Goal: Task Accomplishment & Management: Complete application form

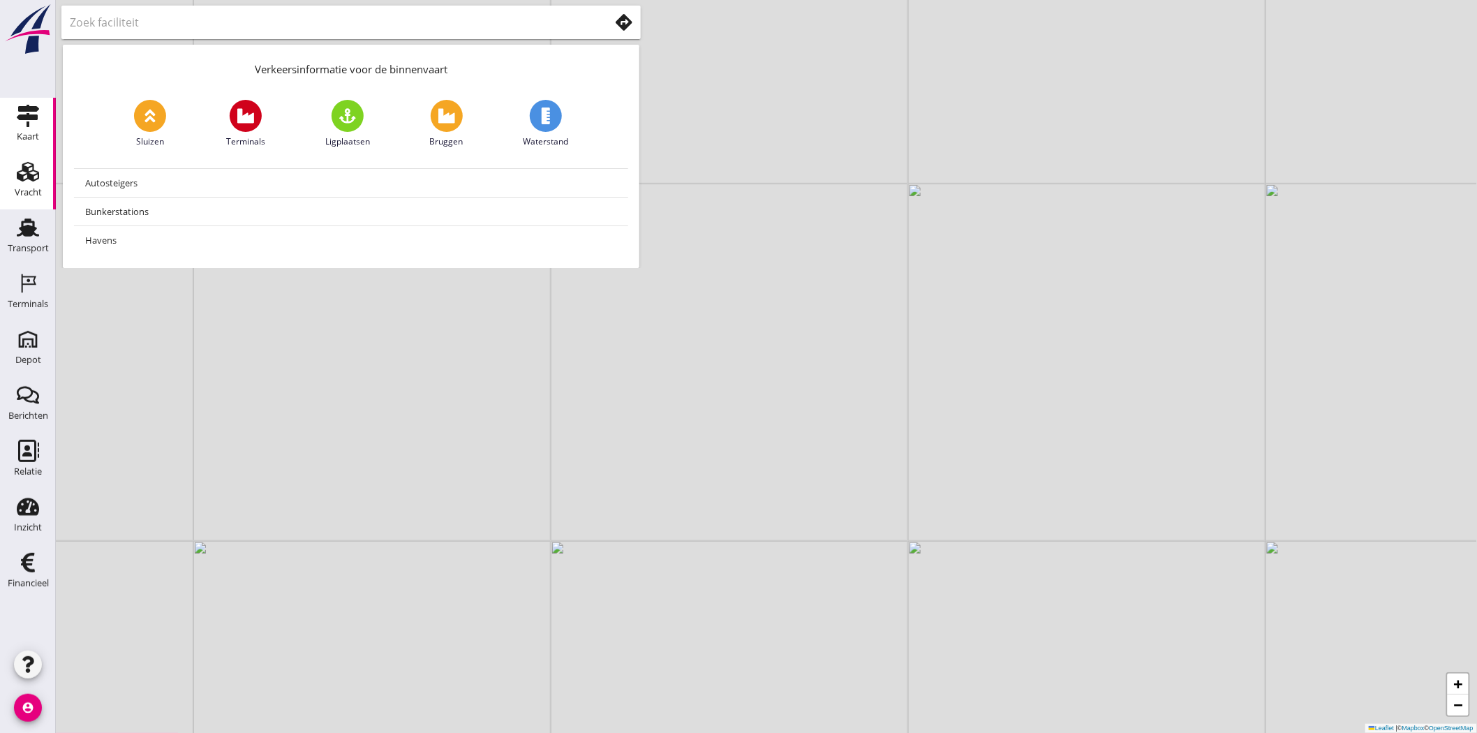
click at [26, 188] on div "Vracht" at bounding box center [28, 192] width 27 height 9
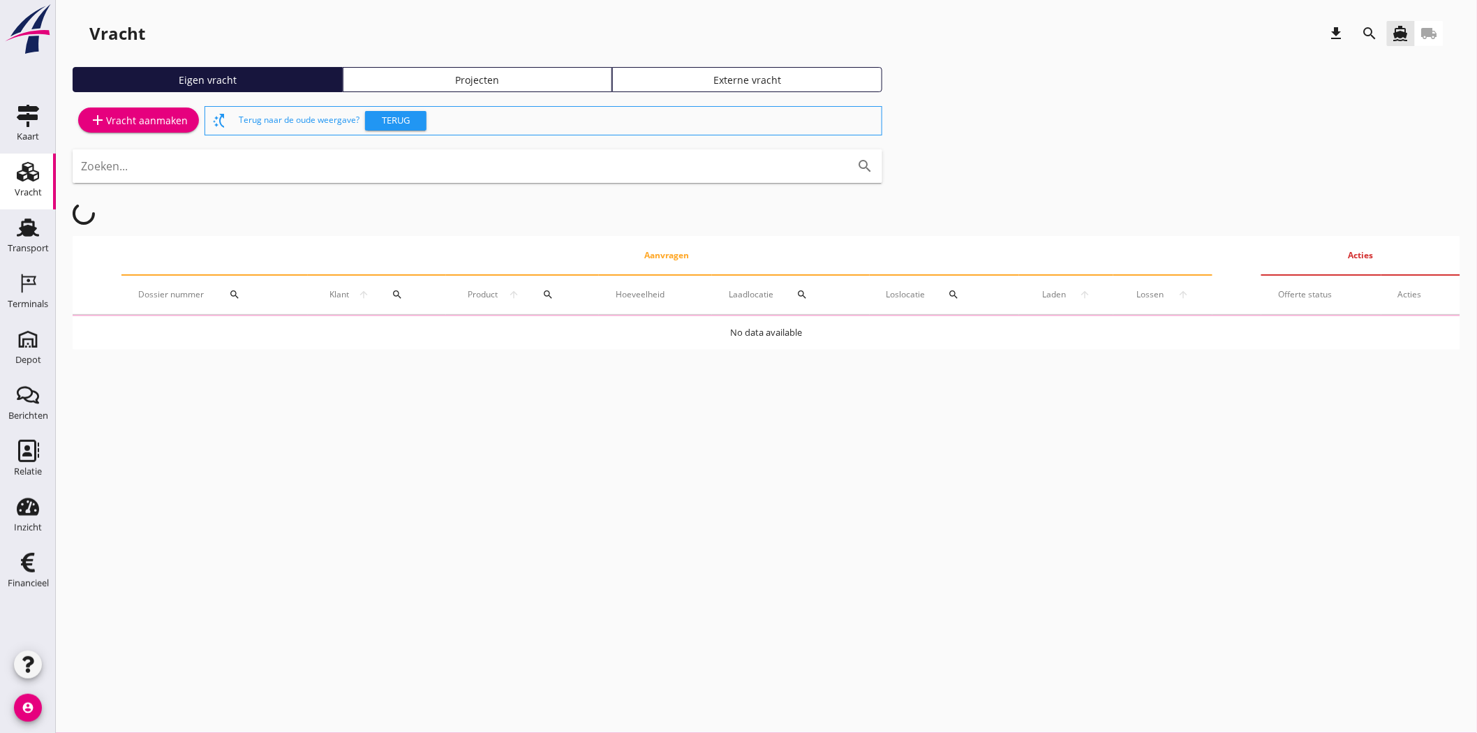
click at [451, 81] on div "Projecten" at bounding box center [477, 80] width 257 height 15
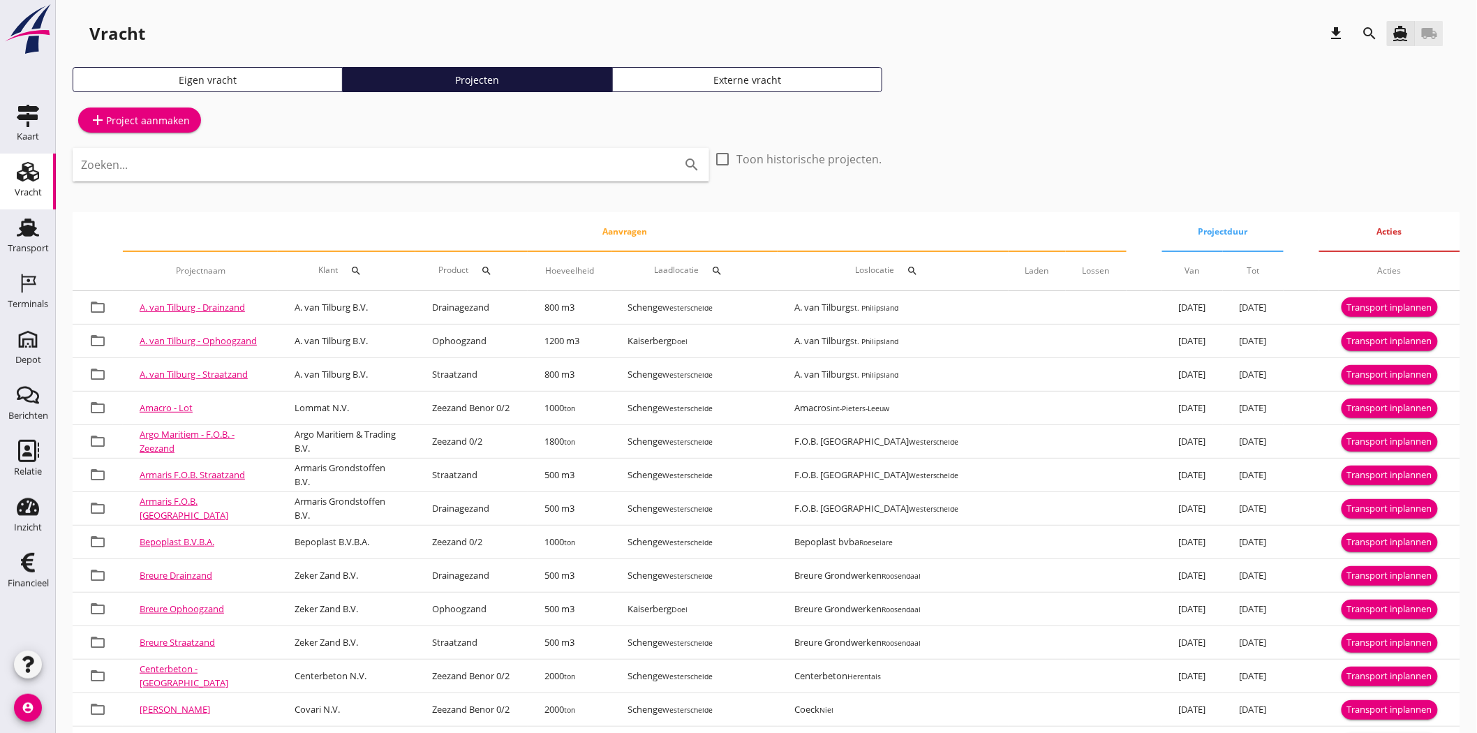
click at [729, 31] on icon "local_shipping" at bounding box center [1429, 33] width 17 height 17
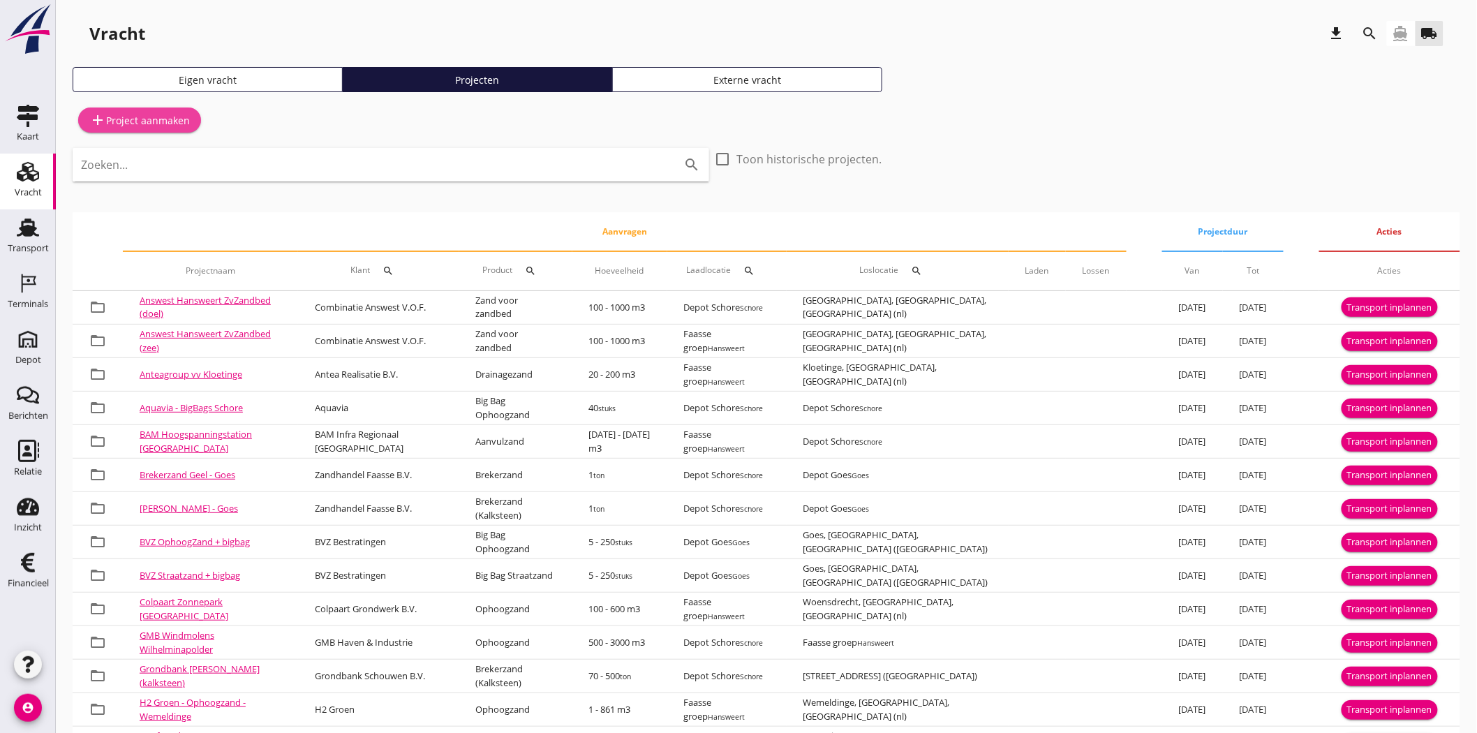
click at [109, 119] on div "add Project aanmaken" at bounding box center [139, 120] width 100 height 17
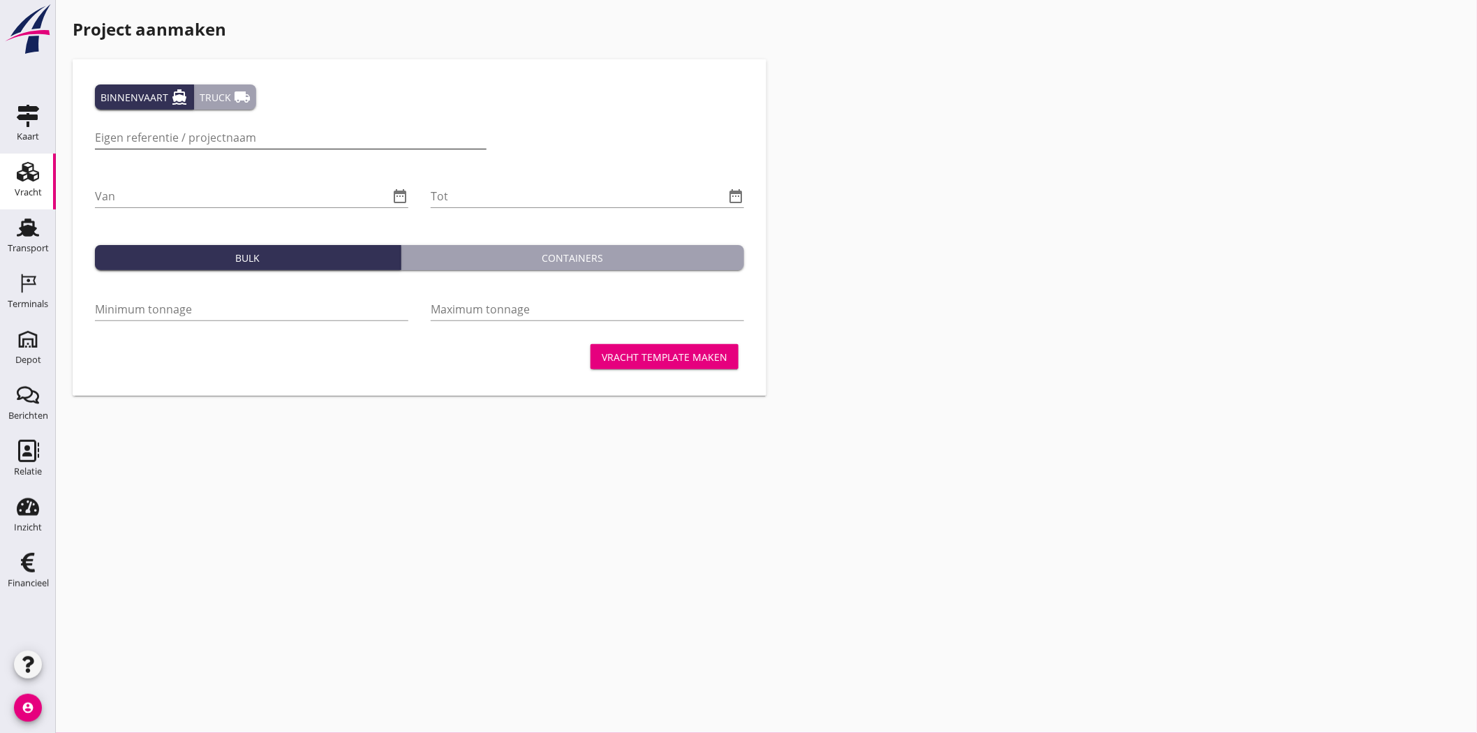
click at [135, 141] on input "Eigen referentie / projectnaam" at bounding box center [290, 137] width 391 height 22
click at [241, 89] on icon "local_shipping" at bounding box center [242, 97] width 17 height 17
click at [244, 140] on input "Eigen referentie / projectnaam" at bounding box center [254, 137] width 319 height 22
click at [507, 131] on input "Klant referentie" at bounding box center [584, 137] width 319 height 22
click at [262, 135] on input "Hoondert - Project Zebra" at bounding box center [254, 137] width 319 height 22
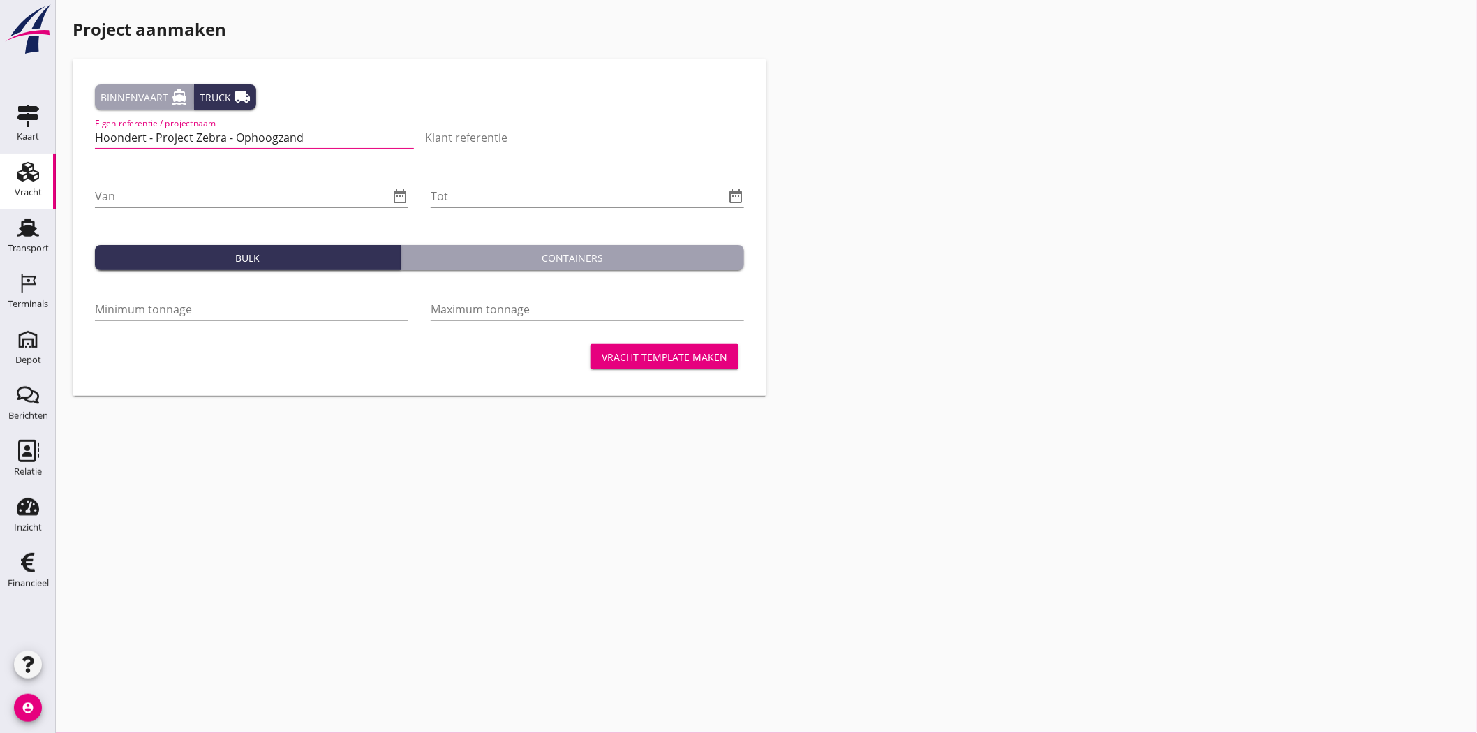
type input "Hoondert - Project Zebra - Ophoogzand"
click at [540, 135] on input "Klant referentie" at bounding box center [584, 137] width 319 height 22
click at [426, 137] on input "Projectnummer: 240496" at bounding box center [584, 137] width 319 height 22
type input "Project Zebra - projectnummer: 240496"
click at [276, 197] on input "Van" at bounding box center [242, 196] width 294 height 22
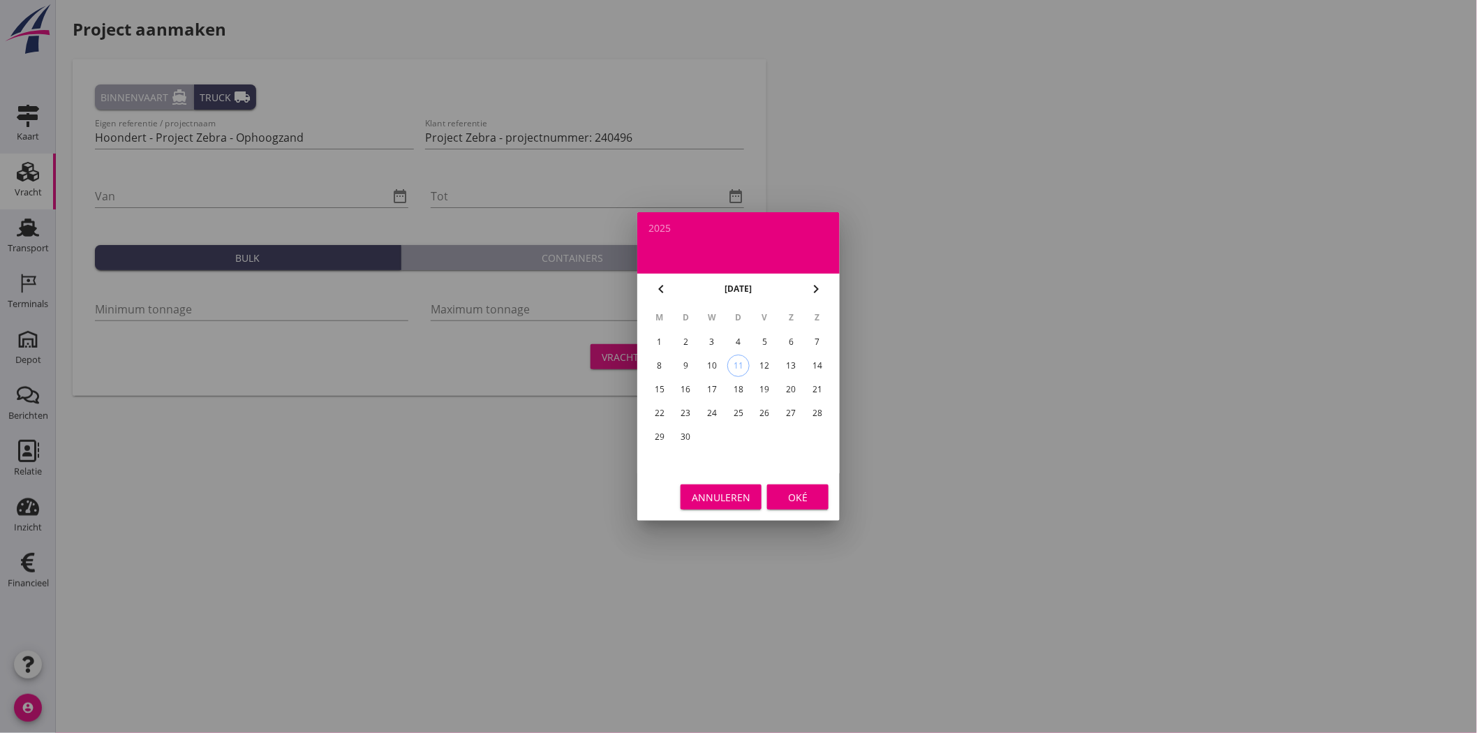
click at [656, 335] on div "1" at bounding box center [659, 342] width 22 height 22
click at [729, 335] on div "11" at bounding box center [738, 365] width 21 height 21
click at [729, 335] on div "12" at bounding box center [765, 365] width 22 height 22
type input "[DATE]"
click at [729, 335] on button "Oké" at bounding box center [797, 496] width 61 height 25
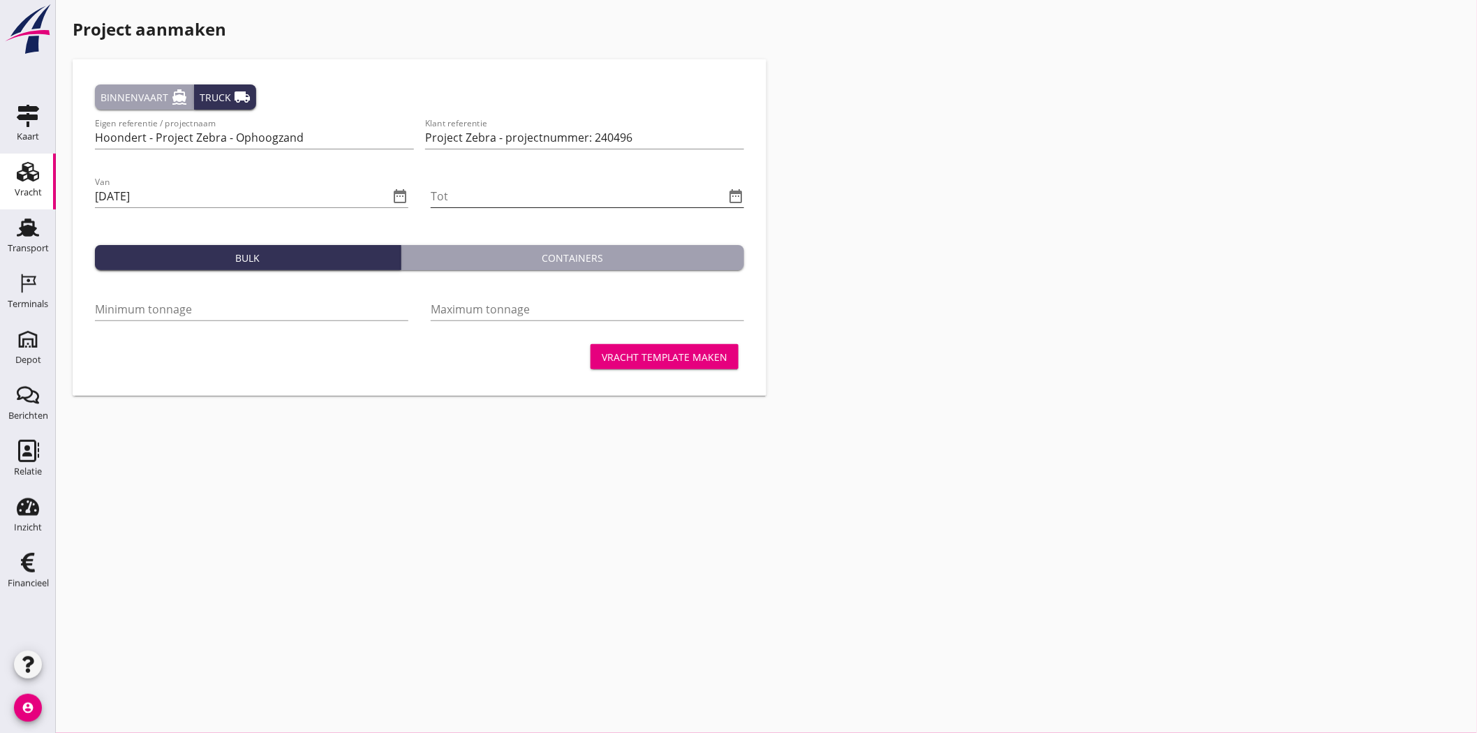
click at [729, 193] on icon "date_range" at bounding box center [735, 196] width 17 height 17
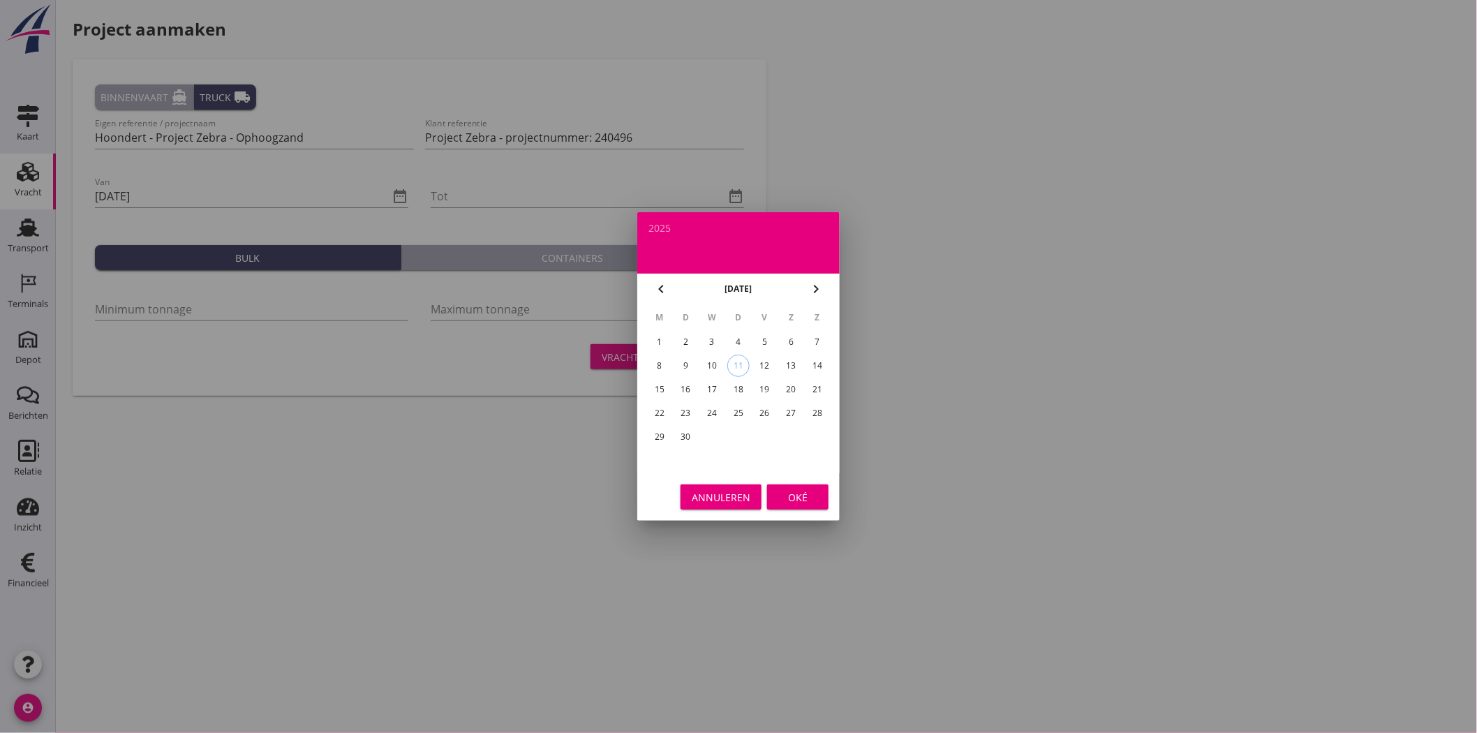
click at [729, 284] on icon "chevron_right" at bounding box center [815, 289] width 17 height 17
click at [729, 283] on icon "chevron_right" at bounding box center [815, 289] width 17 height 17
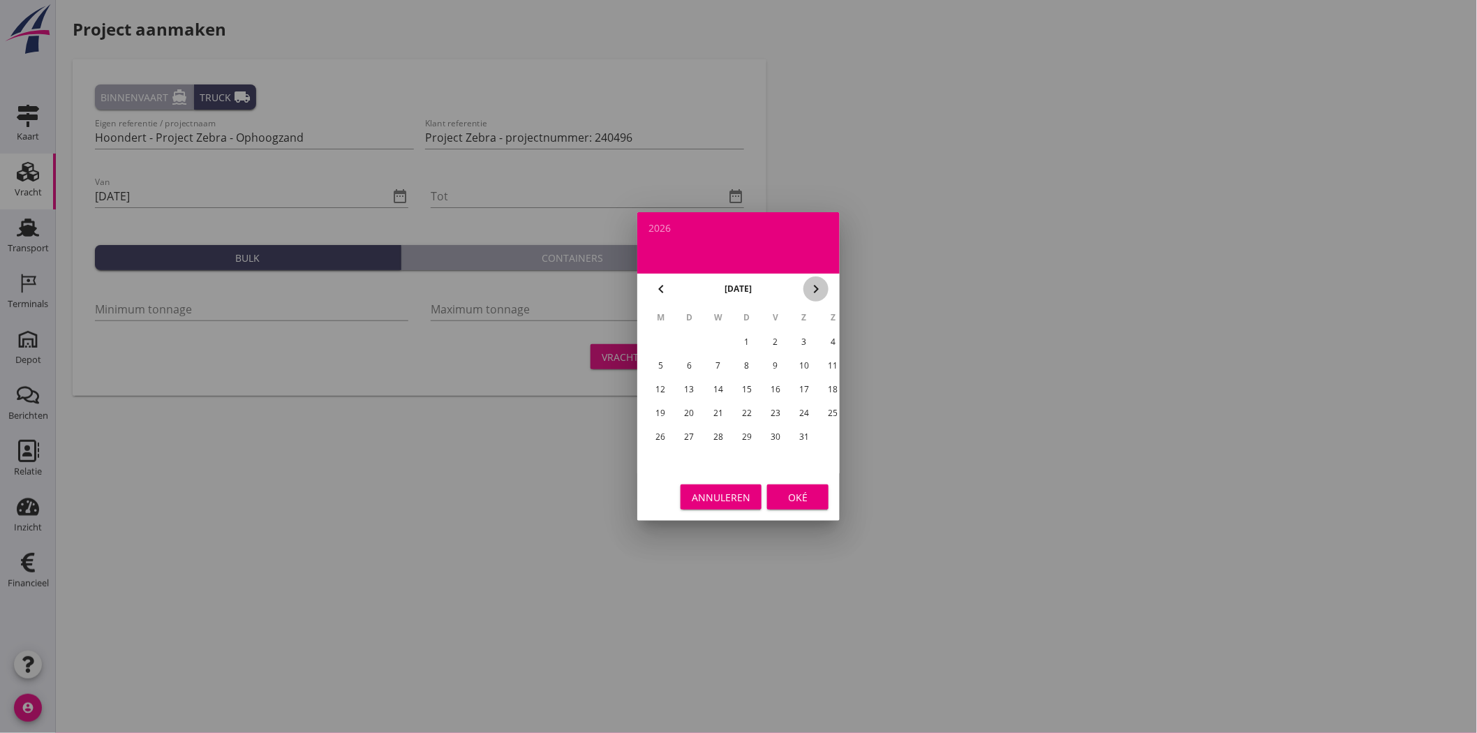
click at [729, 283] on icon "chevron_right" at bounding box center [815, 289] width 17 height 17
click at [677, 335] on div "31" at bounding box center [686, 460] width 22 height 22
type input "[DATE]"
click at [729, 335] on div "Oké" at bounding box center [797, 497] width 39 height 15
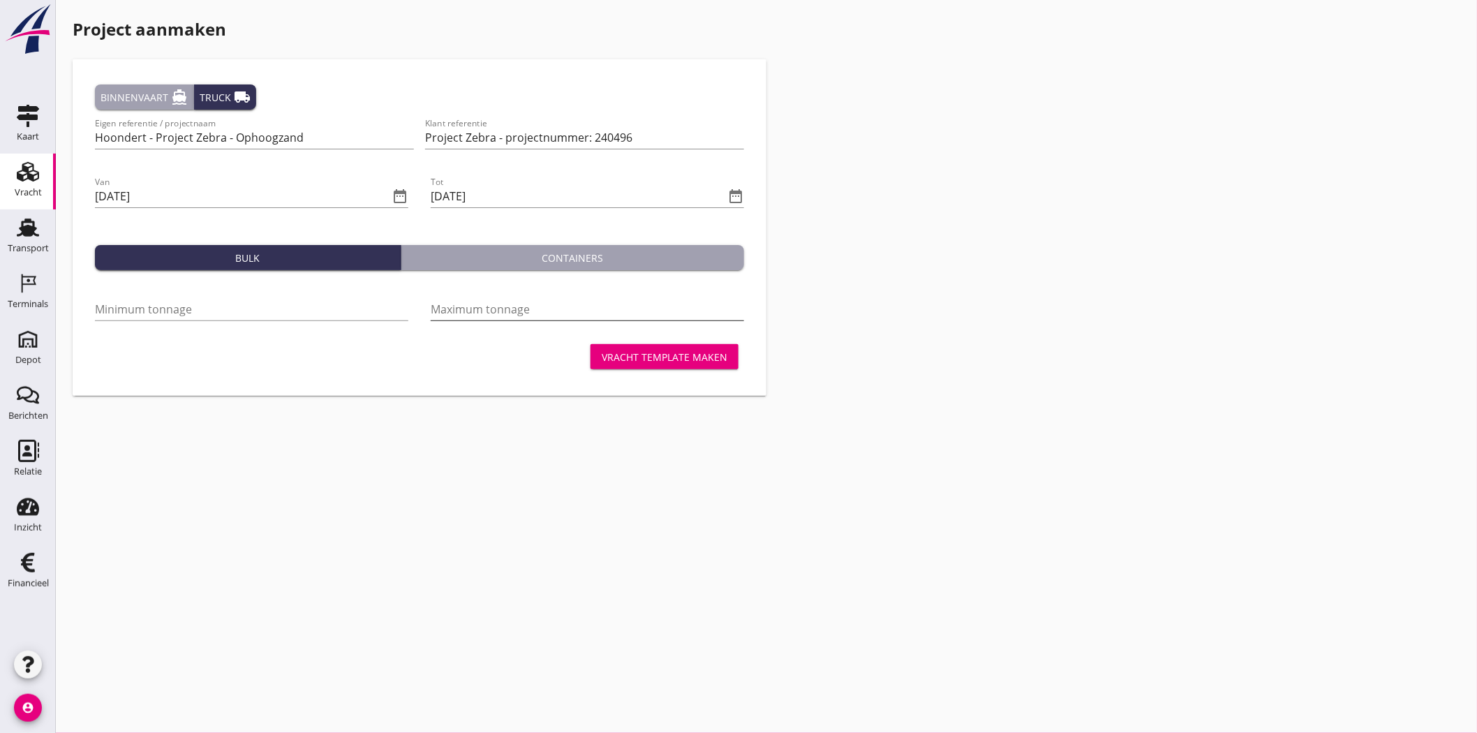
click at [484, 309] on input "Maximum tonnage" at bounding box center [587, 309] width 313 height 22
type input "6000"
click at [696, 335] on div "Vracht template maken" at bounding box center [665, 357] width 126 height 15
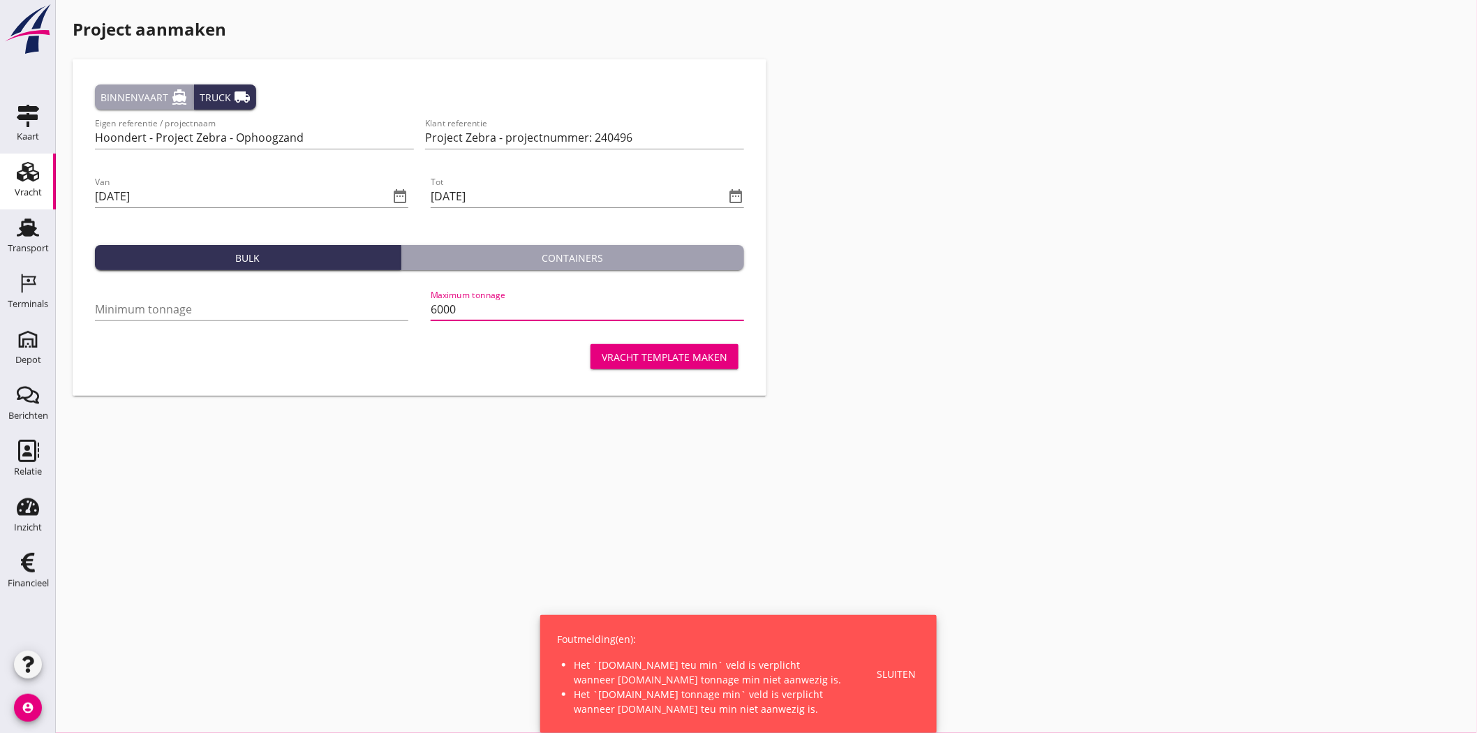
drag, startPoint x: 482, startPoint y: 317, endPoint x: 212, endPoint y: 296, distance: 270.9
click at [353, 318] on div "Minimum tonnage Maximum tonnage 6000" at bounding box center [419, 310] width 660 height 59
click at [192, 309] on input "Minimum tonnage" at bounding box center [249, 309] width 309 height 22
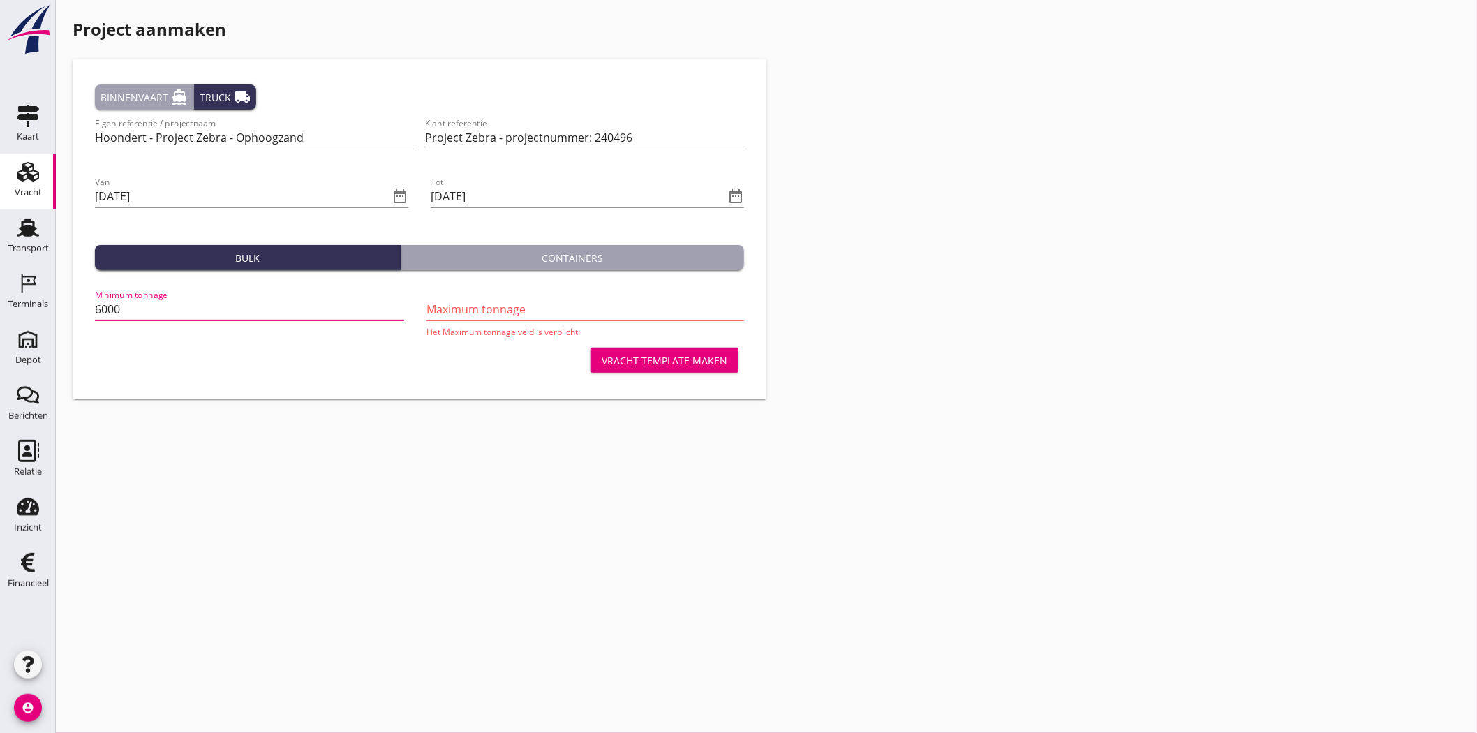
type input "6000"
click at [635, 335] on div "Vracht template maken" at bounding box center [665, 360] width 126 height 15
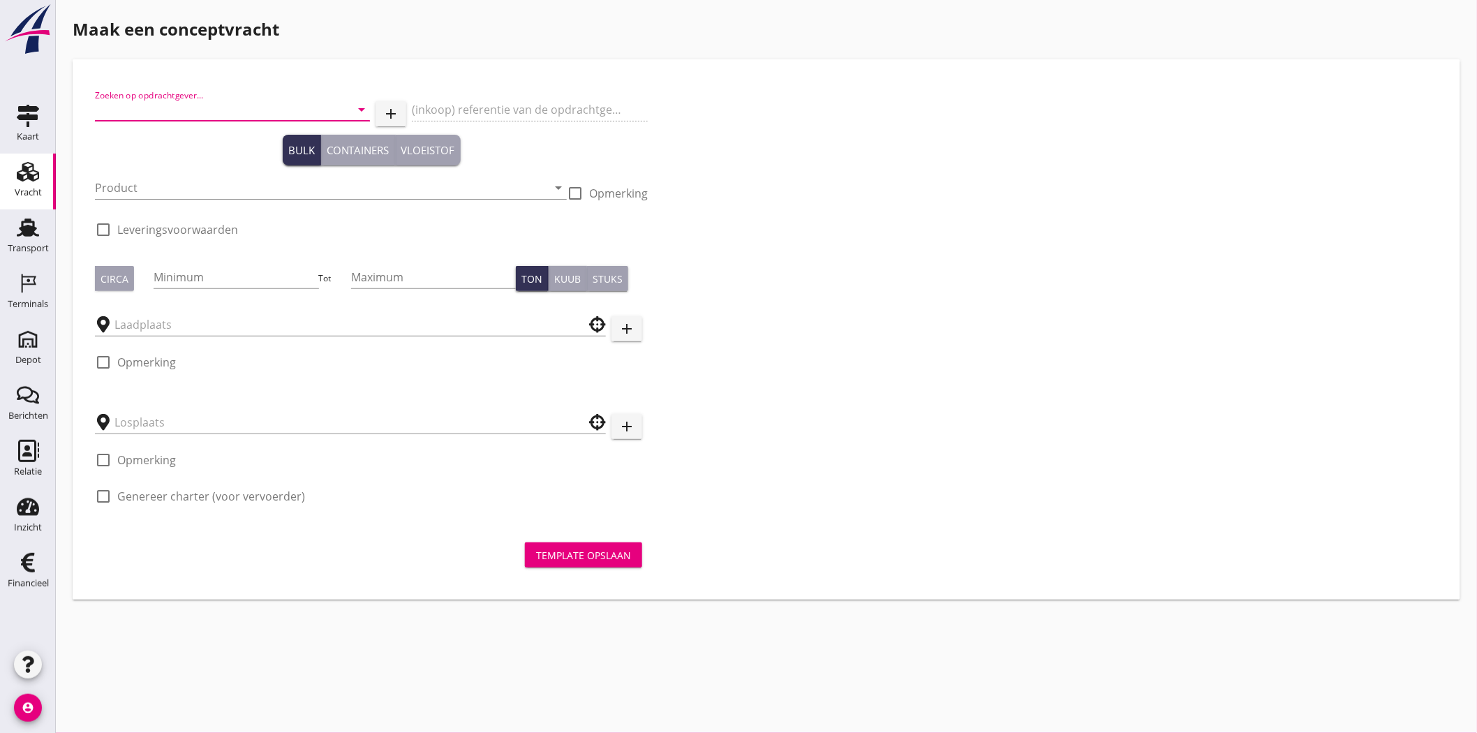
click at [201, 108] on input "Zoeken op opdrachtgever..." at bounding box center [213, 109] width 236 height 22
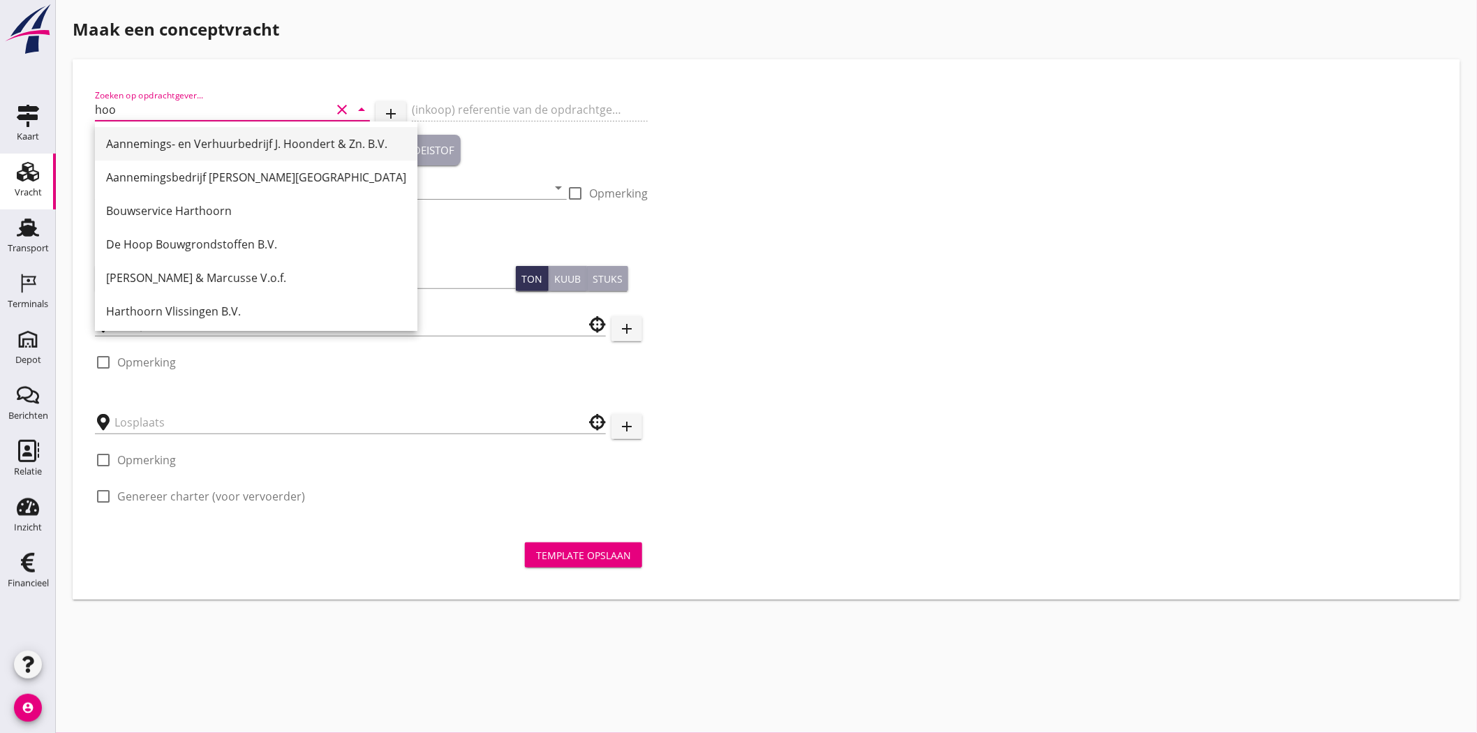
click at [302, 148] on div "Aannemings- en Verhuurbedrijf J. Hoondert & Zn. B.V." at bounding box center [256, 143] width 300 height 17
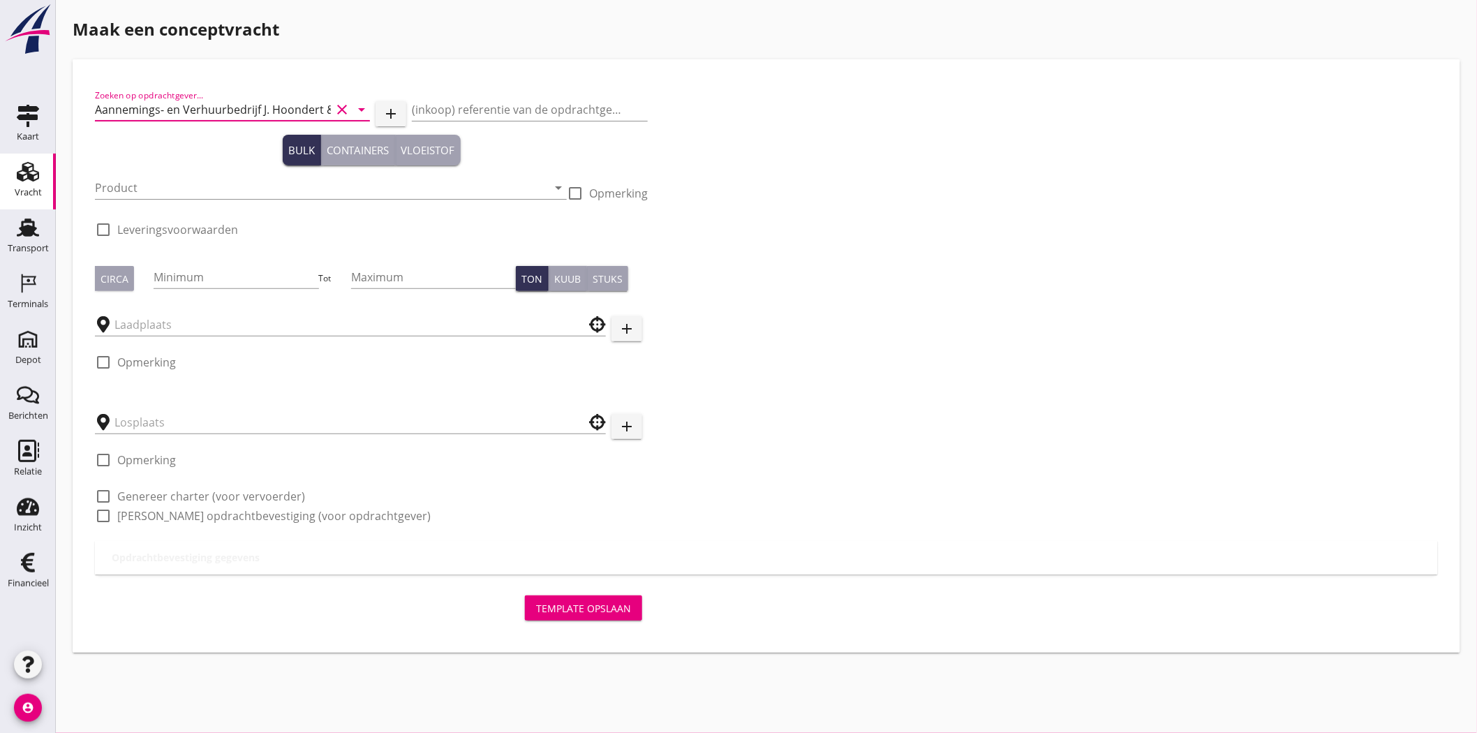
type input "Aannemings- en Verhuurbedrijf J. Hoondert & Zn. B.V."
drag, startPoint x: 563, startPoint y: 78, endPoint x: 562, endPoint y: 86, distance: 7.8
click at [563, 80] on div "Zoeken op opdrachtgever... Aannemings- en Verhuurbedrijf [PERSON_NAME] & Zn. B.…" at bounding box center [766, 355] width 1365 height 571
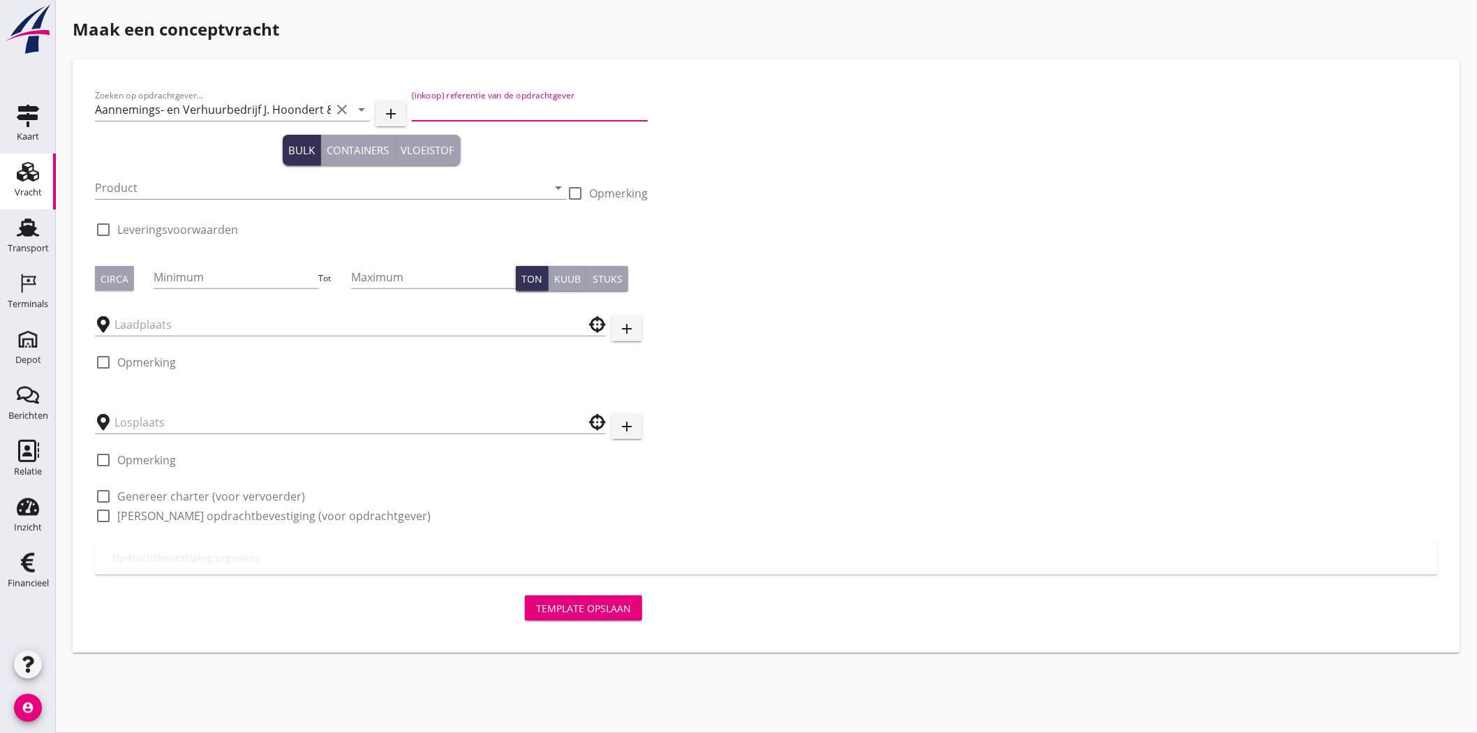
click at [560, 115] on input "(inkoop) referentie van de opdrachtgever" at bounding box center [530, 109] width 236 height 22
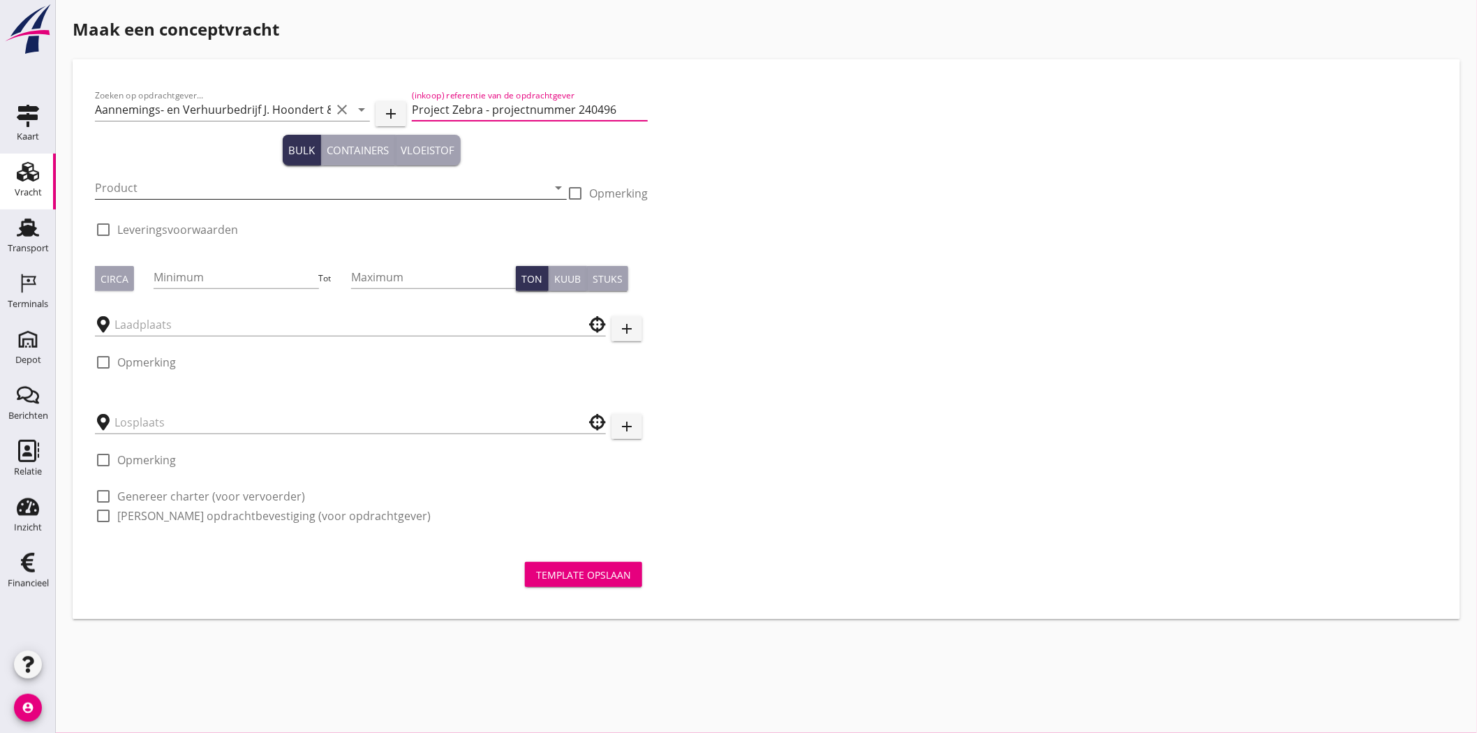
type input "Project Zebra - projectnummer 240496"
click at [99, 191] on input "Product" at bounding box center [321, 188] width 452 height 22
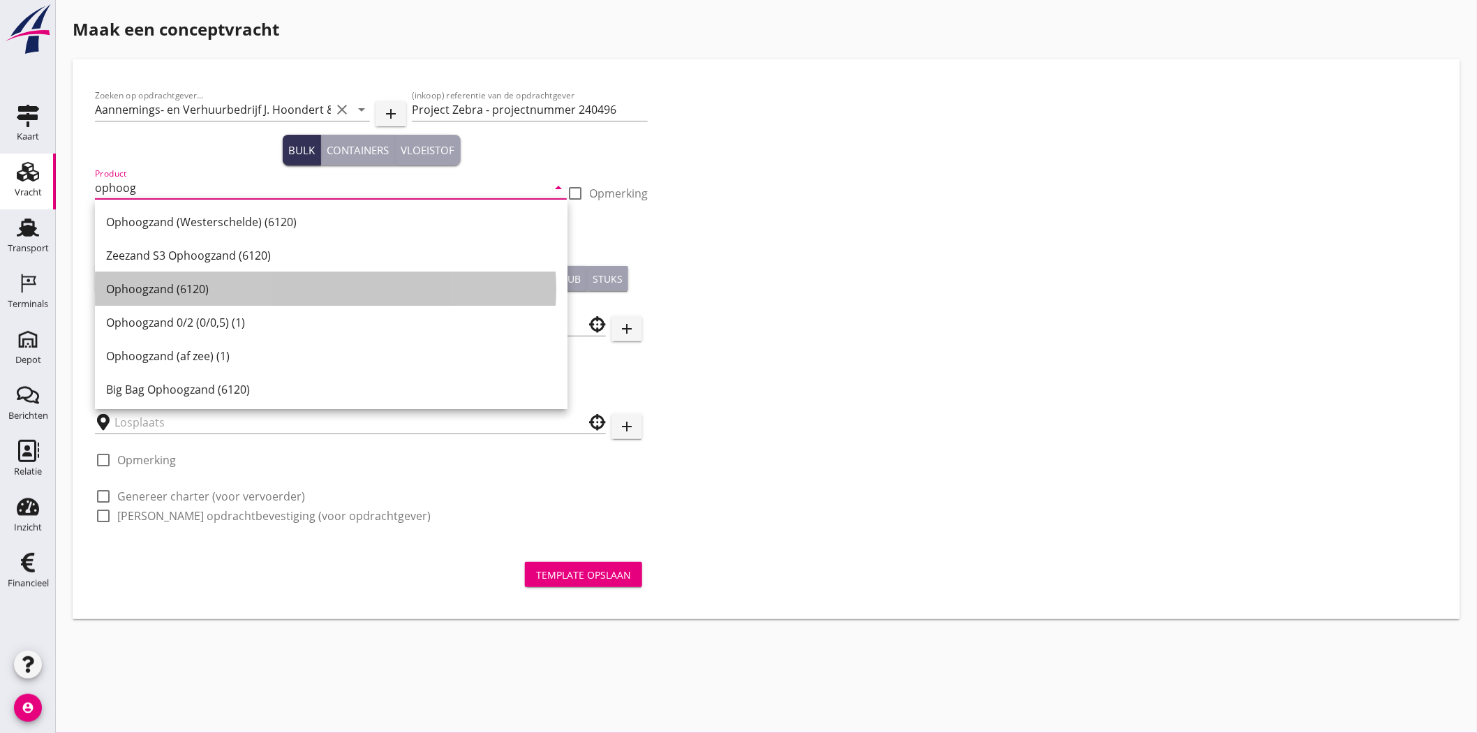
click at [190, 288] on div "Ophoogzand (6120)" at bounding box center [331, 289] width 450 height 17
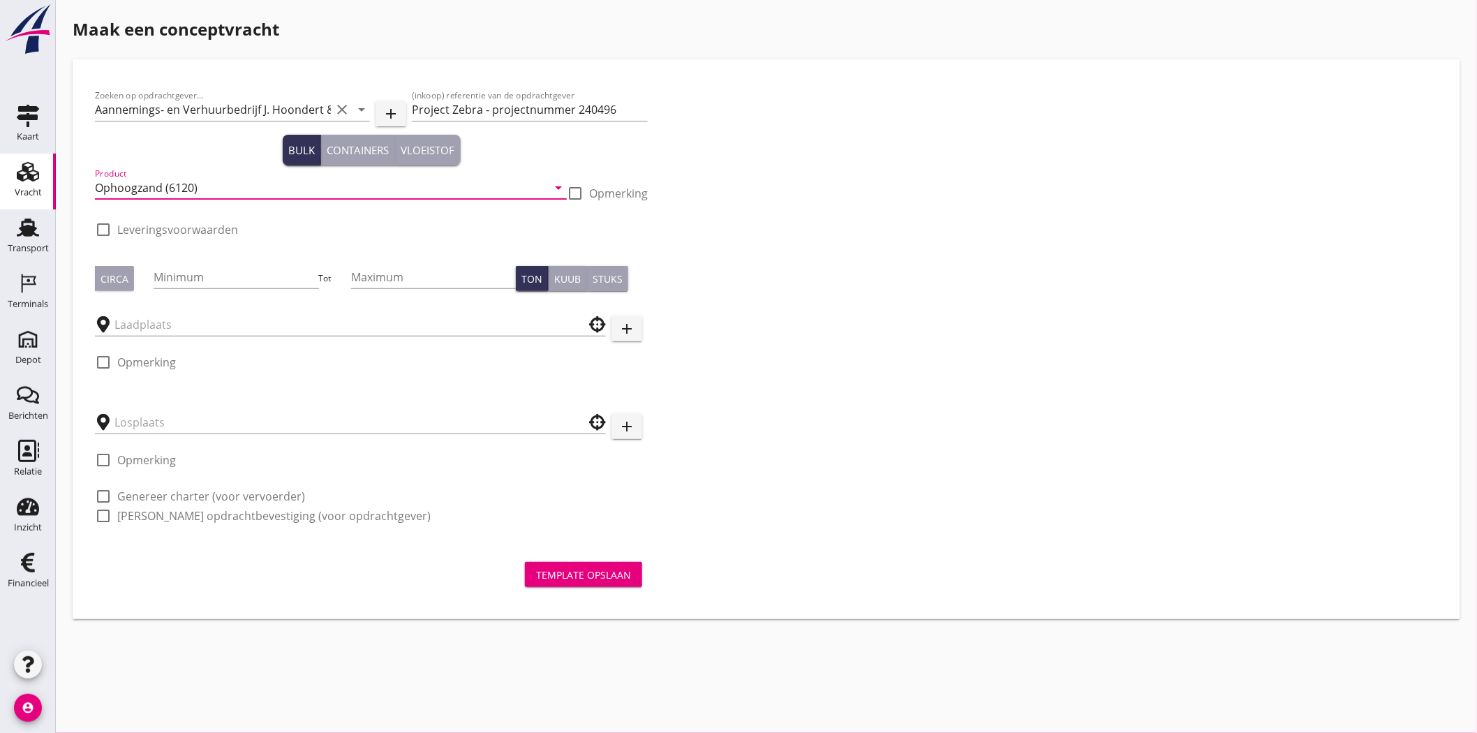
type input "Ophoogzand (6120)"
click at [101, 230] on div at bounding box center [103, 230] width 24 height 24
checkbox input "true"
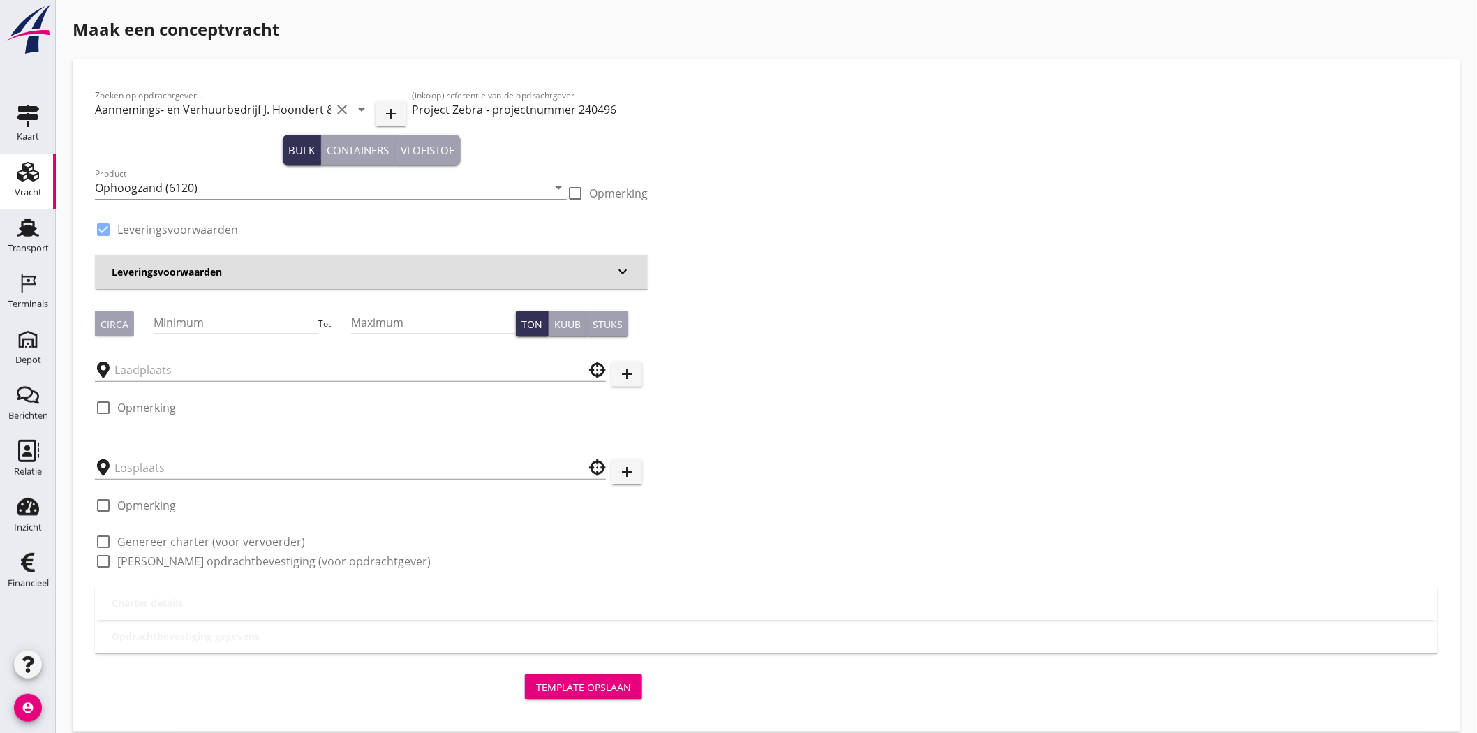
click at [244, 280] on div "Leveringsvoorwaarden keyboard_arrow_down" at bounding box center [371, 272] width 553 height 34
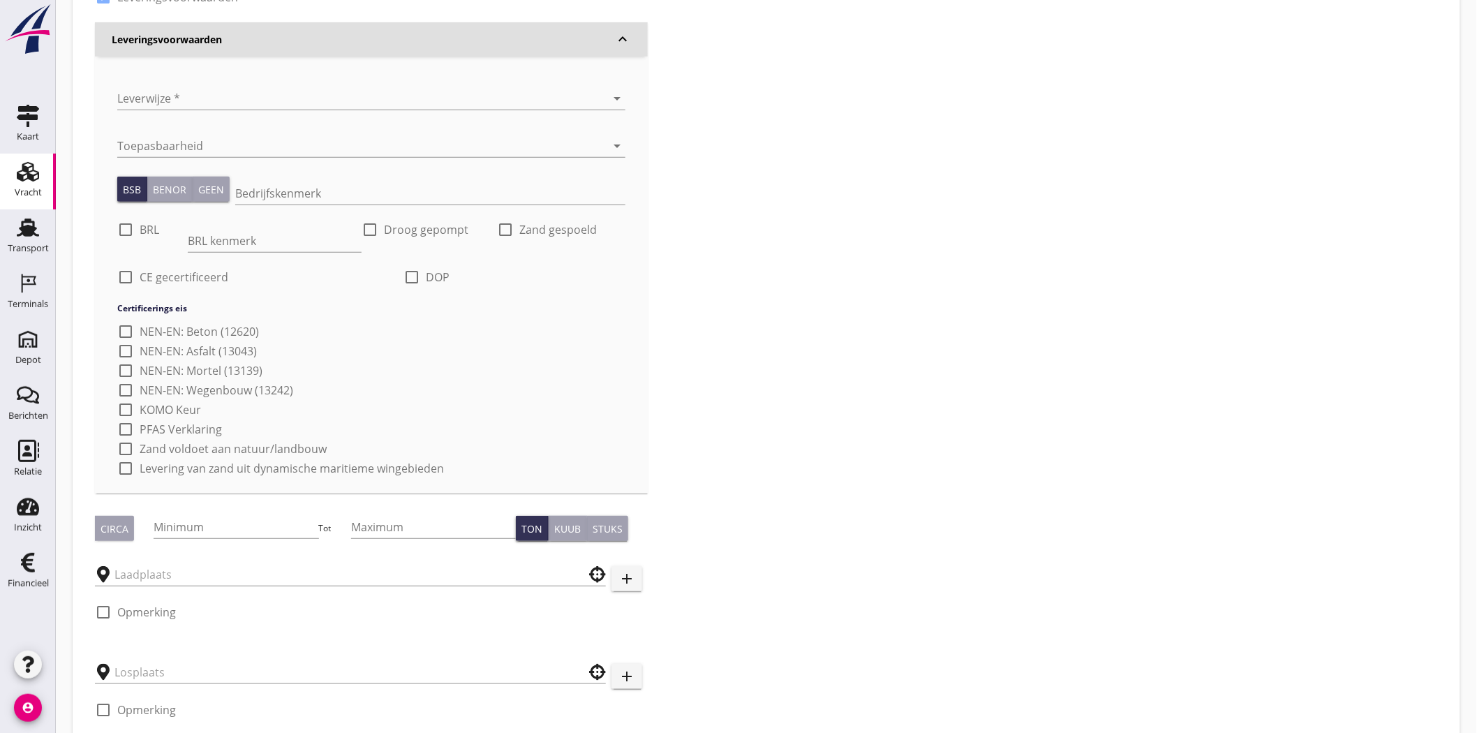
scroll to position [155, 0]
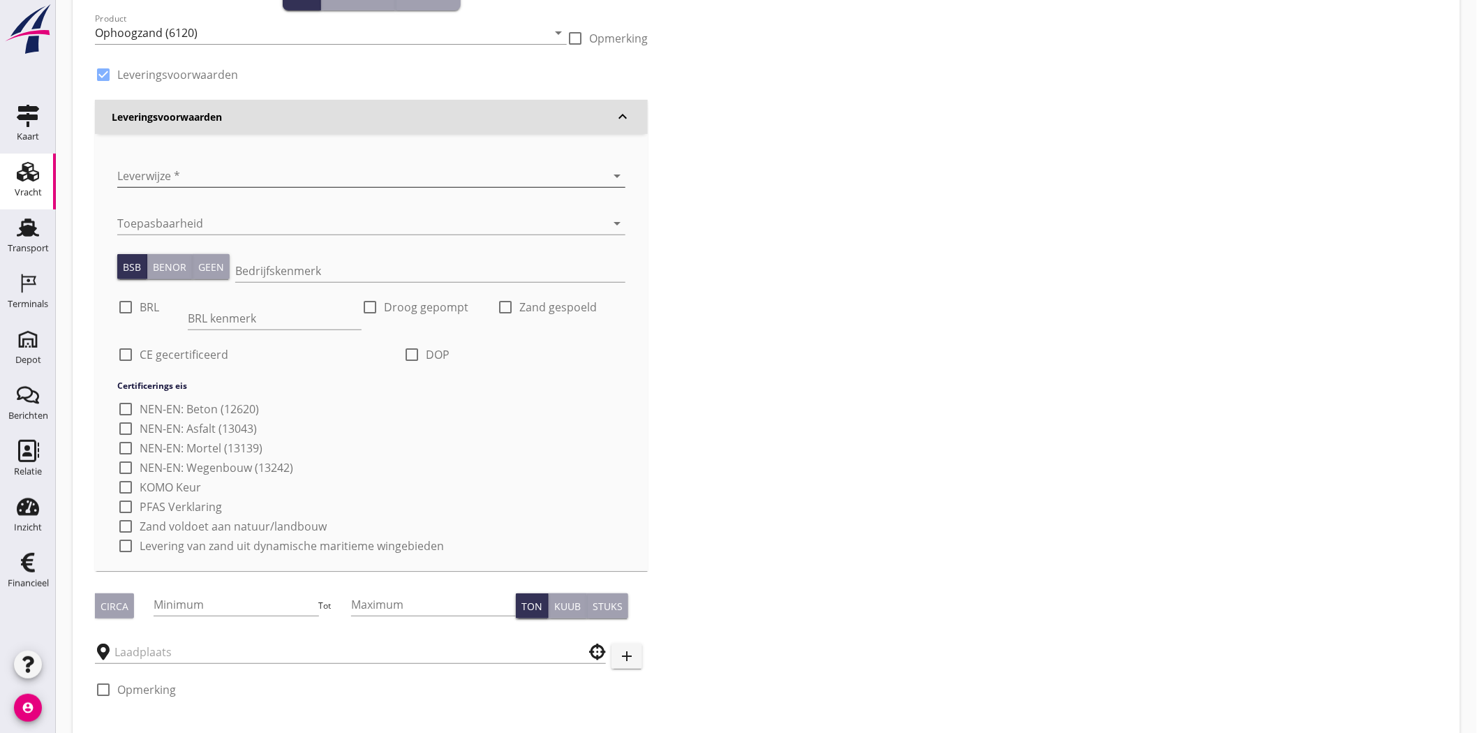
click at [165, 166] on div at bounding box center [351, 176] width 469 height 22
click at [276, 184] on div "[PERSON_NAME] op vrachtwagen" at bounding box center [371, 187] width 486 height 17
click at [245, 222] on div at bounding box center [351, 223] width 469 height 22
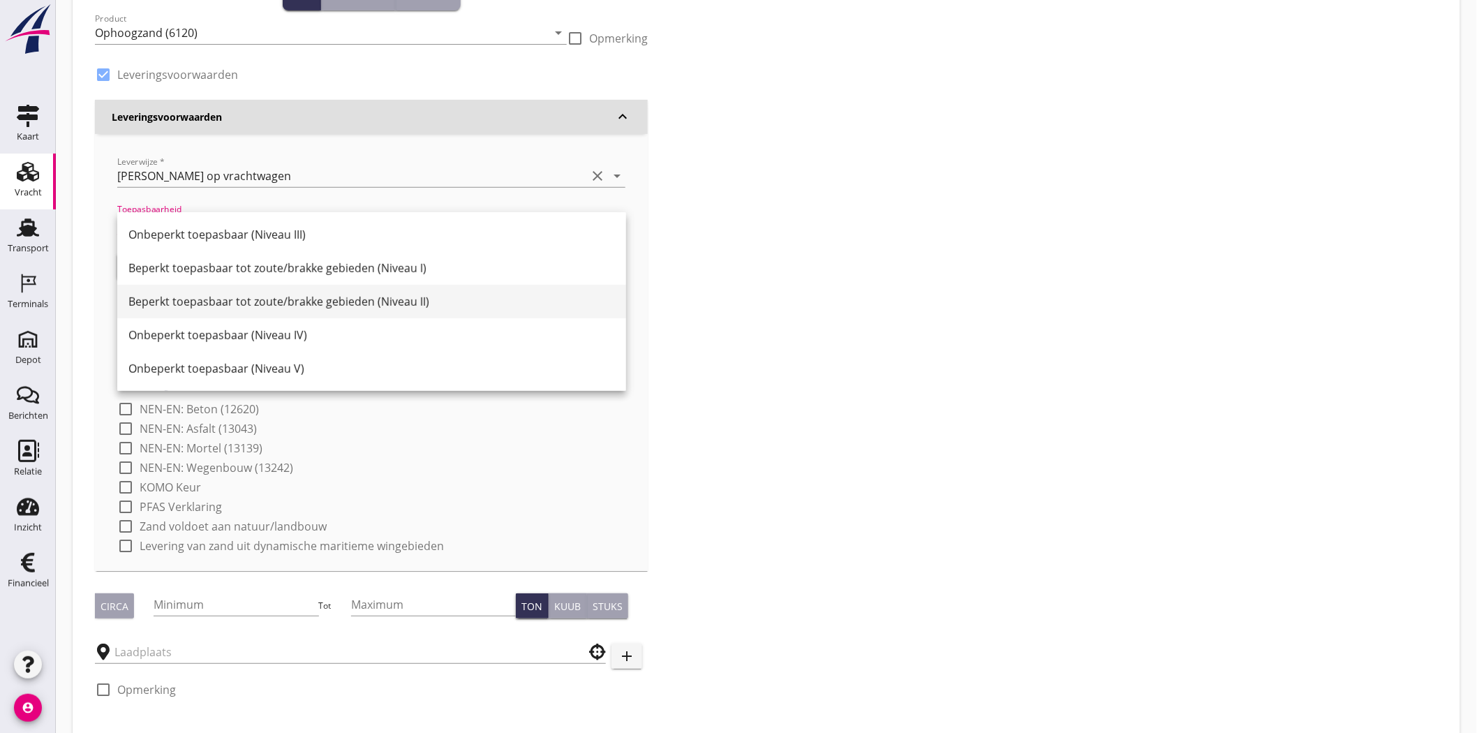
click at [463, 301] on div "Beperkt toepasbaar tot zoute/brakke gebieden (Niveau II)" at bounding box center [371, 301] width 486 height 17
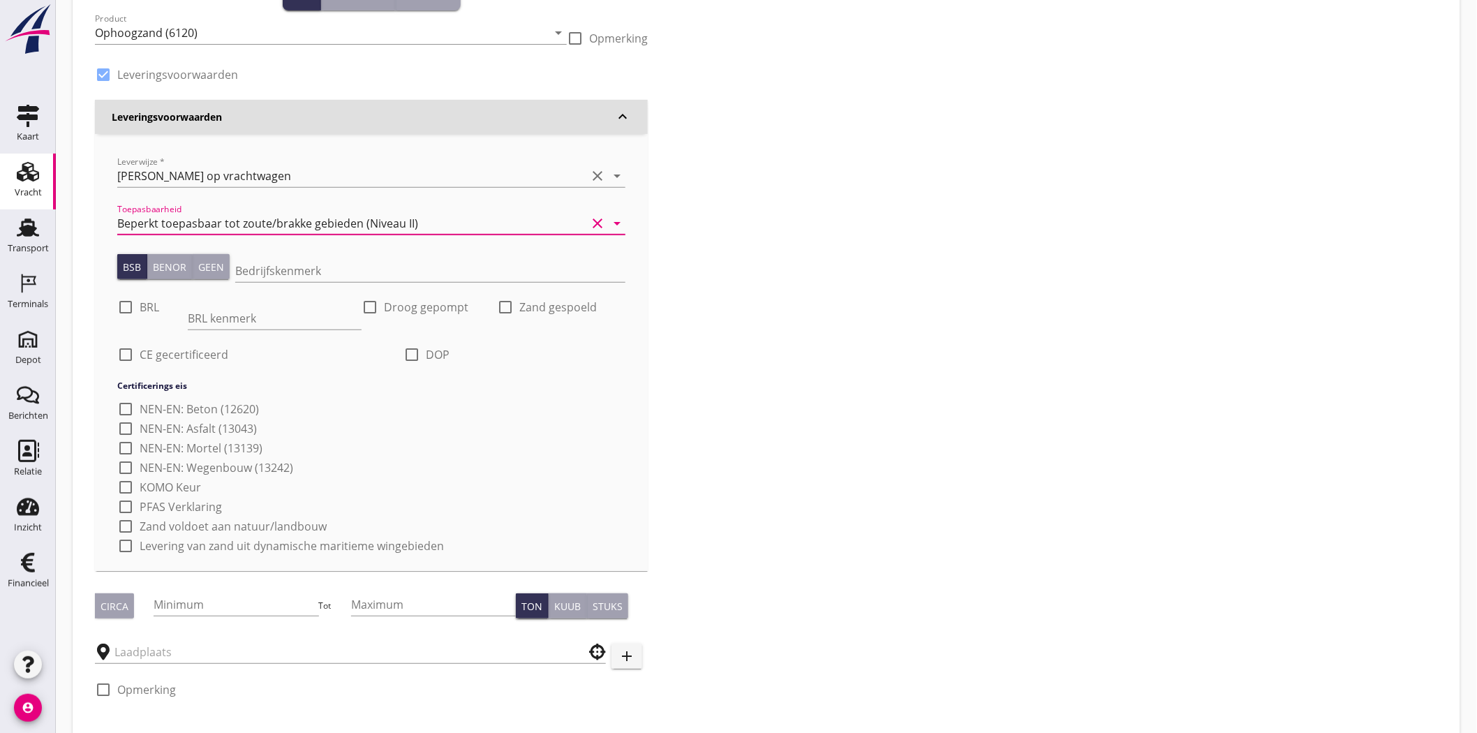
click at [124, 303] on div at bounding box center [126, 307] width 24 height 24
checkbox input "true"
click at [412, 308] on label "Droog gepompt" at bounding box center [426, 307] width 84 height 14
checkbox input "true"
click at [413, 335] on div at bounding box center [413, 355] width 24 height 24
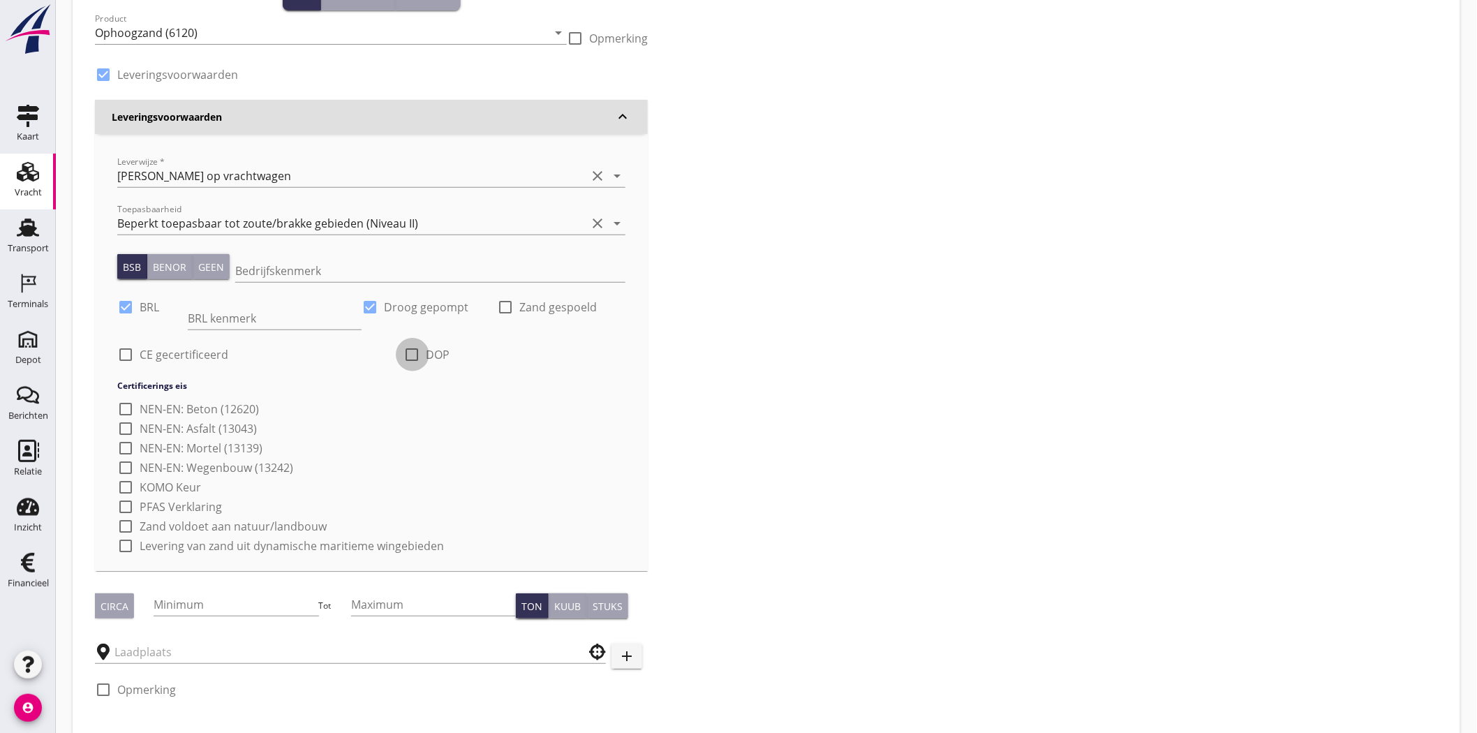
checkbox input "true"
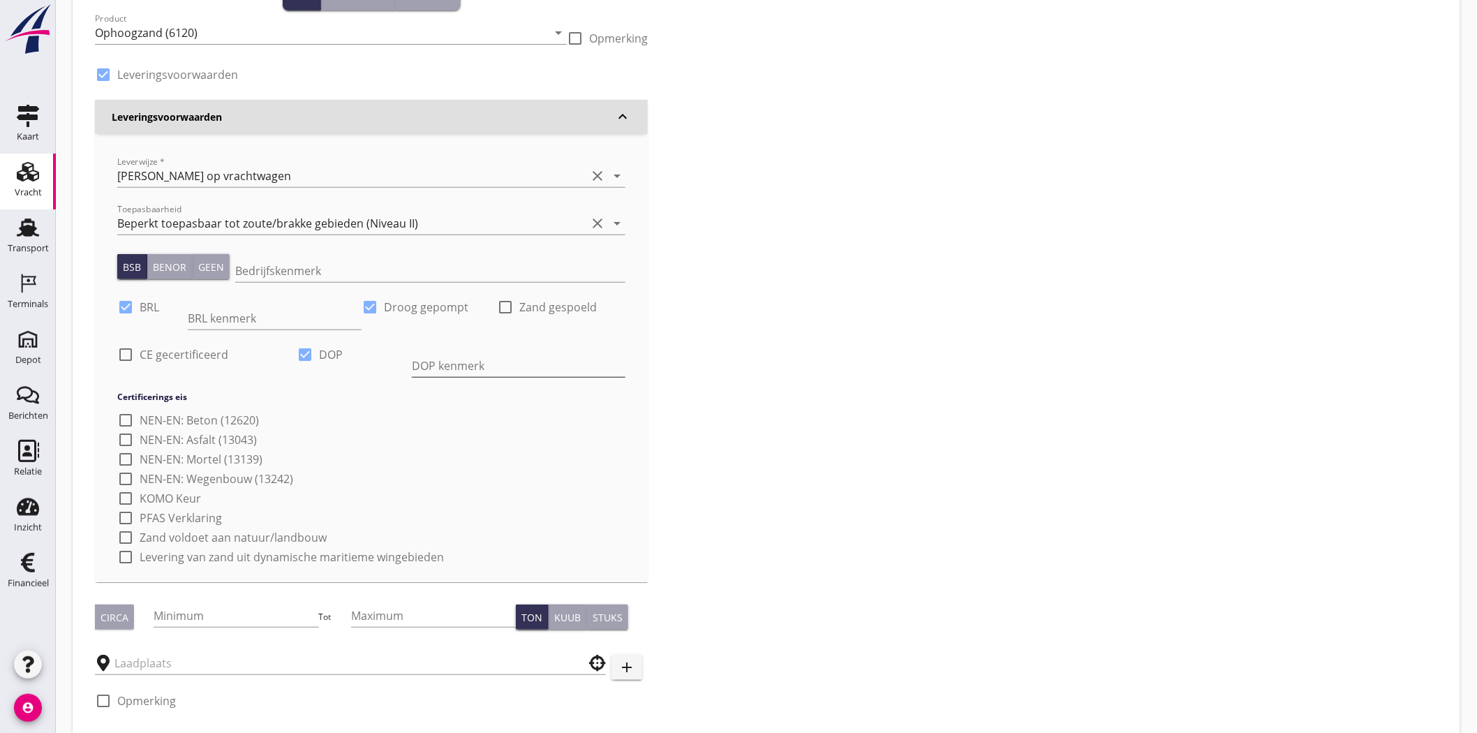
click at [447, 335] on input "DOP kenmerk" at bounding box center [519, 365] width 214 height 22
type input "Rev.: [DOMAIN_NAME]"
click at [232, 309] on input "BRL kenmerk" at bounding box center [275, 318] width 174 height 22
type input "BRL 9313: NL BSB ® productcertificaat K20886/06"
click at [300, 312] on input "BRL 9313: NL BSB ® productcertificaat K20886/06" at bounding box center [275, 318] width 174 height 22
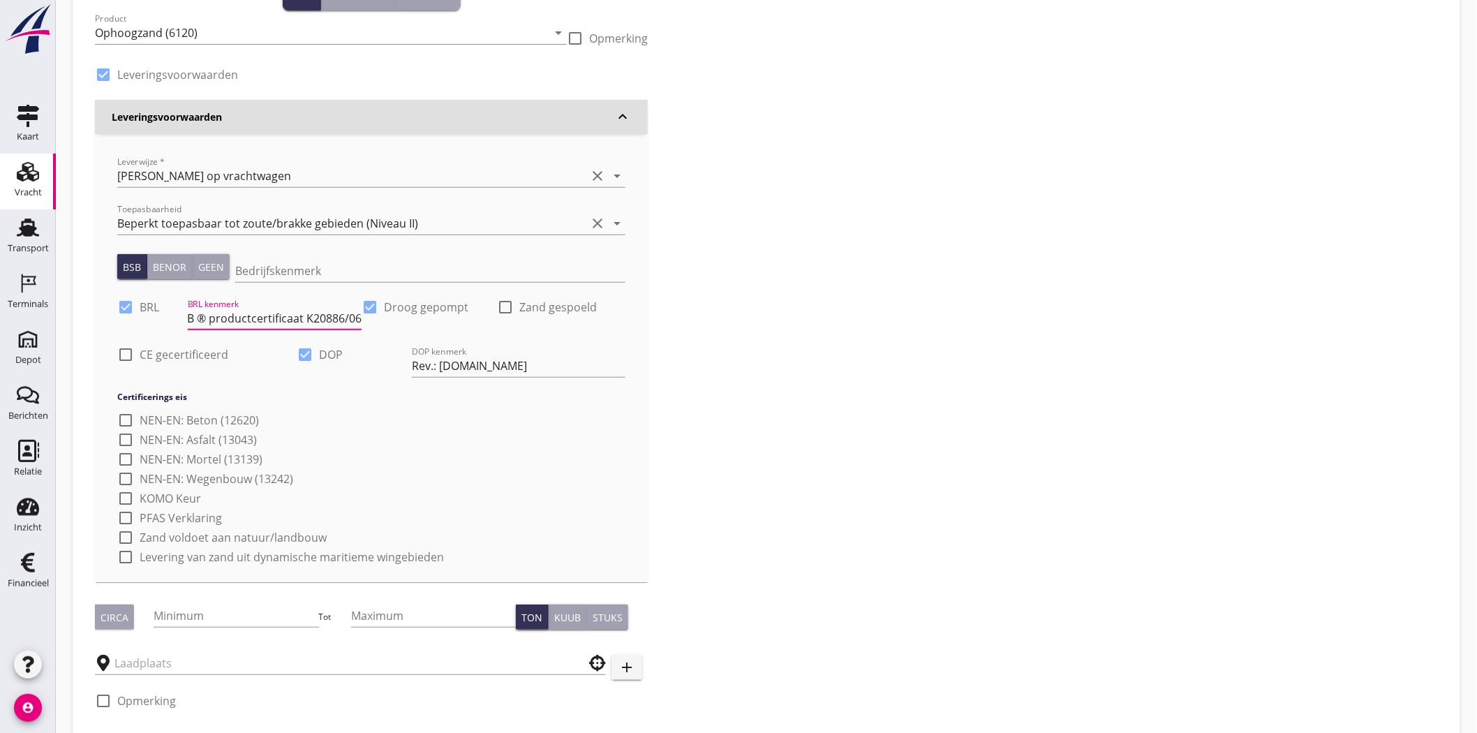
scroll to position [0, 0]
click at [126, 335] on div at bounding box center [126, 355] width 24 height 24
checkbox input "true"
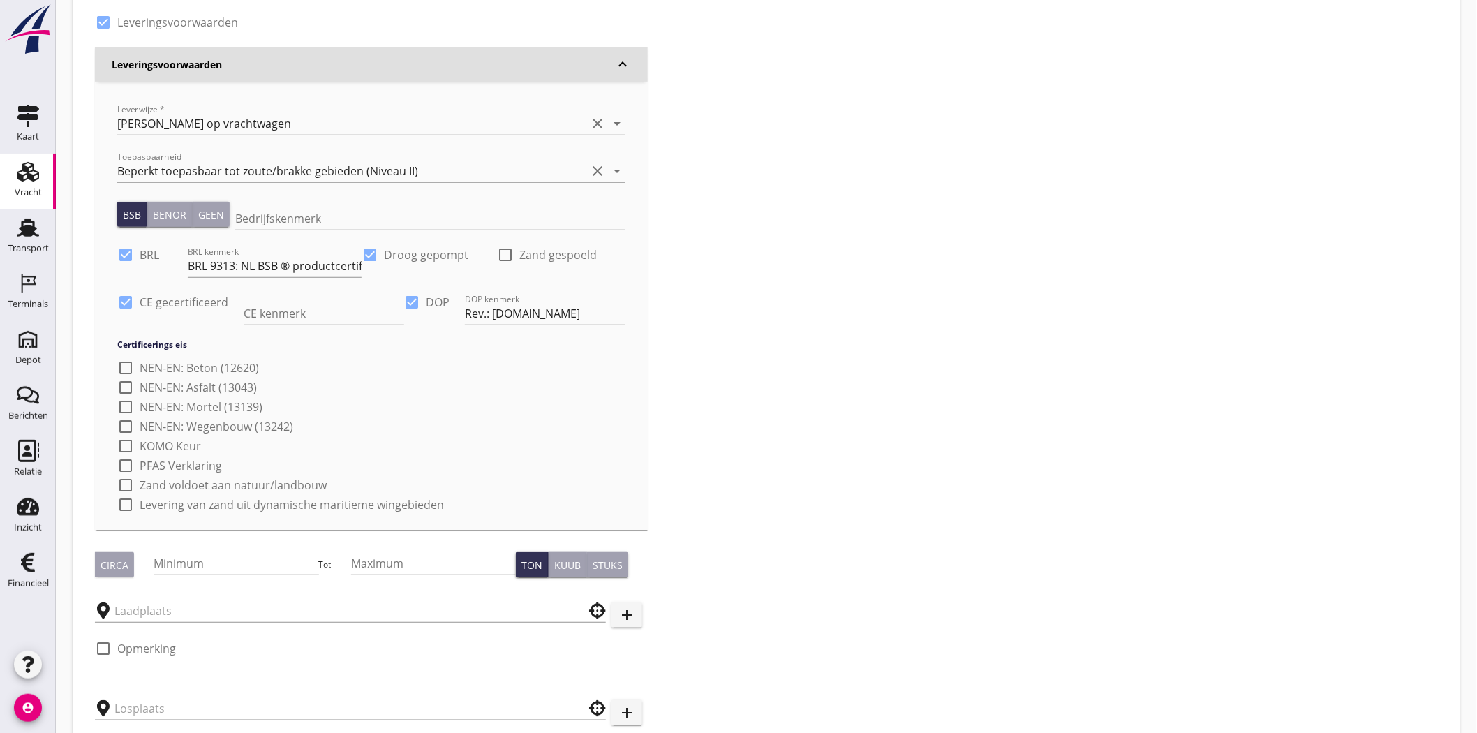
scroll to position [232, 0]
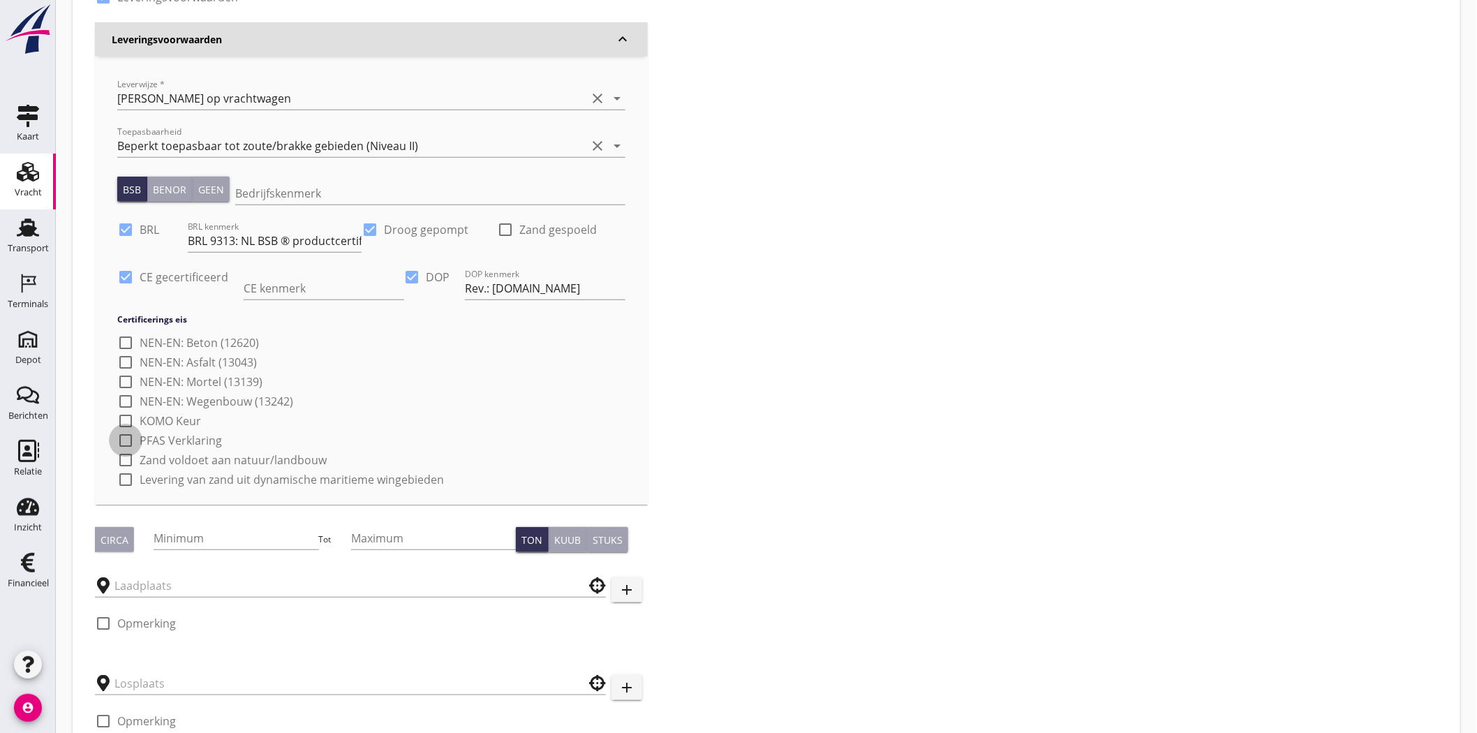
click at [123, 335] on div at bounding box center [126, 440] width 24 height 24
checkbox input "true"
click at [368, 291] on input "CE kenmerk" at bounding box center [324, 288] width 161 height 22
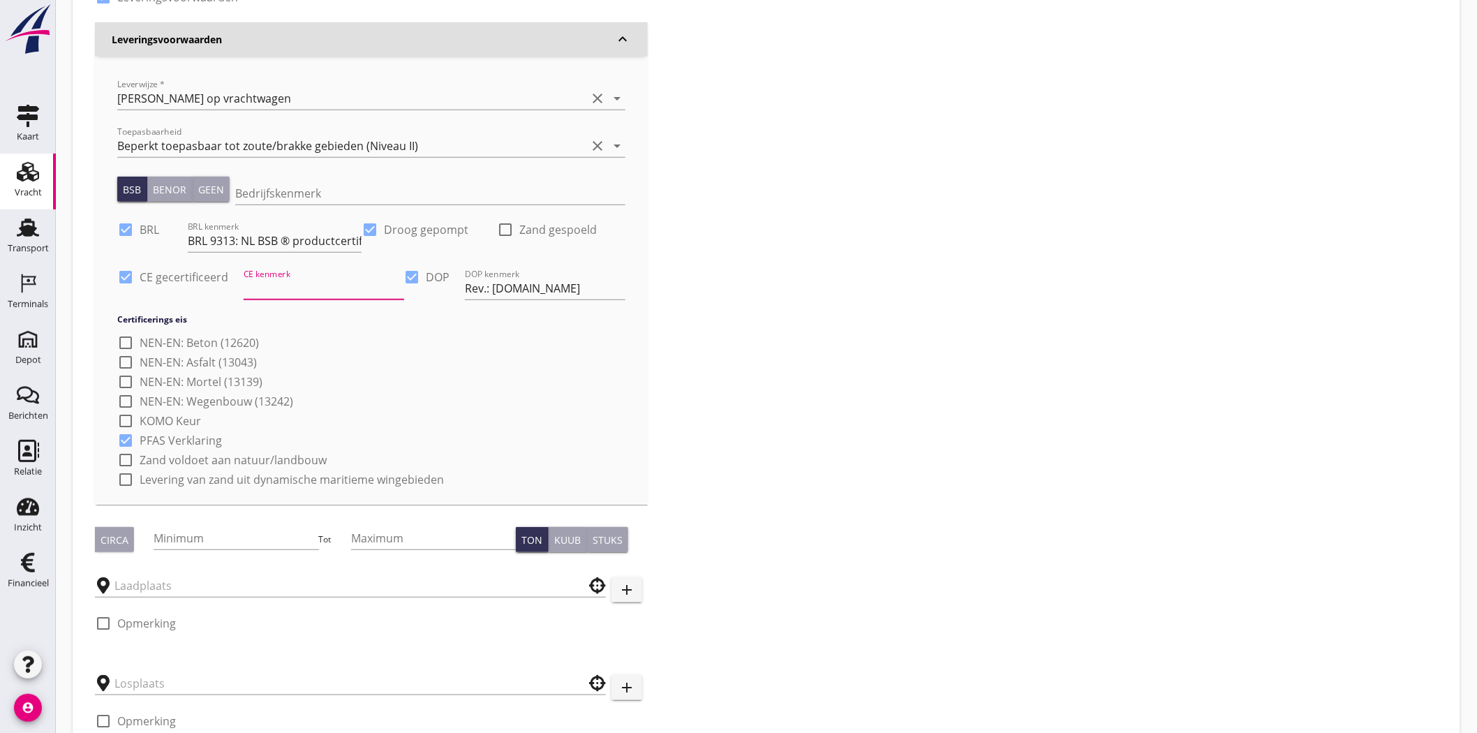
type input "CE"
click at [528, 335] on div "check_box_outline_blank NEN-EN: Beton (12620) check_box_outline_blank NEN-EN: A…" at bounding box center [371, 409] width 508 height 156
click at [120, 335] on div at bounding box center [126, 460] width 24 height 24
checkbox input "true"
click at [124, 335] on div at bounding box center [126, 480] width 24 height 24
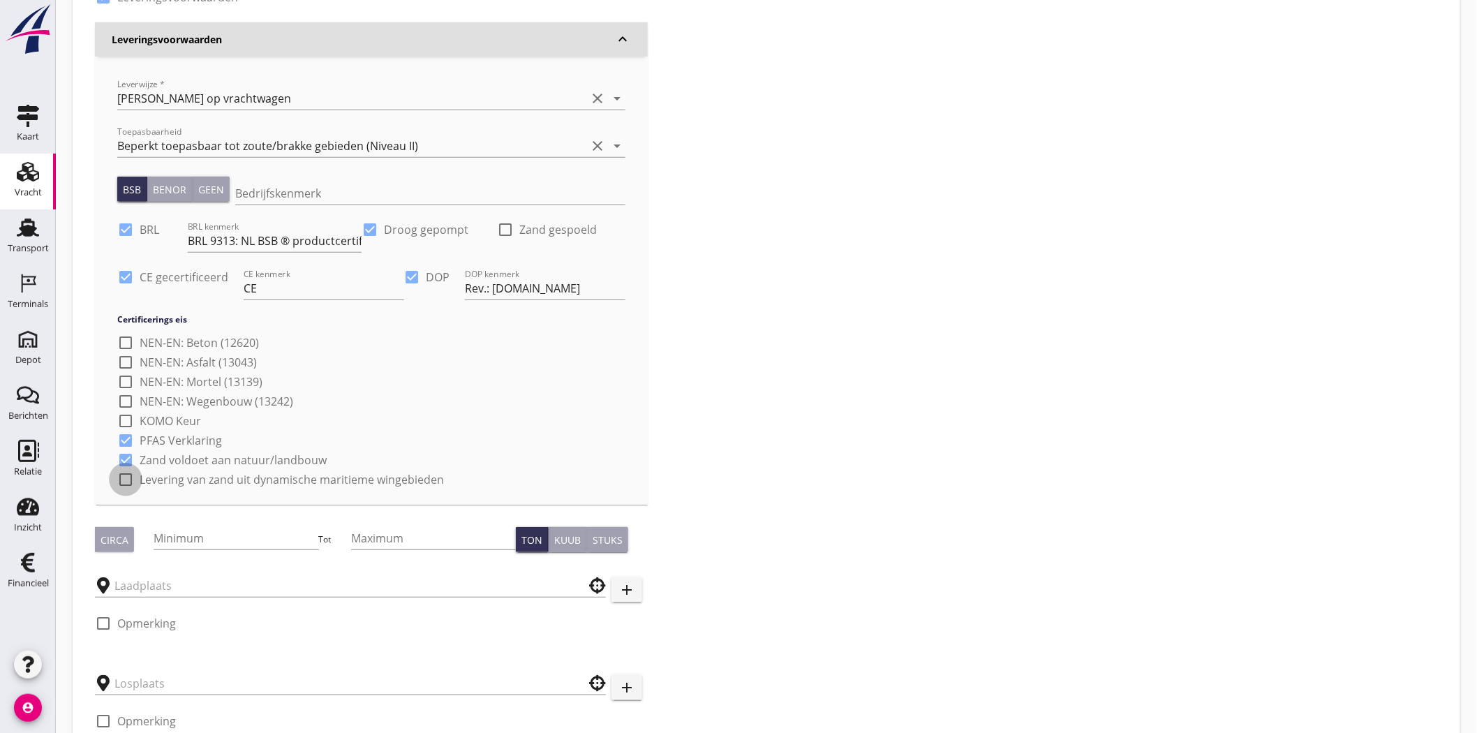
checkbox input "true"
click at [124, 335] on div at bounding box center [126, 401] width 24 height 24
checkbox input "true"
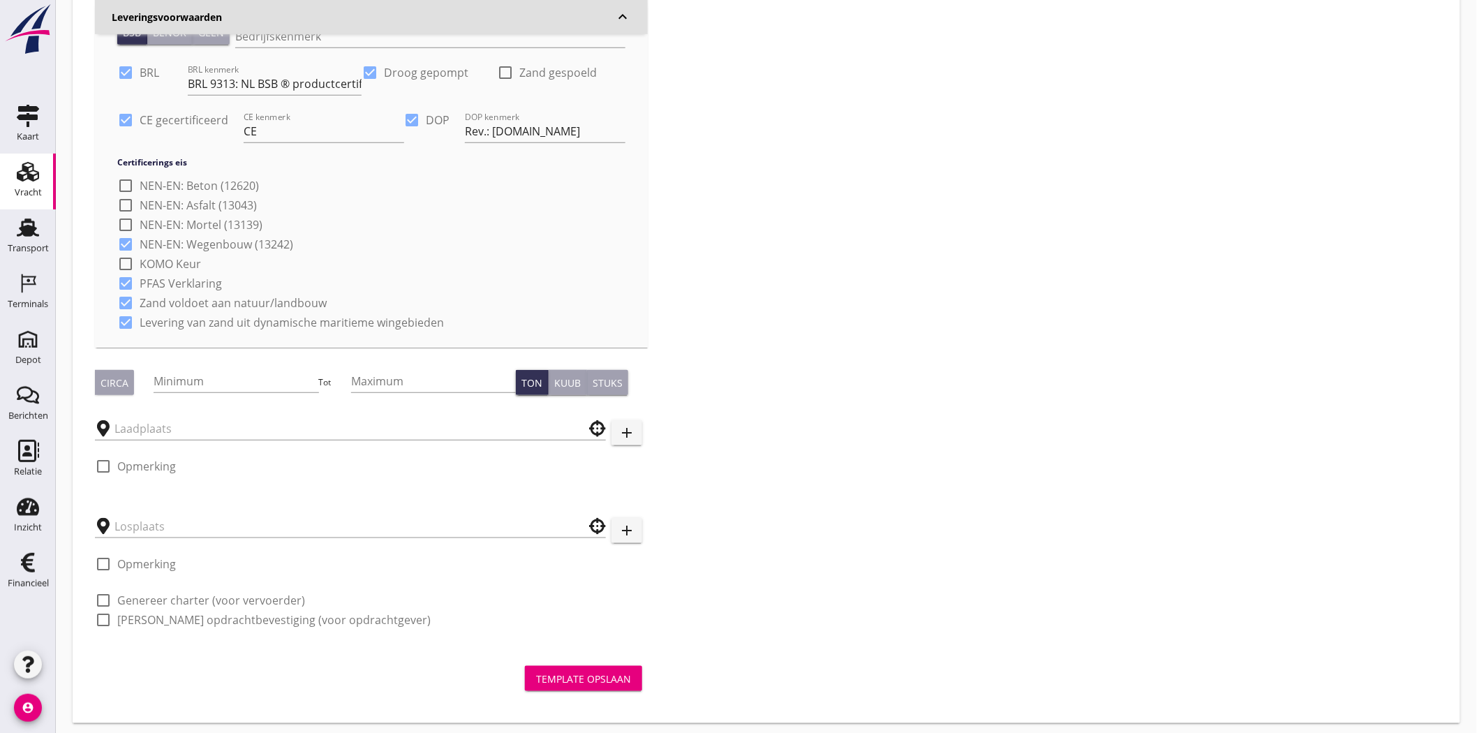
scroll to position [396, 0]
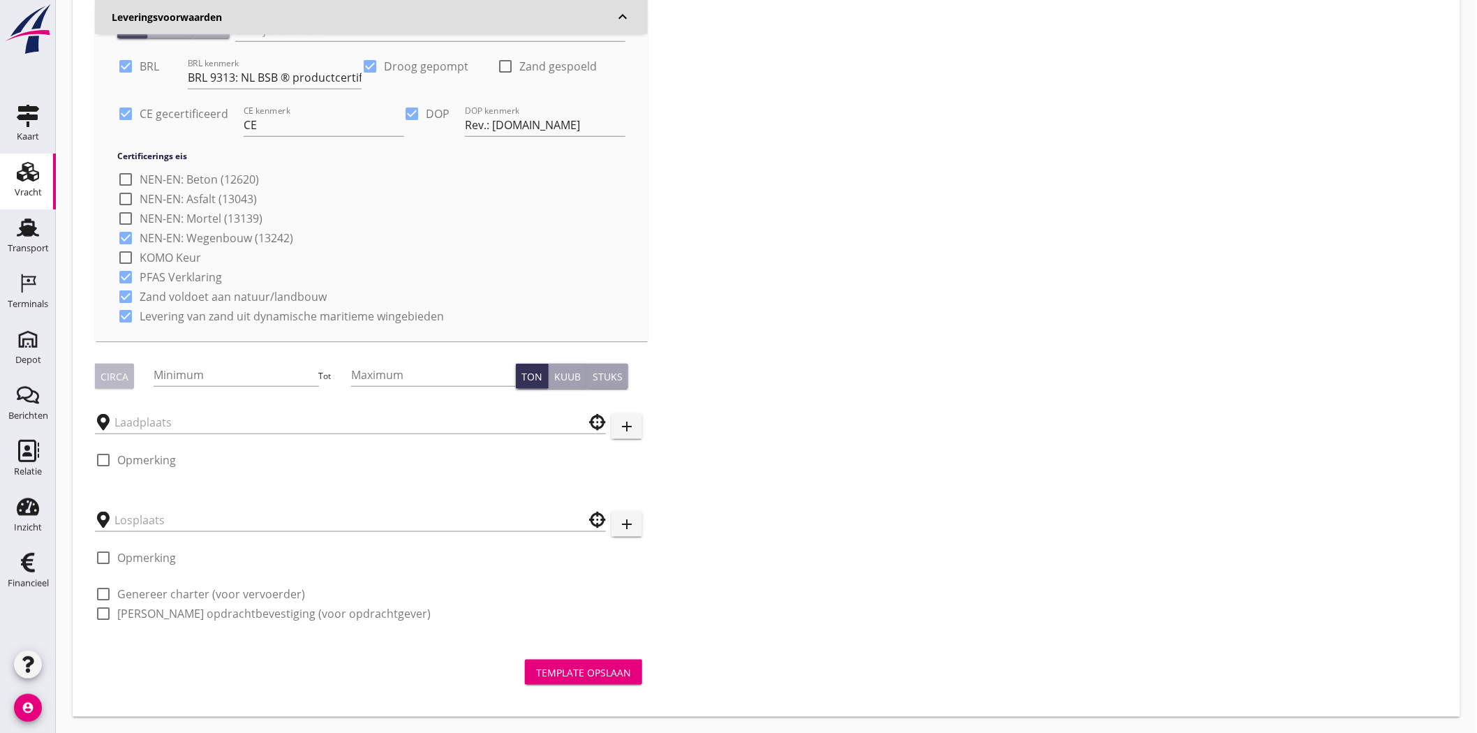
click at [120, 335] on div "Circa" at bounding box center [114, 376] width 28 height 15
click at [227, 335] on input "Minimum" at bounding box center [236, 375] width 165 height 22
click at [560, 335] on div "Kuub" at bounding box center [567, 376] width 27 height 15
click at [214, 335] on input "Minimum" at bounding box center [236, 375] width 165 height 22
type input "6"
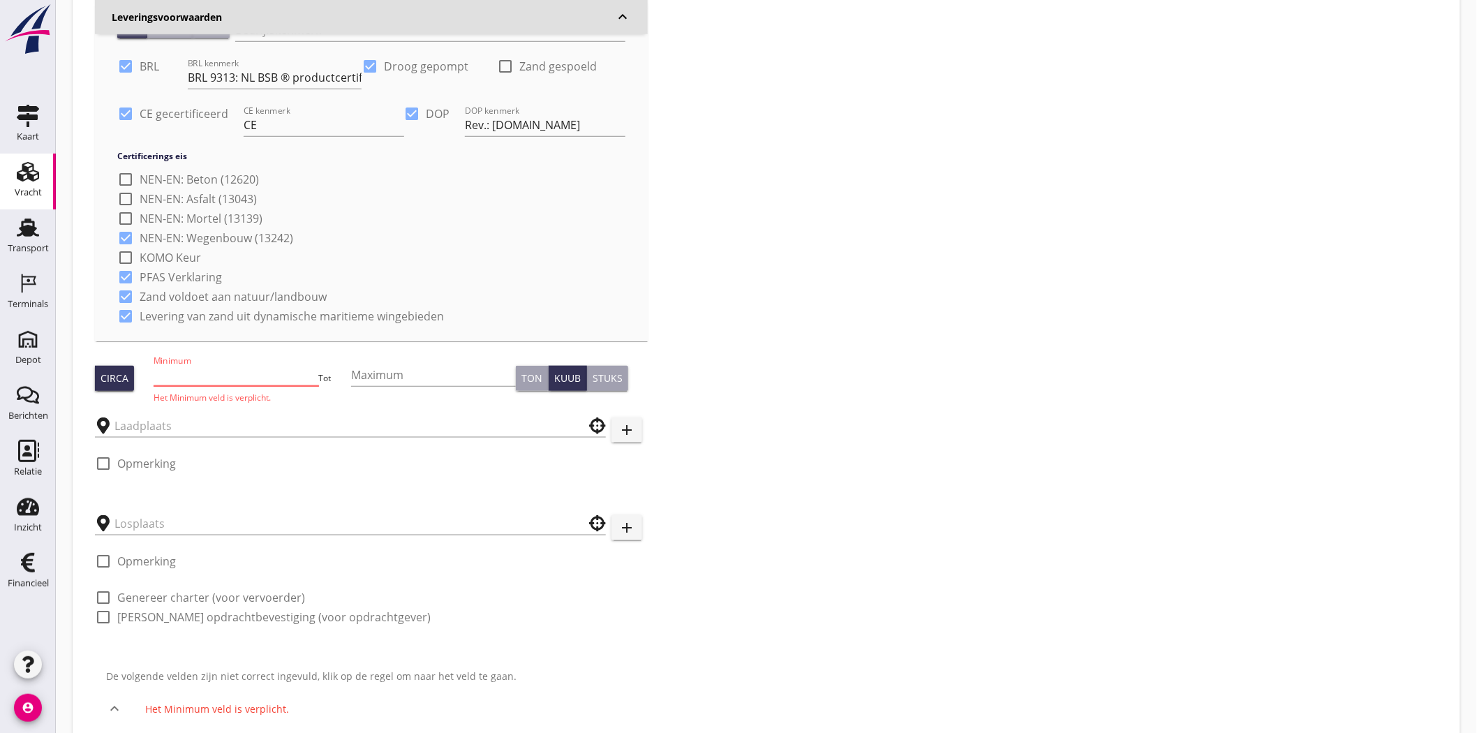
click at [177, 335] on input "Minimum" at bounding box center [236, 375] width 165 height 22
click at [477, 335] on input "Maximum" at bounding box center [433, 375] width 165 height 22
type input "6000"
click at [116, 335] on input "text" at bounding box center [340, 426] width 452 height 22
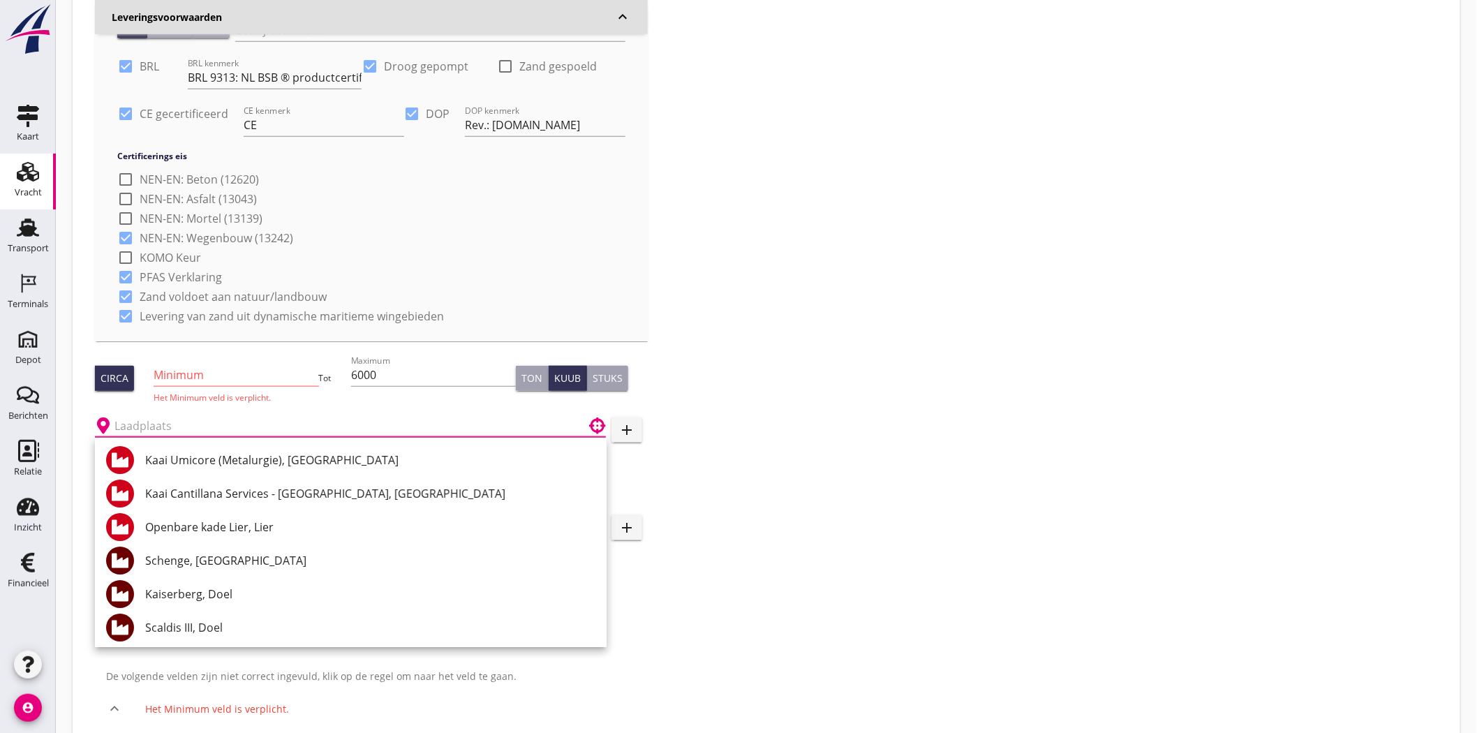
click at [202, 335] on input "Minimum" at bounding box center [236, 375] width 165 height 22
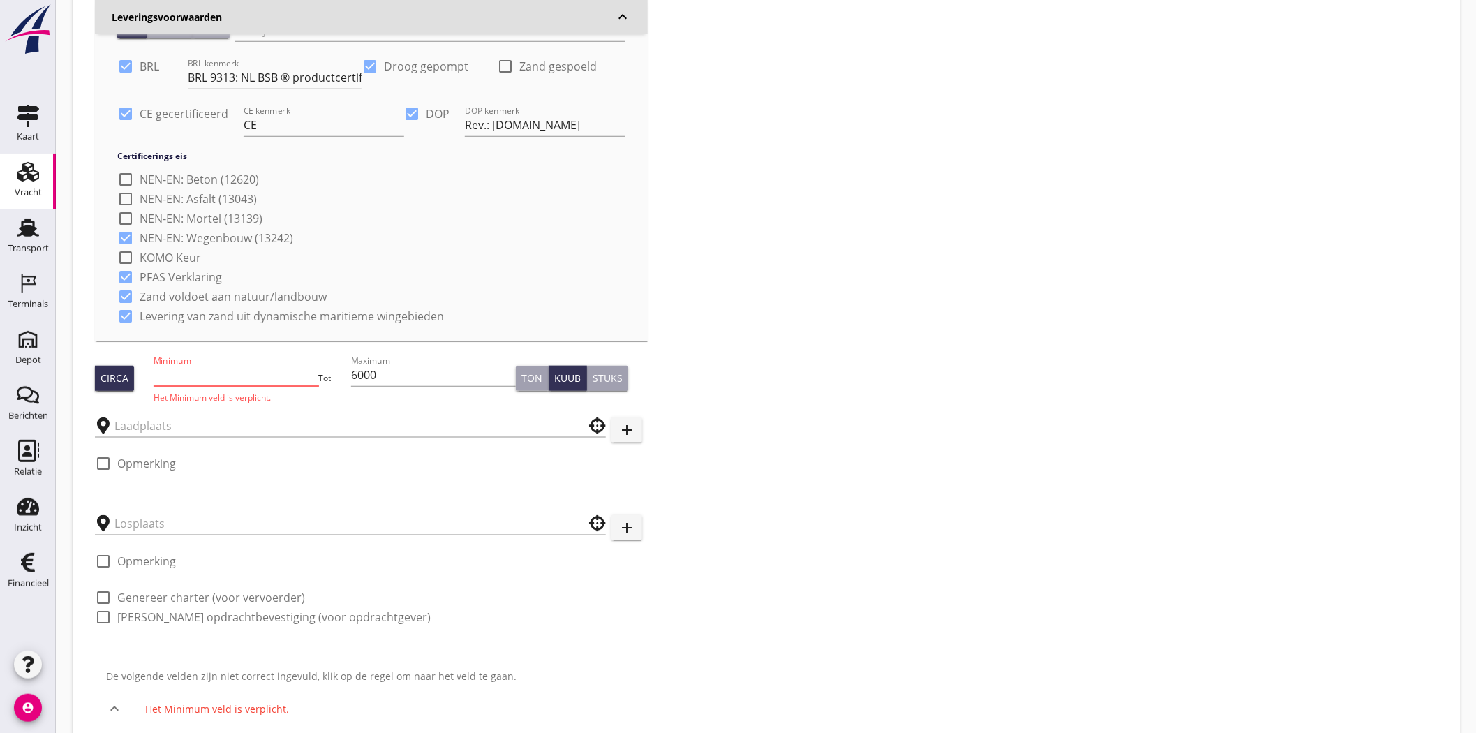
click at [216, 335] on input "Minimum" at bounding box center [236, 375] width 165 height 22
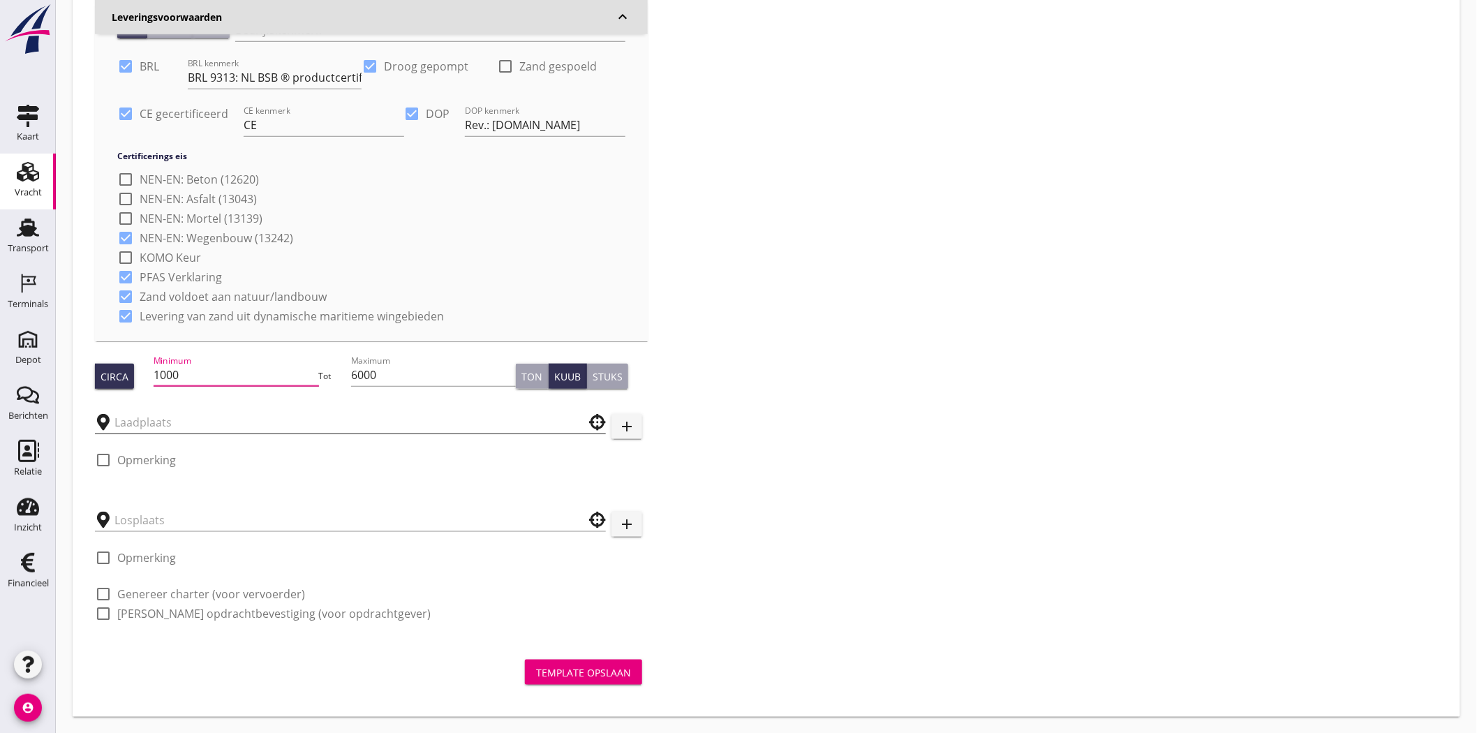
type input "1000"
click at [255, 335] on input "text" at bounding box center [340, 422] width 452 height 22
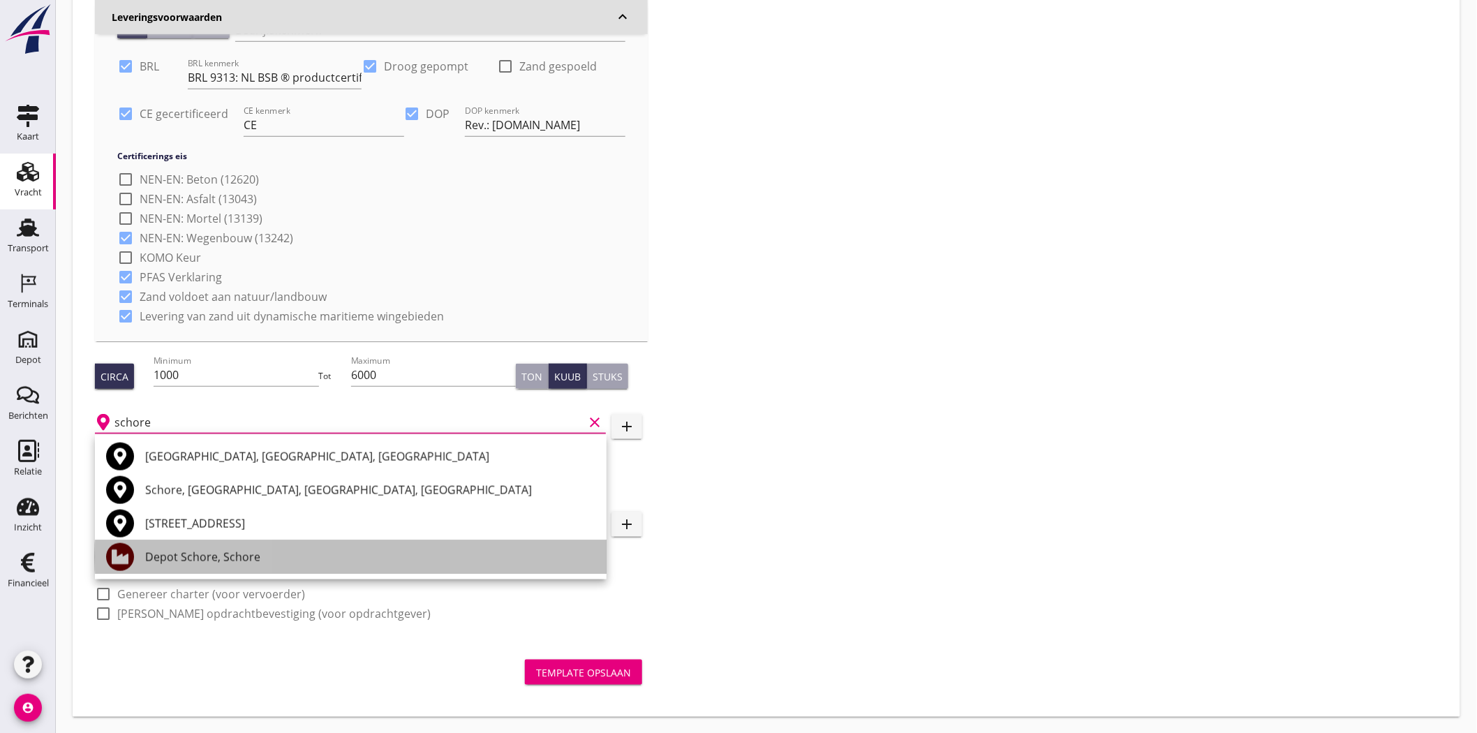
click at [318, 335] on div "Depot Schore, Schore" at bounding box center [370, 556] width 450 height 33
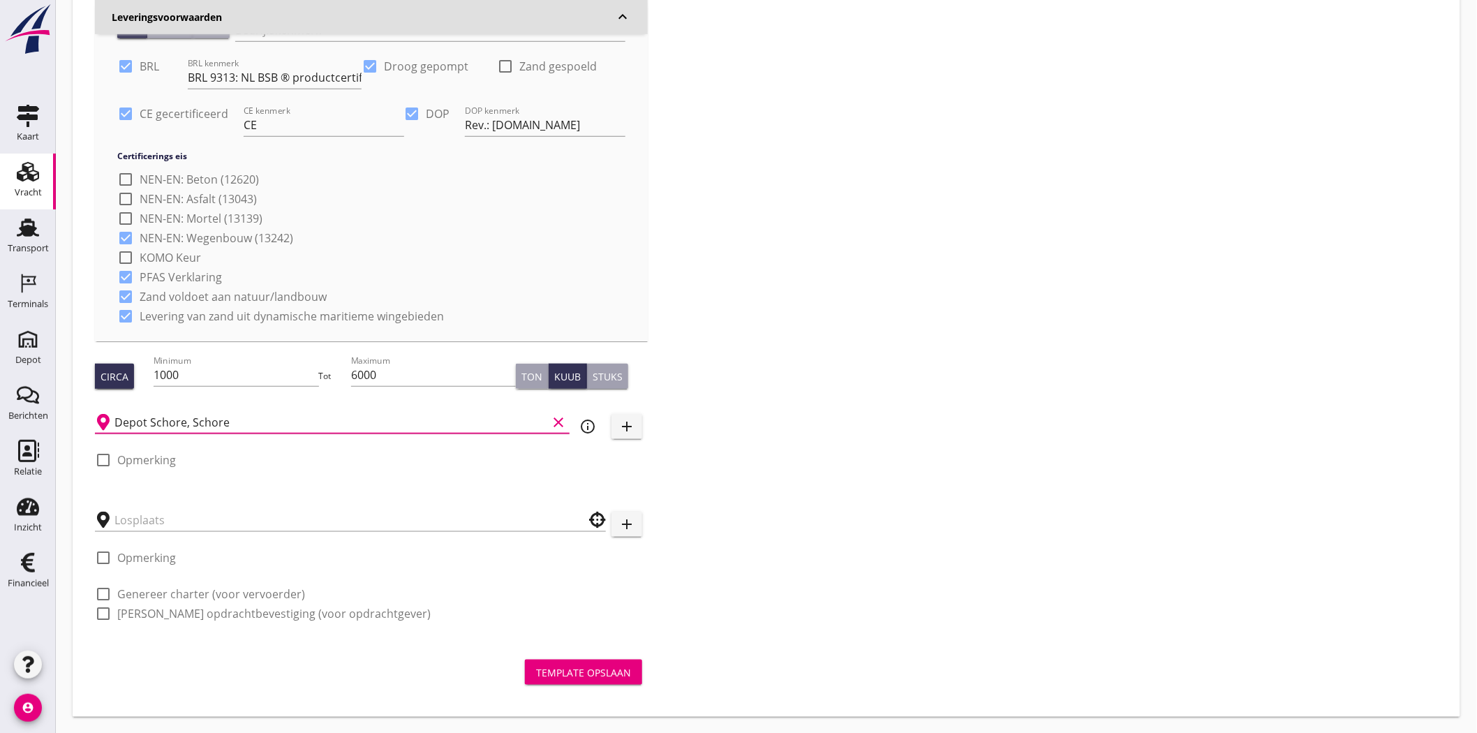
type input "Depot Schore, Schore"
click at [729, 335] on div "Zoeken op opdrachtgever... Aannemings- en Verhuurbedrijf [PERSON_NAME] & Zn. B.…" at bounding box center [766, 162] width 1354 height 953
click at [241, 335] on input "text" at bounding box center [340, 520] width 452 height 22
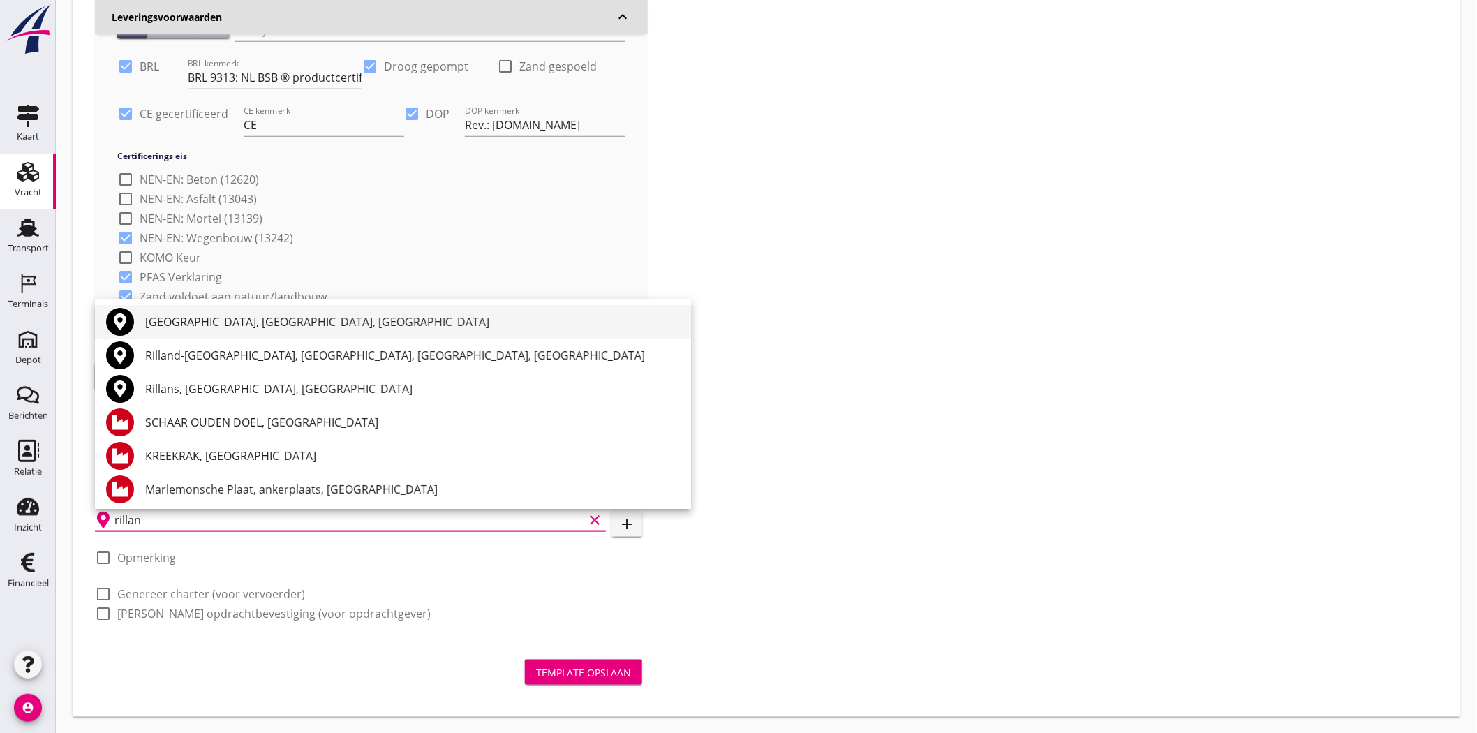
click at [287, 326] on div "[GEOGRAPHIC_DATA], [GEOGRAPHIC_DATA], [GEOGRAPHIC_DATA]" at bounding box center [412, 321] width 535 height 17
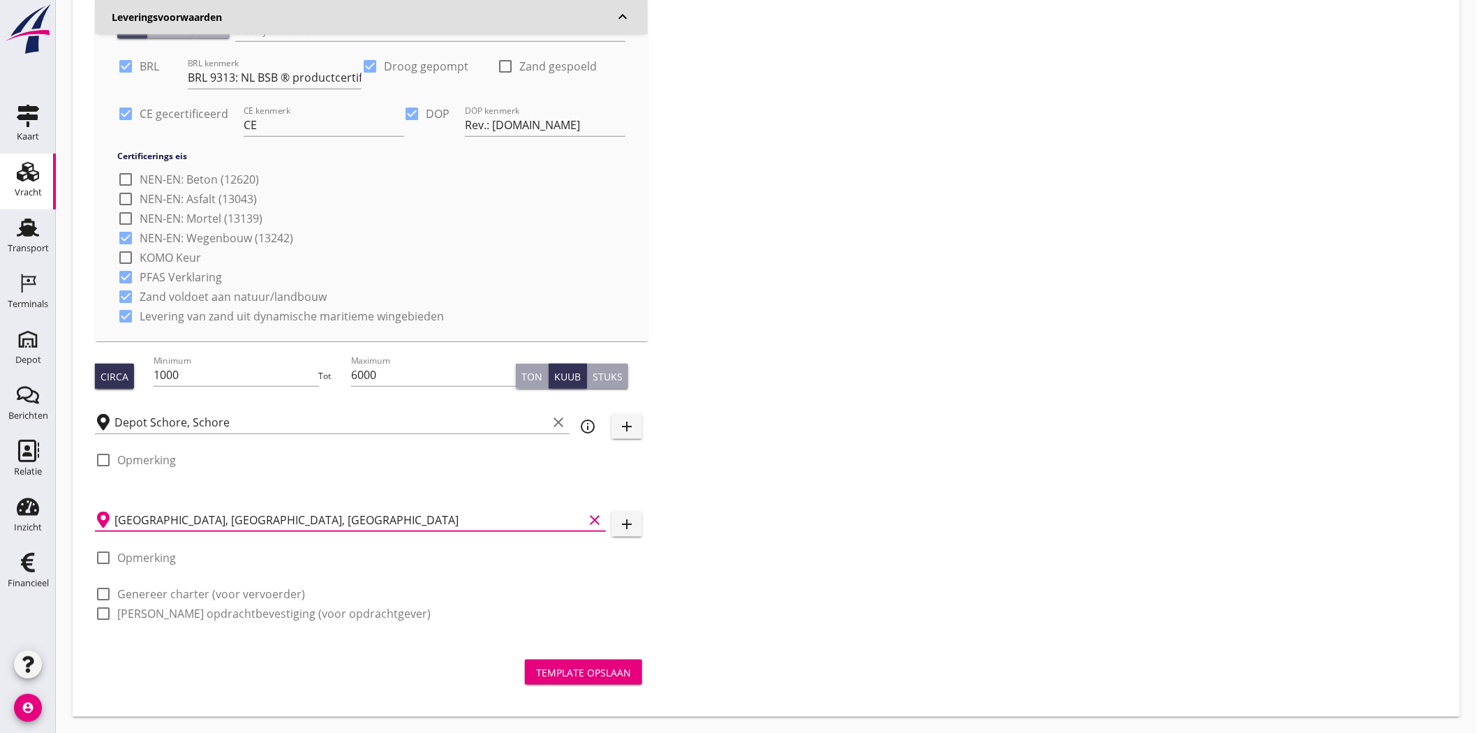
type input "[GEOGRAPHIC_DATA], [GEOGRAPHIC_DATA], [GEOGRAPHIC_DATA]"
click at [729, 193] on div "Zoeken op opdrachtgever... Aannemings- en Verhuurbedrijf [PERSON_NAME] & Zn. B.…" at bounding box center [766, 162] width 1354 height 953
click at [101, 335] on div at bounding box center [103, 594] width 24 height 24
checkbox input "true"
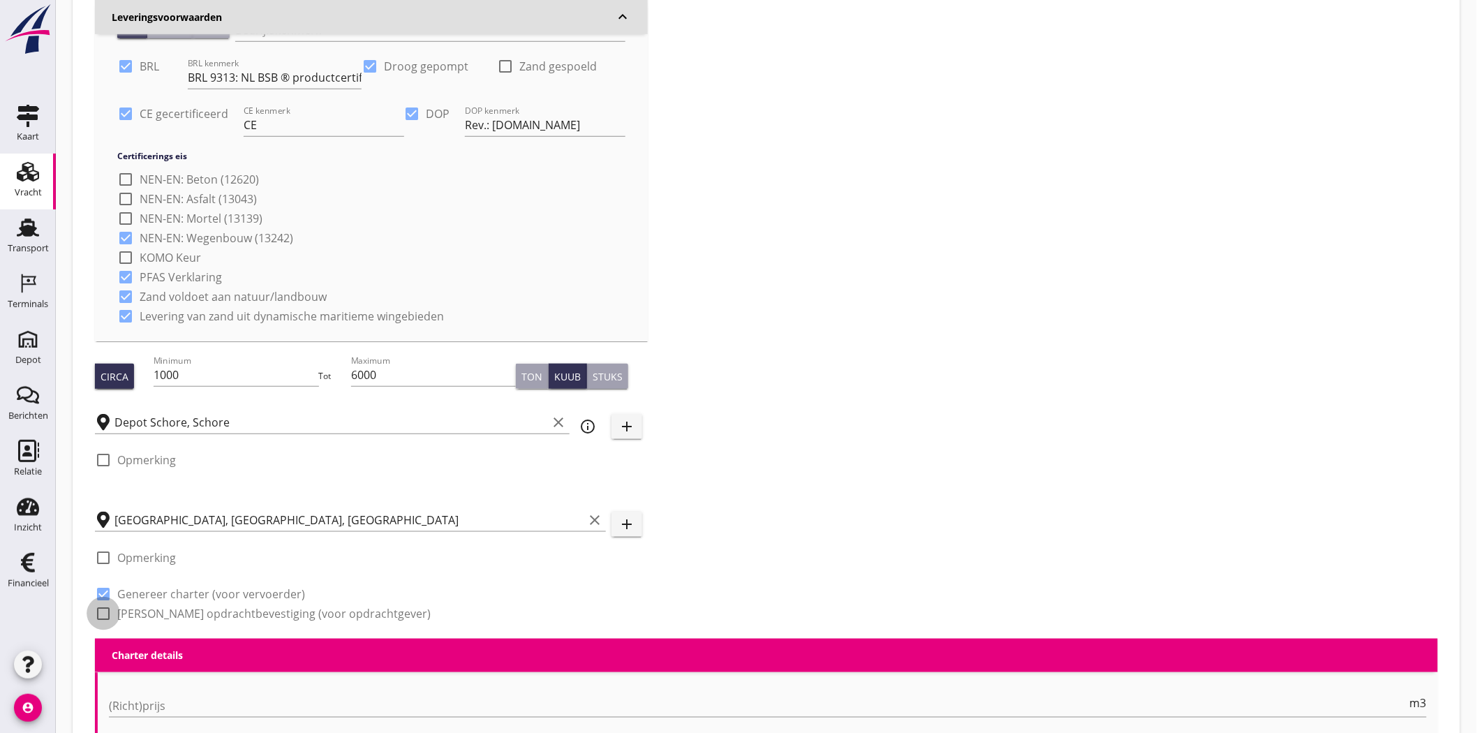
click at [102, 335] on div at bounding box center [103, 614] width 24 height 24
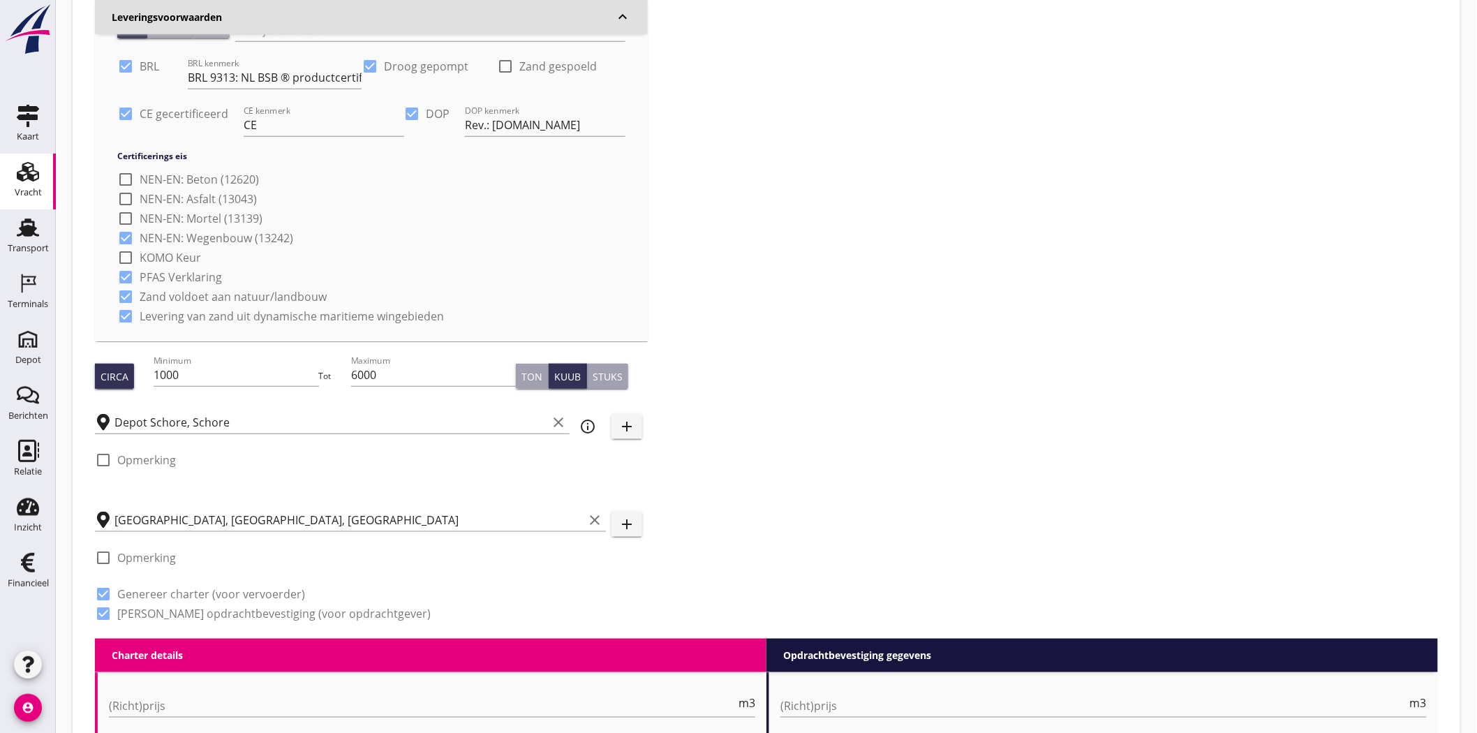
click at [102, 335] on div at bounding box center [103, 614] width 24 height 24
checkbox input "false"
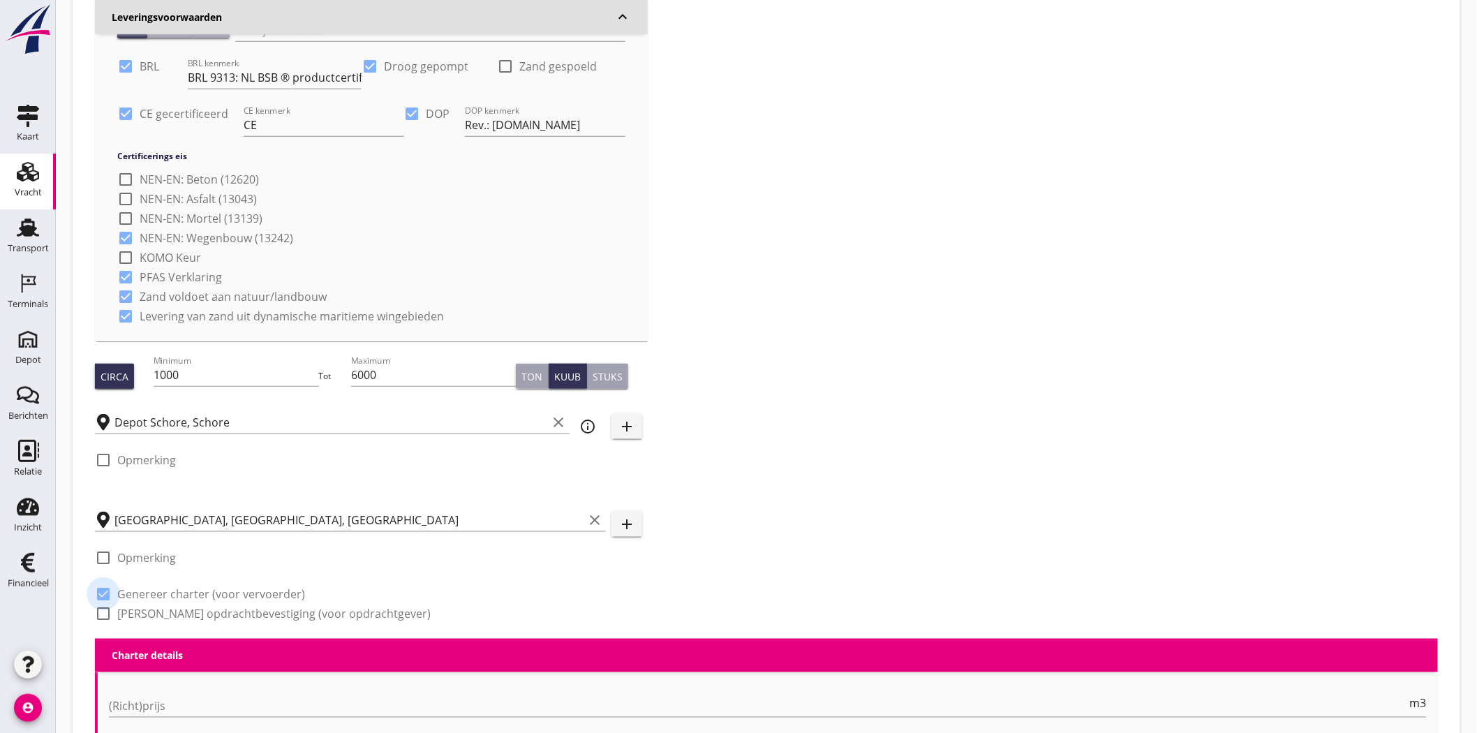
click at [98, 335] on div at bounding box center [103, 594] width 24 height 24
checkbox input "false"
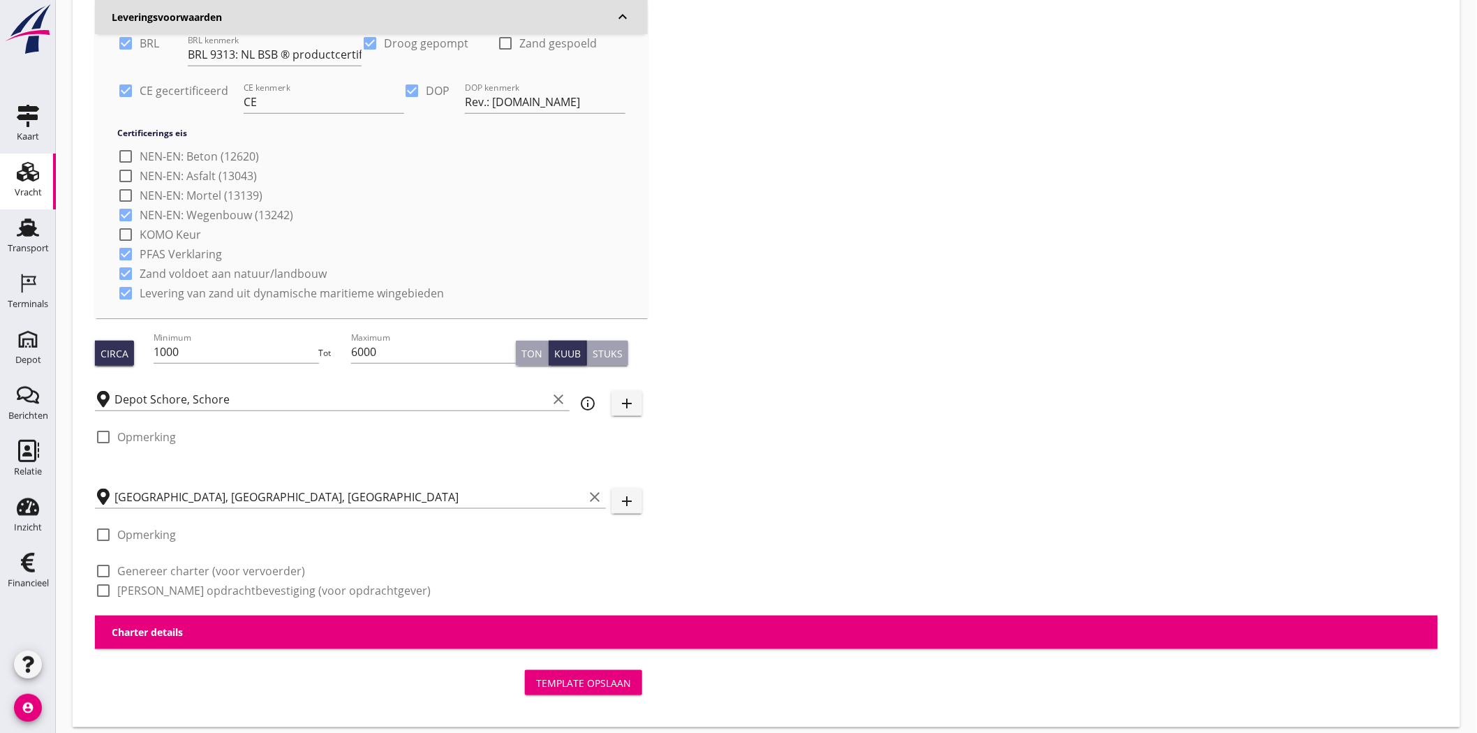
scroll to position [429, 0]
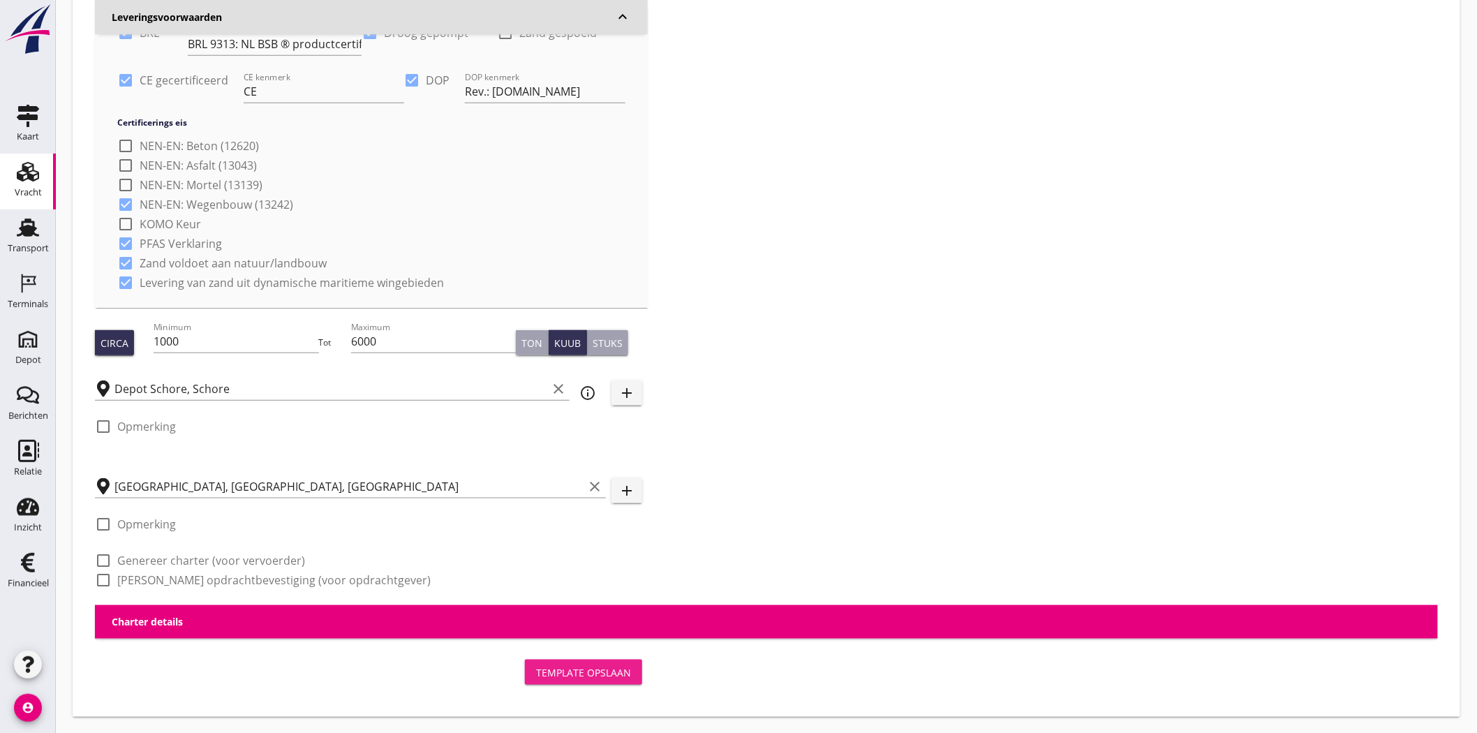
click at [591, 335] on div "Template opslaan" at bounding box center [583, 672] width 95 height 15
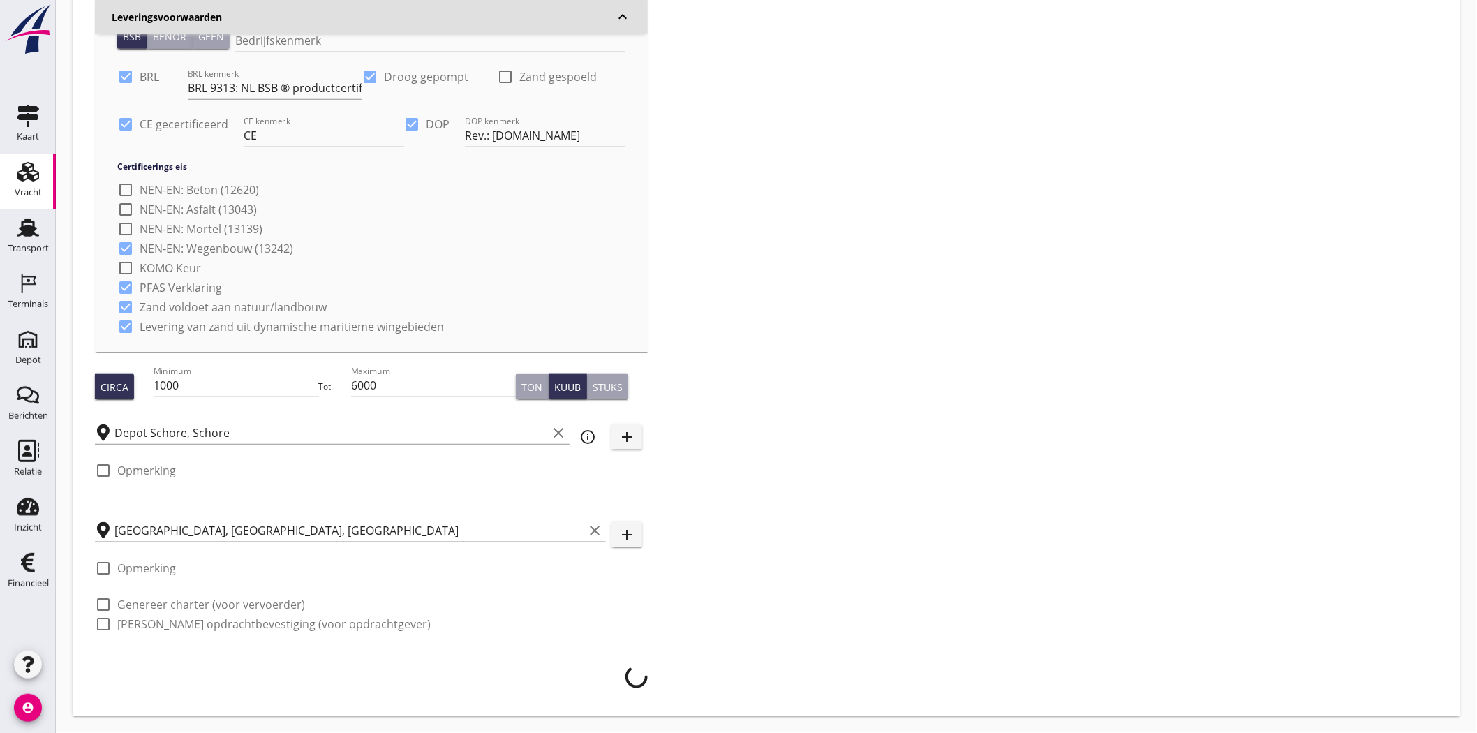
scroll to position [385, 0]
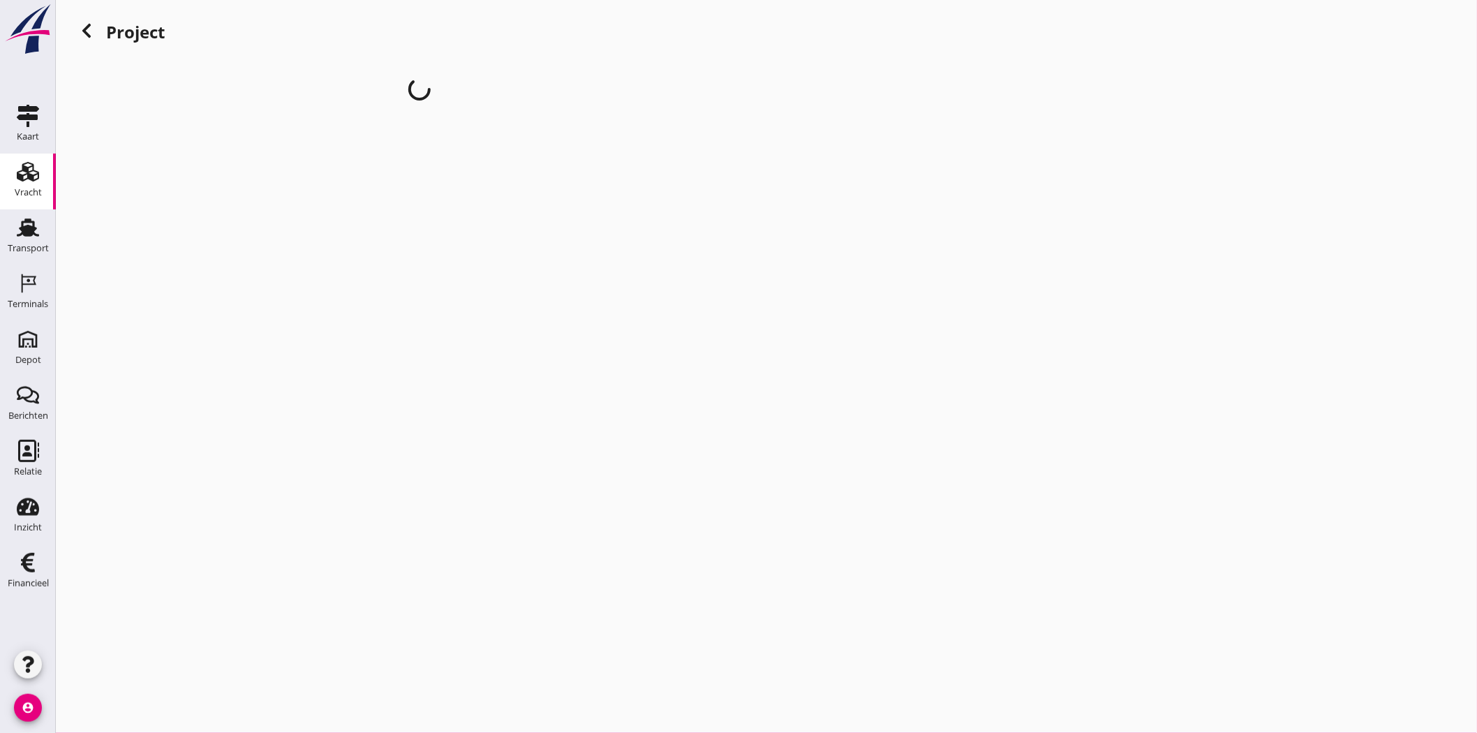
click at [158, 335] on div "cancel You are impersonating another user. Project" at bounding box center [766, 366] width 1421 height 733
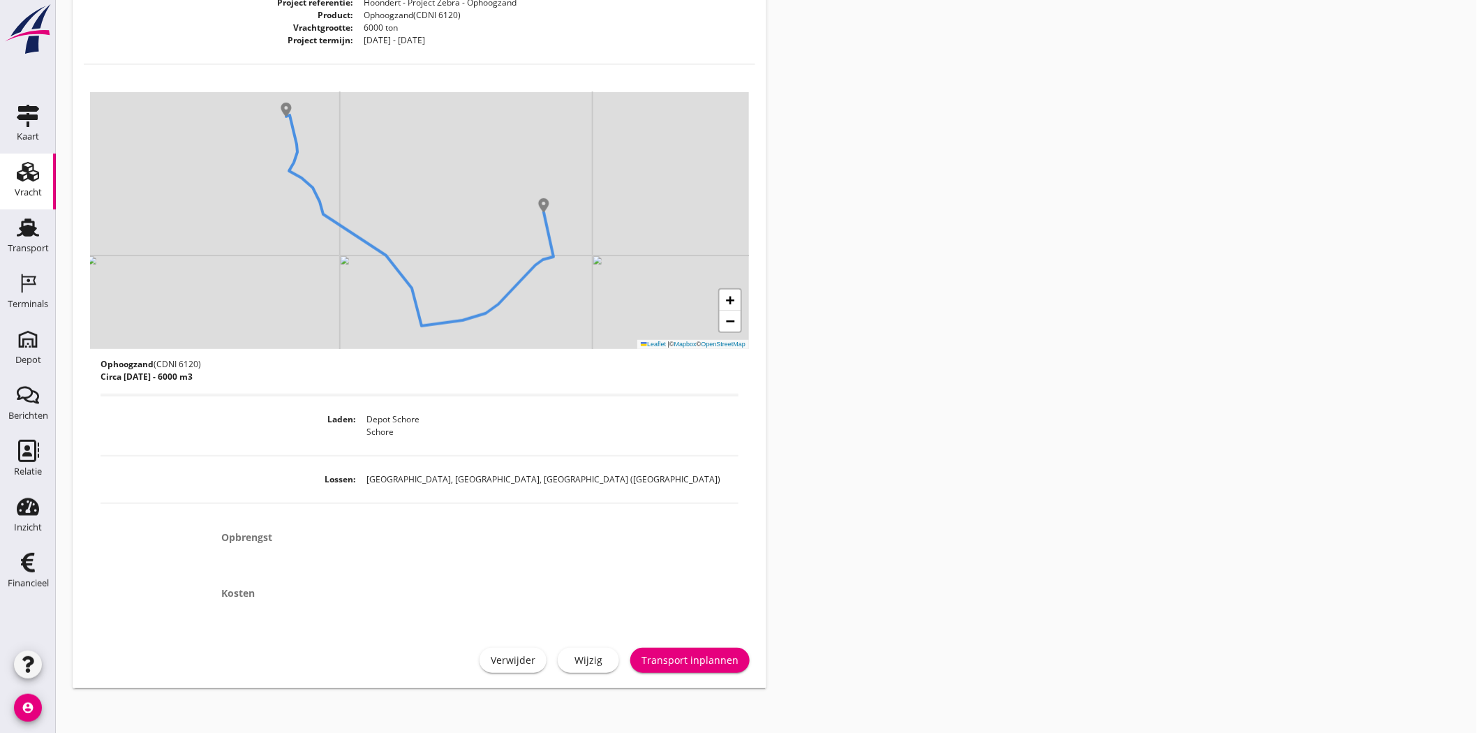
scroll to position [145, 0]
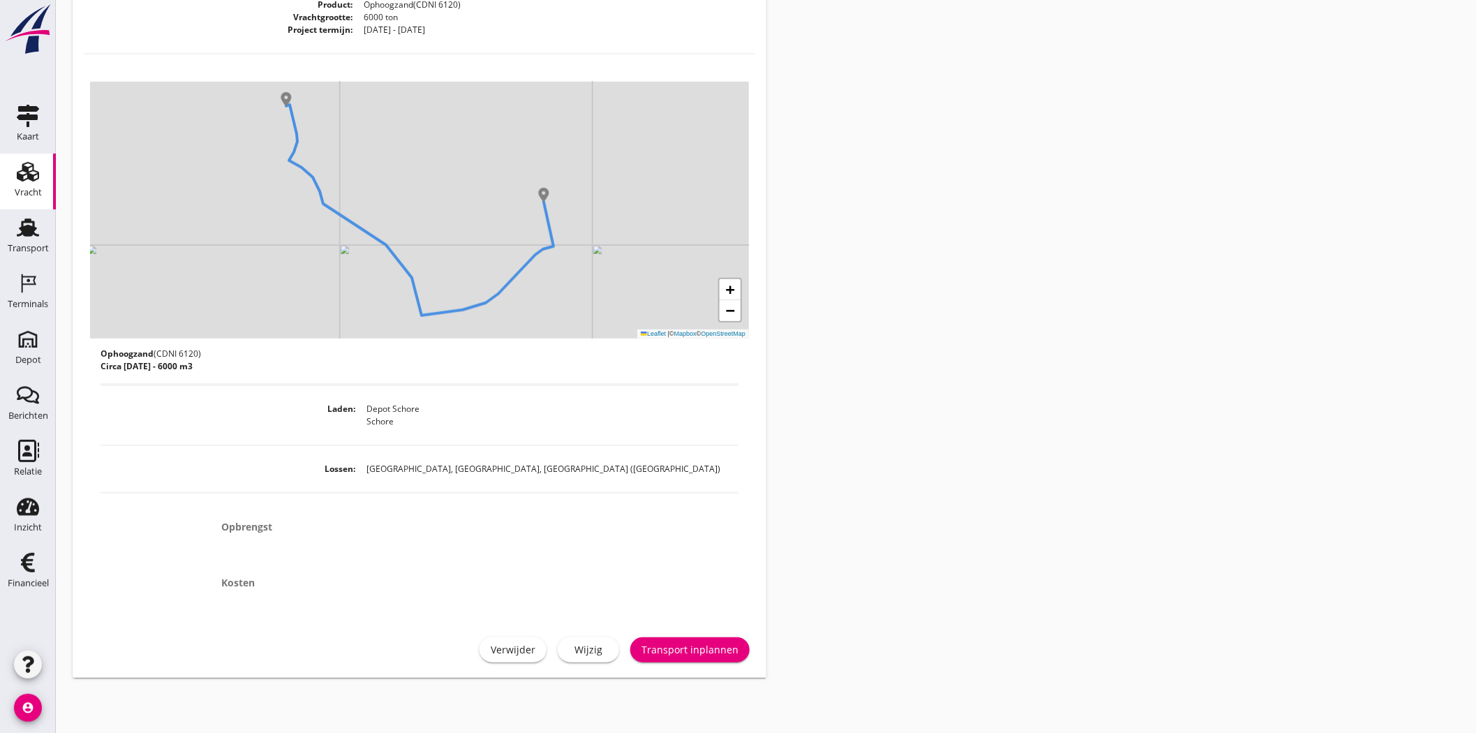
click at [590, 335] on div "Wijzig" at bounding box center [588, 649] width 39 height 15
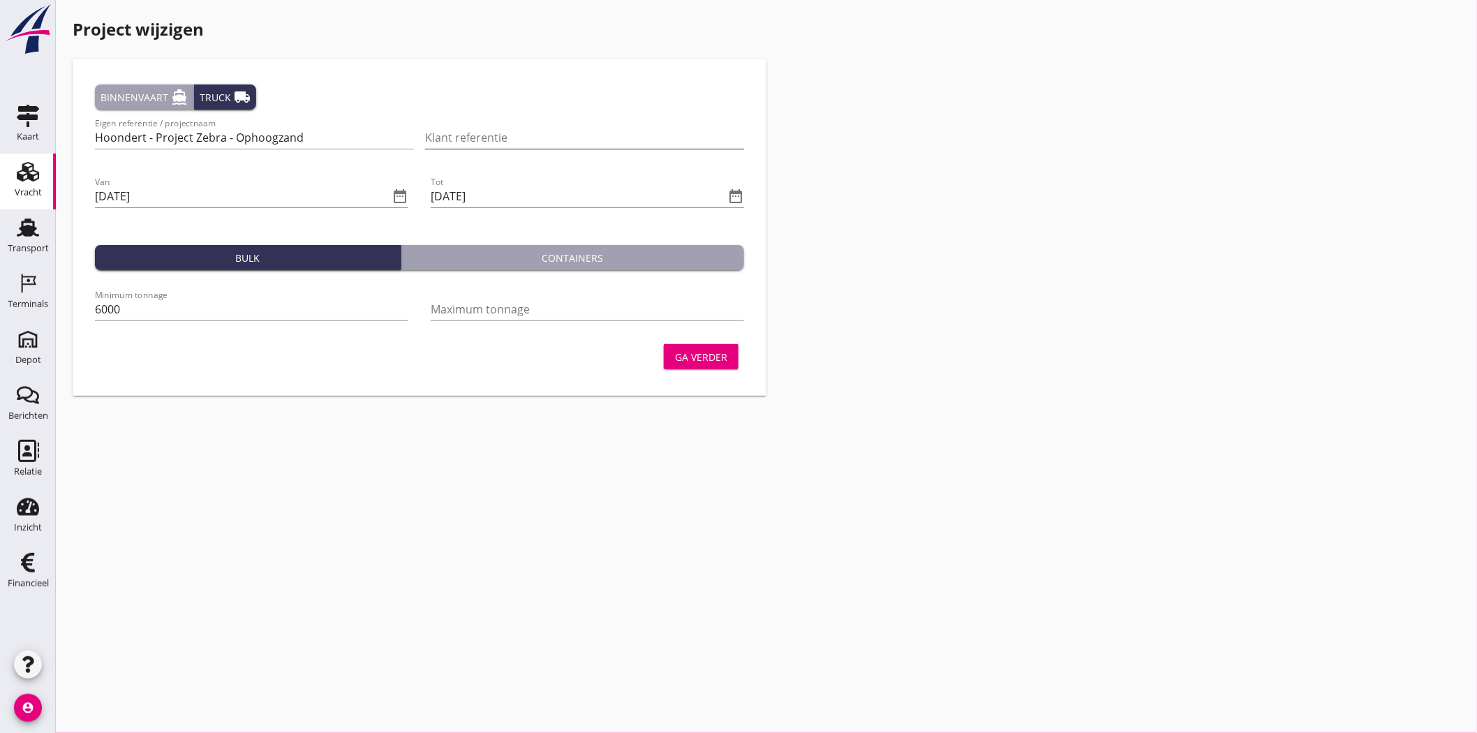
click at [471, 138] on input "Klant referentie" at bounding box center [584, 137] width 319 height 22
type input "Project Zebra - projectnummer: 240496"
click at [680, 335] on div "Ga verder" at bounding box center [701, 357] width 52 height 15
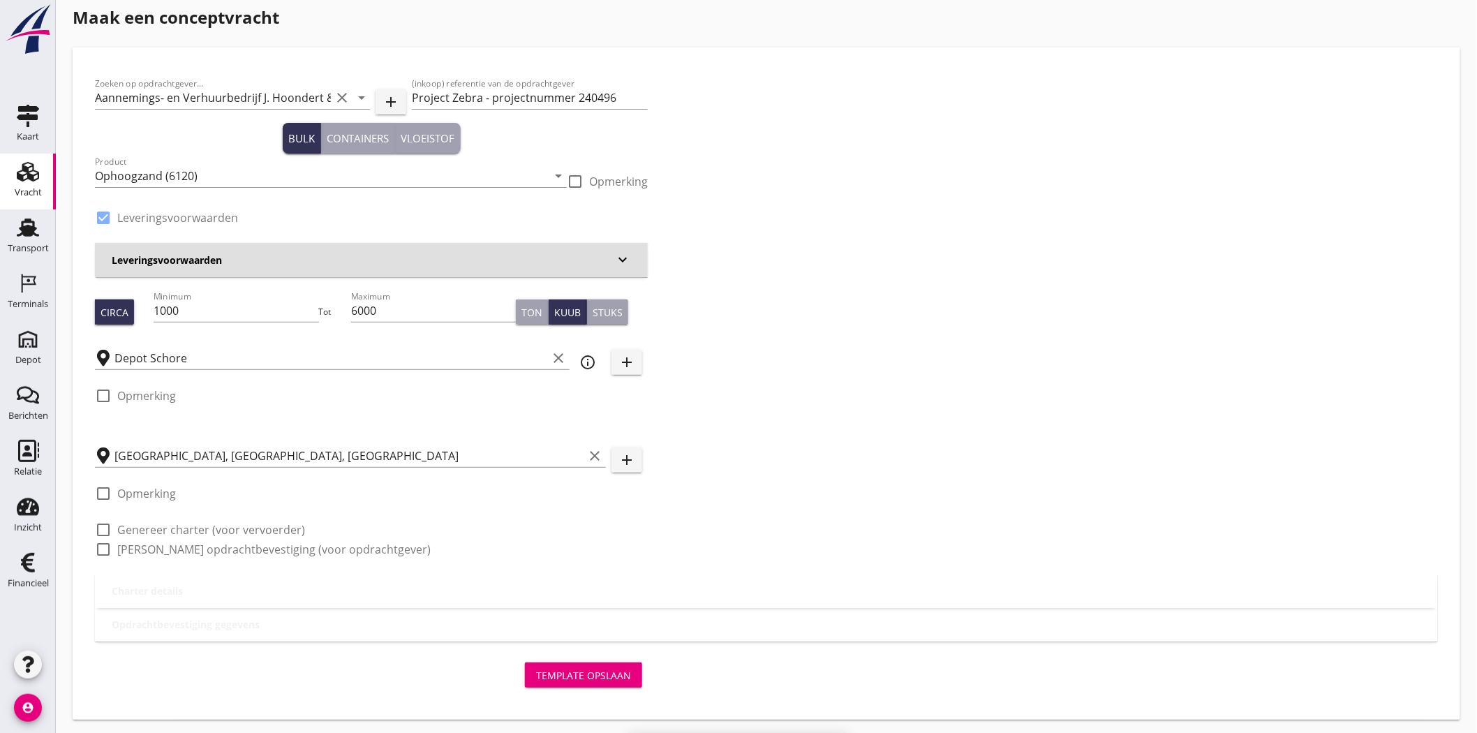
scroll to position [15, 0]
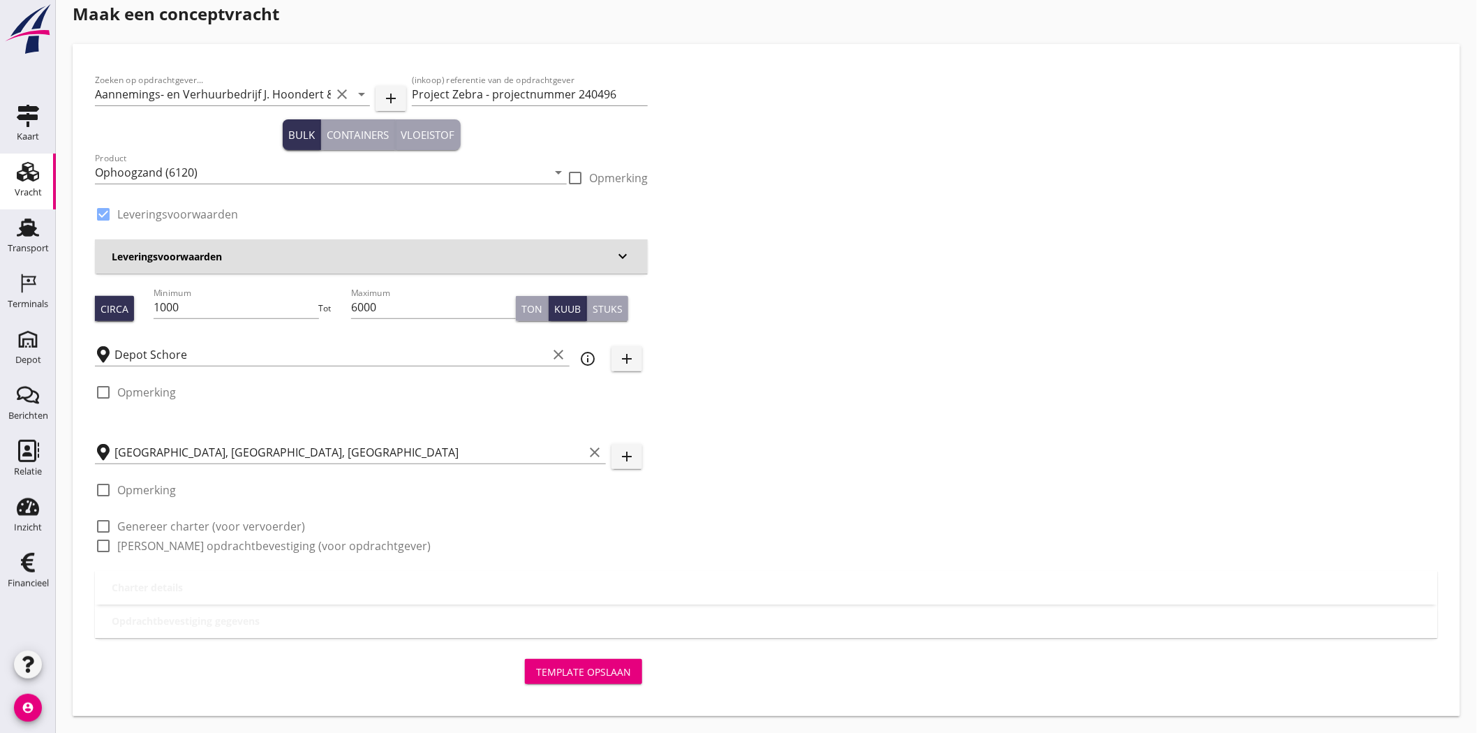
click at [98, 335] on div at bounding box center [103, 546] width 24 height 24
checkbox input "true"
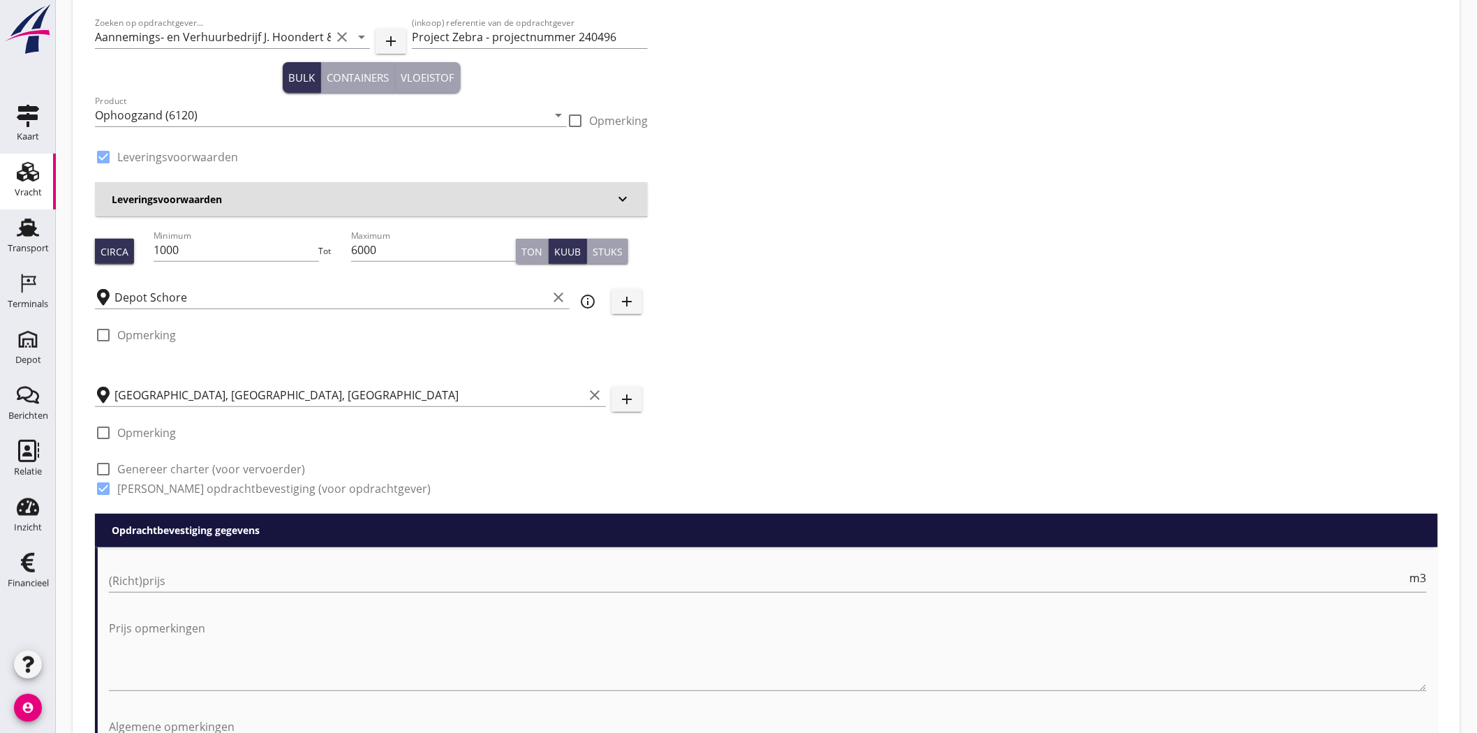
scroll to position [387, 0]
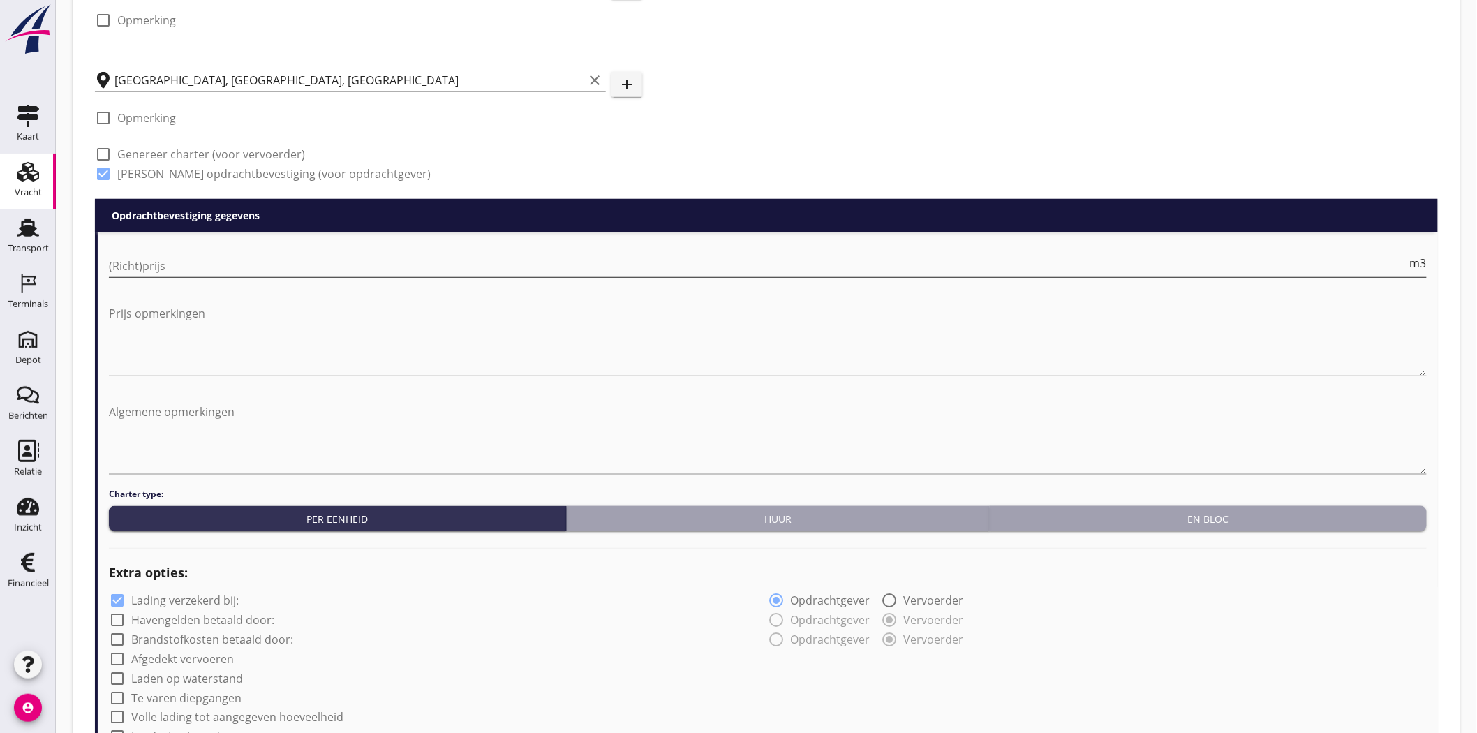
click at [254, 274] on input "(Richt)prijs" at bounding box center [758, 266] width 1298 height 22
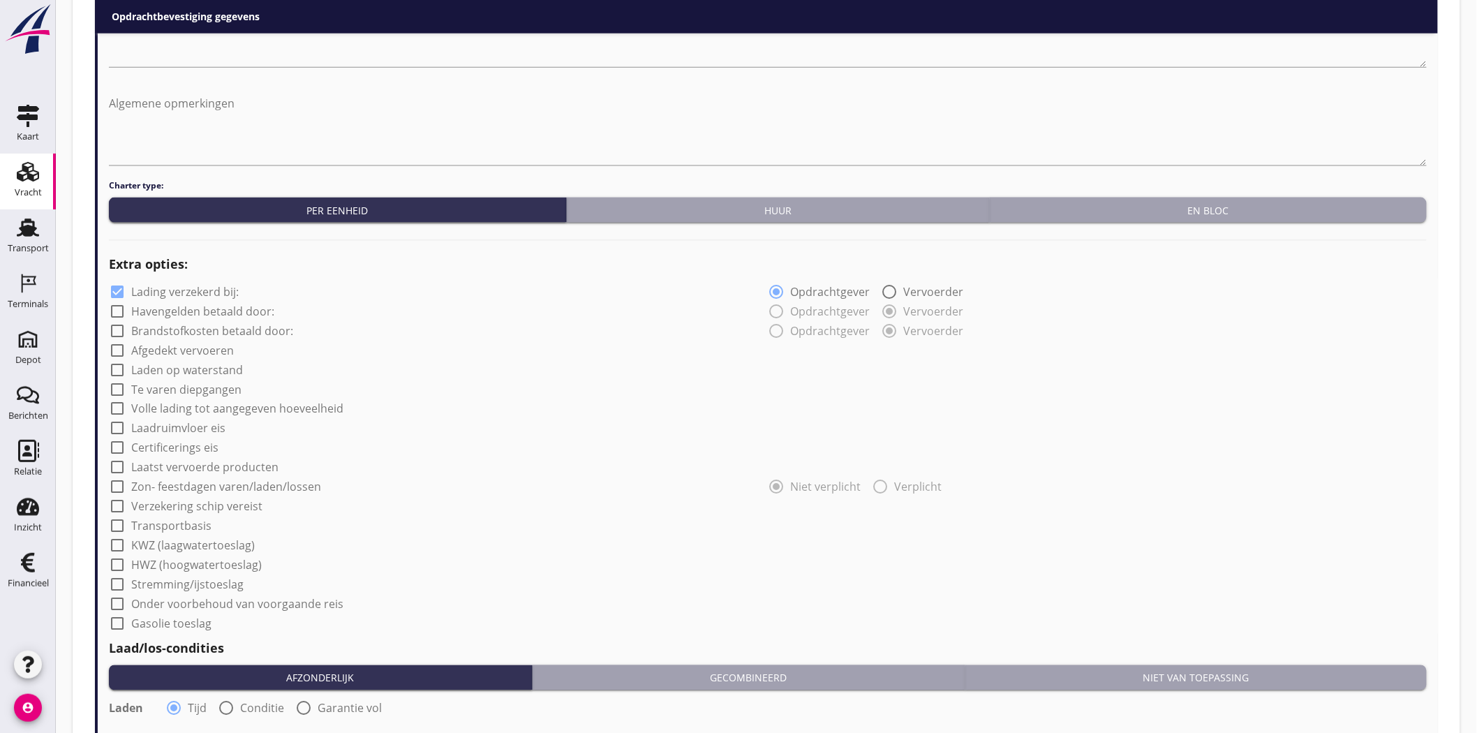
scroll to position [698, 0]
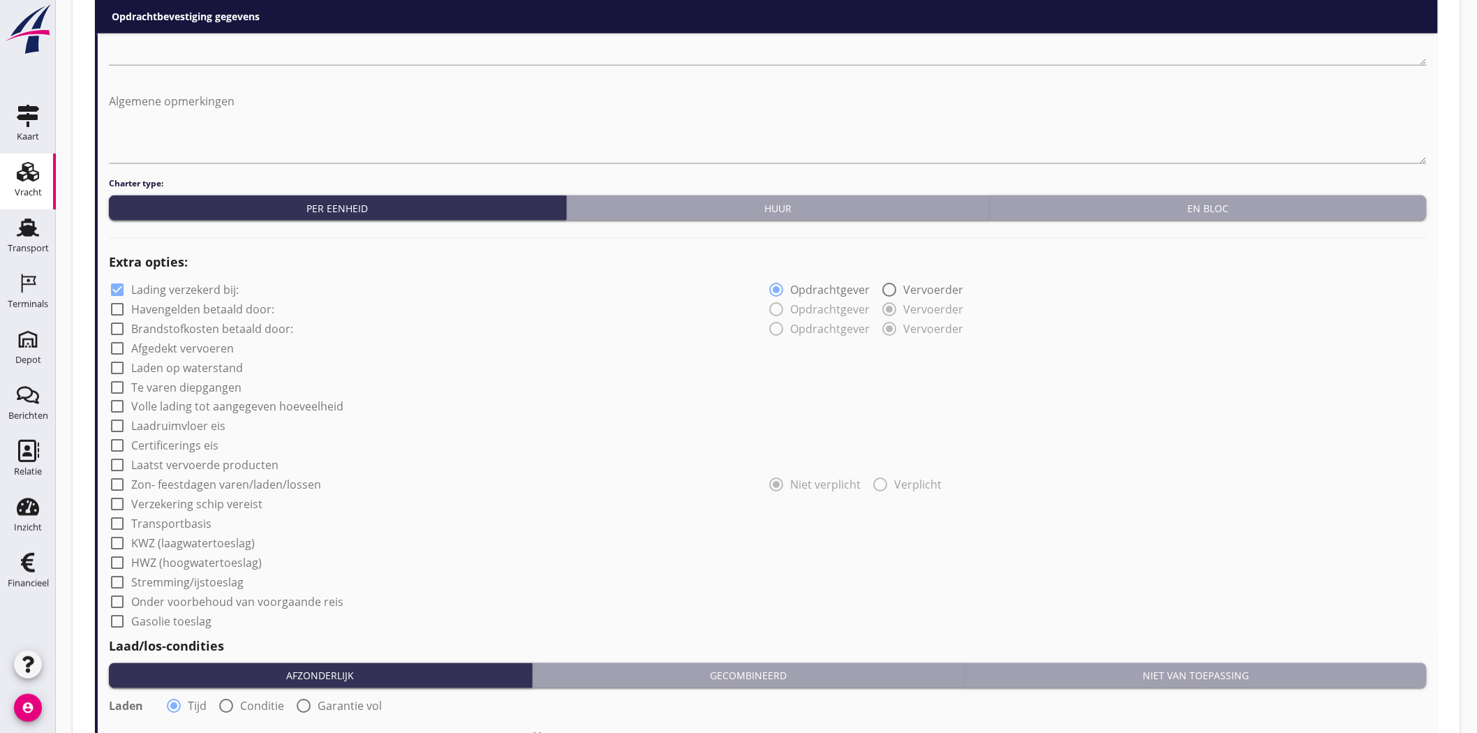
type input "12.00"
click at [114, 283] on div at bounding box center [117, 290] width 24 height 24
checkbox input "false"
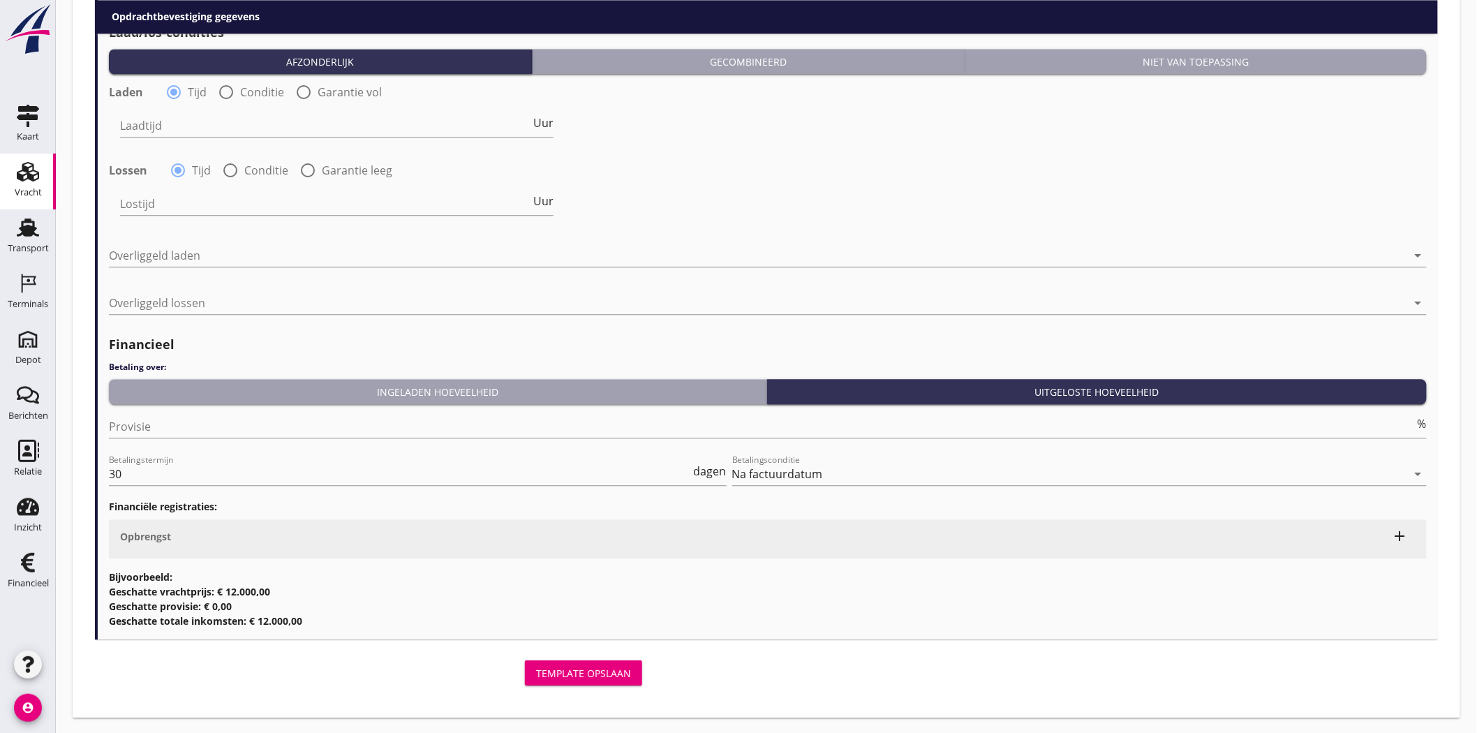
scroll to position [1313, 0]
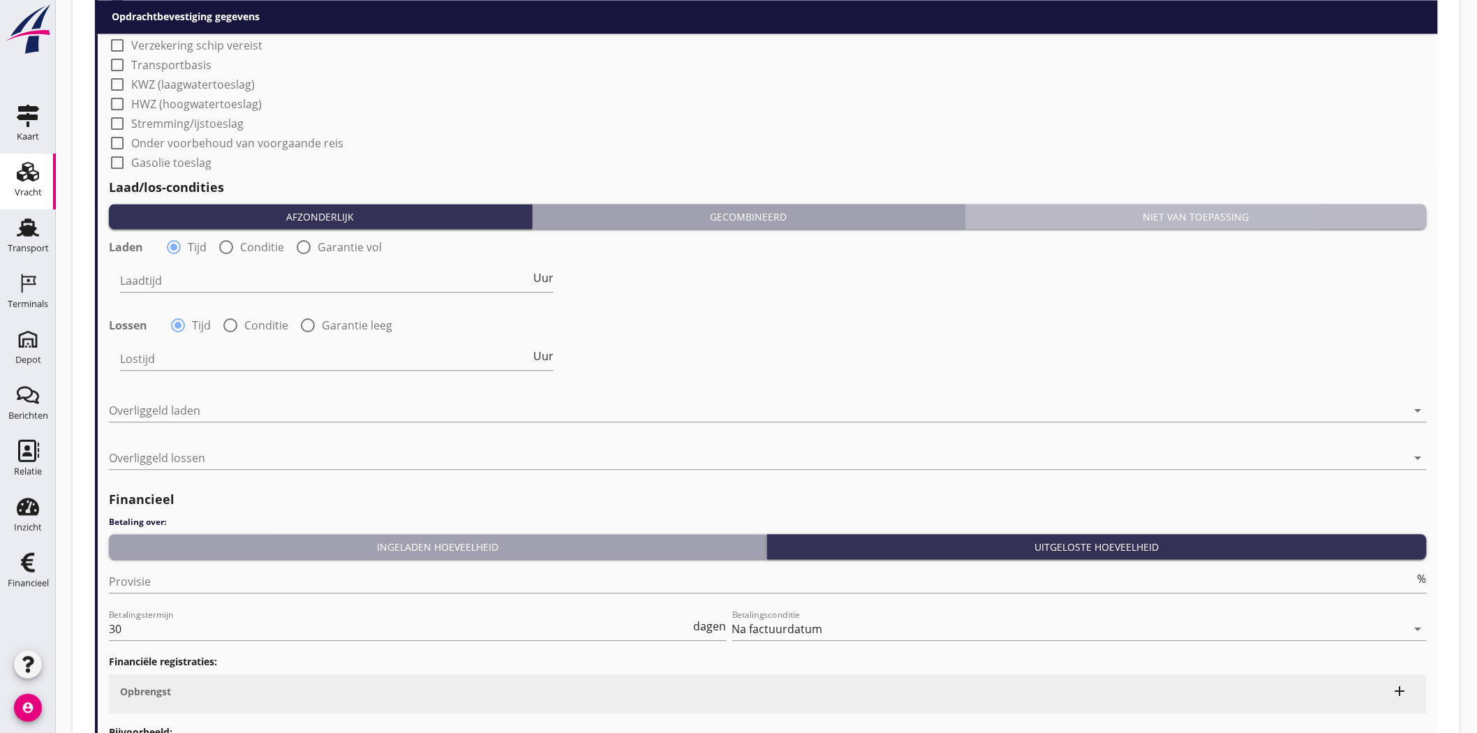
click at [729, 211] on div "Niet van toepassing" at bounding box center [1196, 216] width 450 height 15
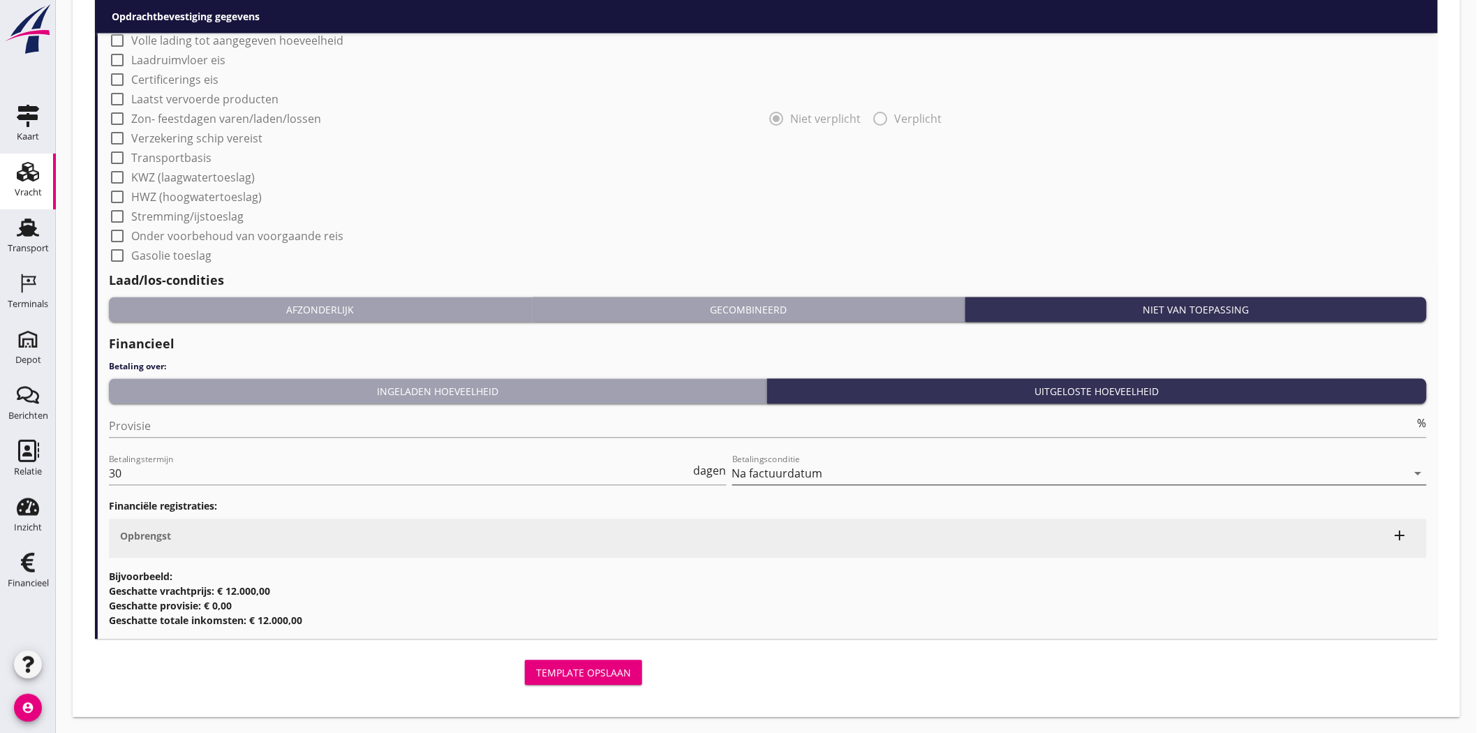
scroll to position [1064, 0]
click at [618, 335] on div "Template opslaan" at bounding box center [583, 672] width 95 height 15
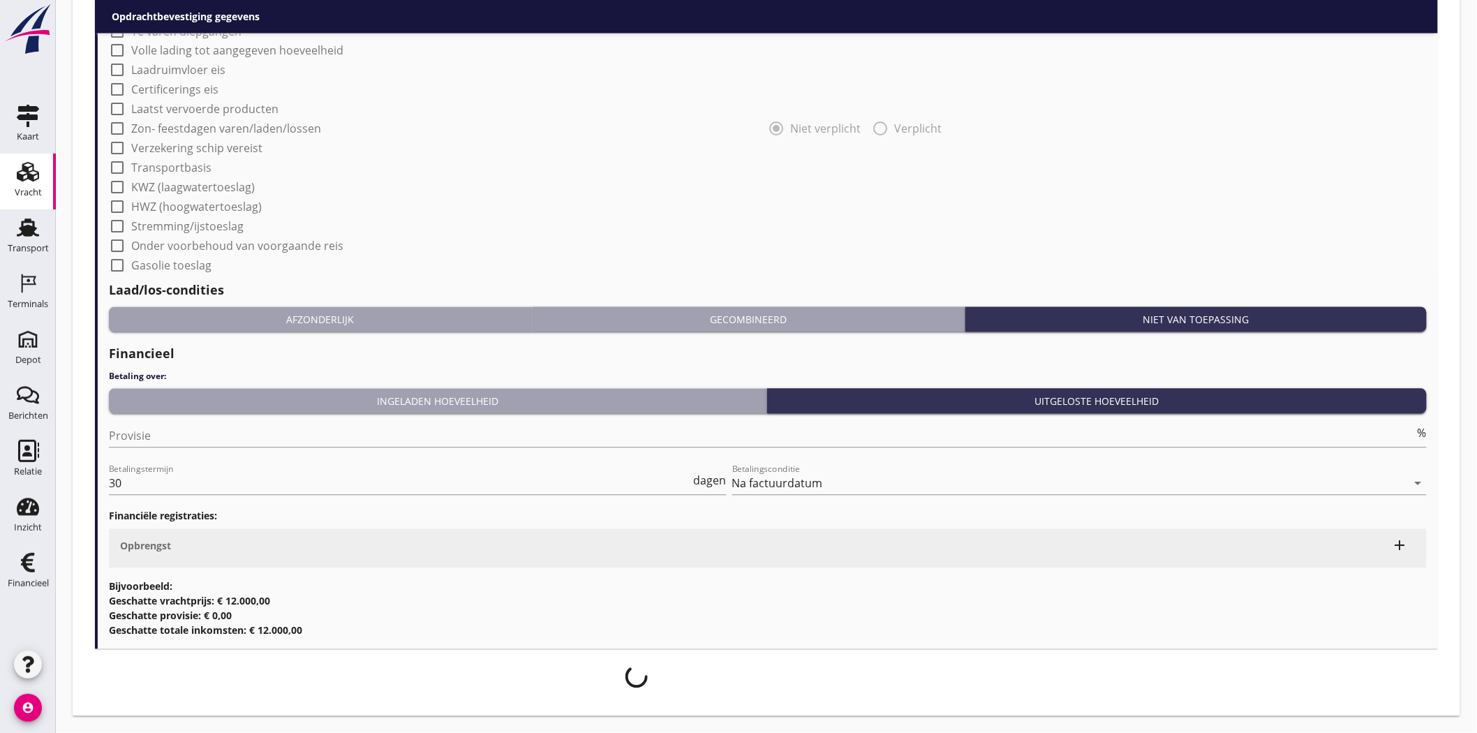
scroll to position [1054, 0]
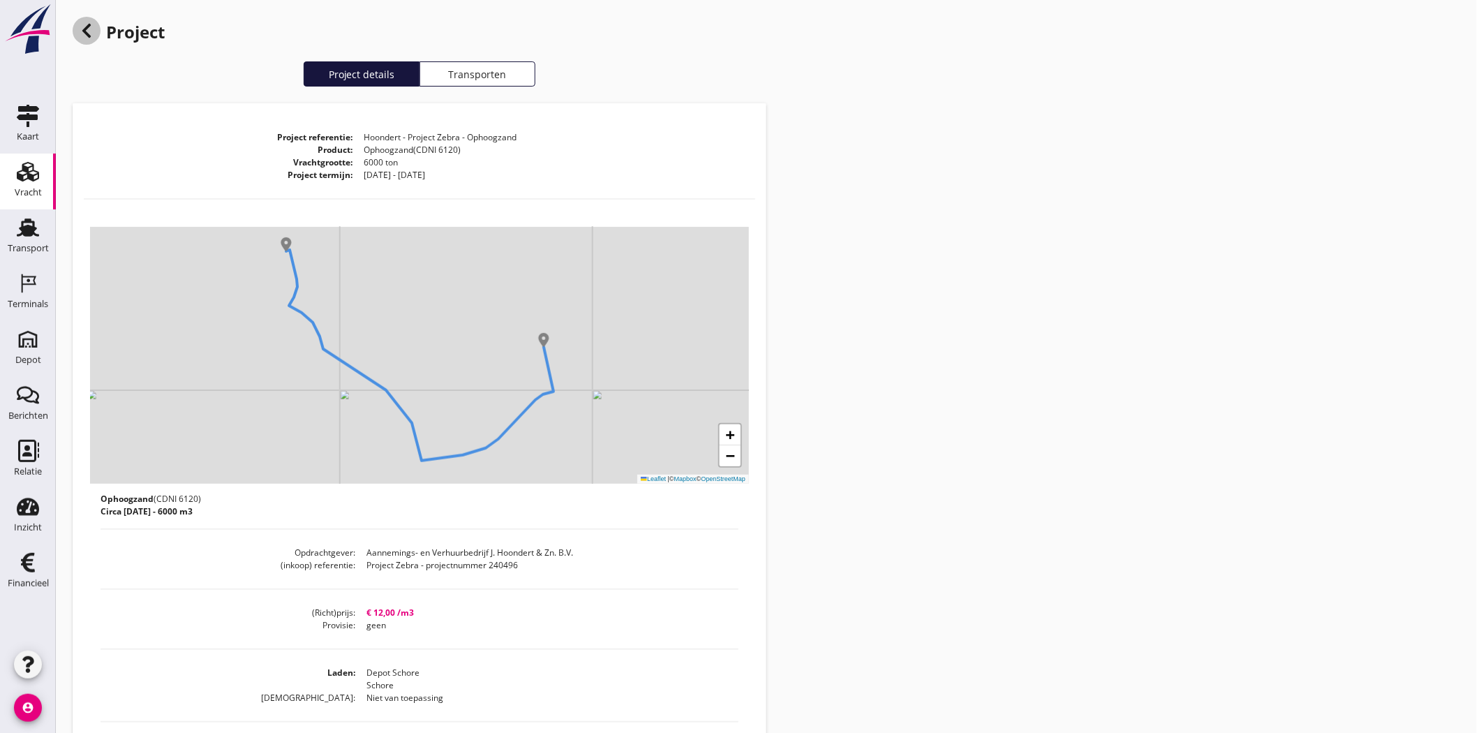
click at [91, 24] on icon at bounding box center [86, 30] width 17 height 17
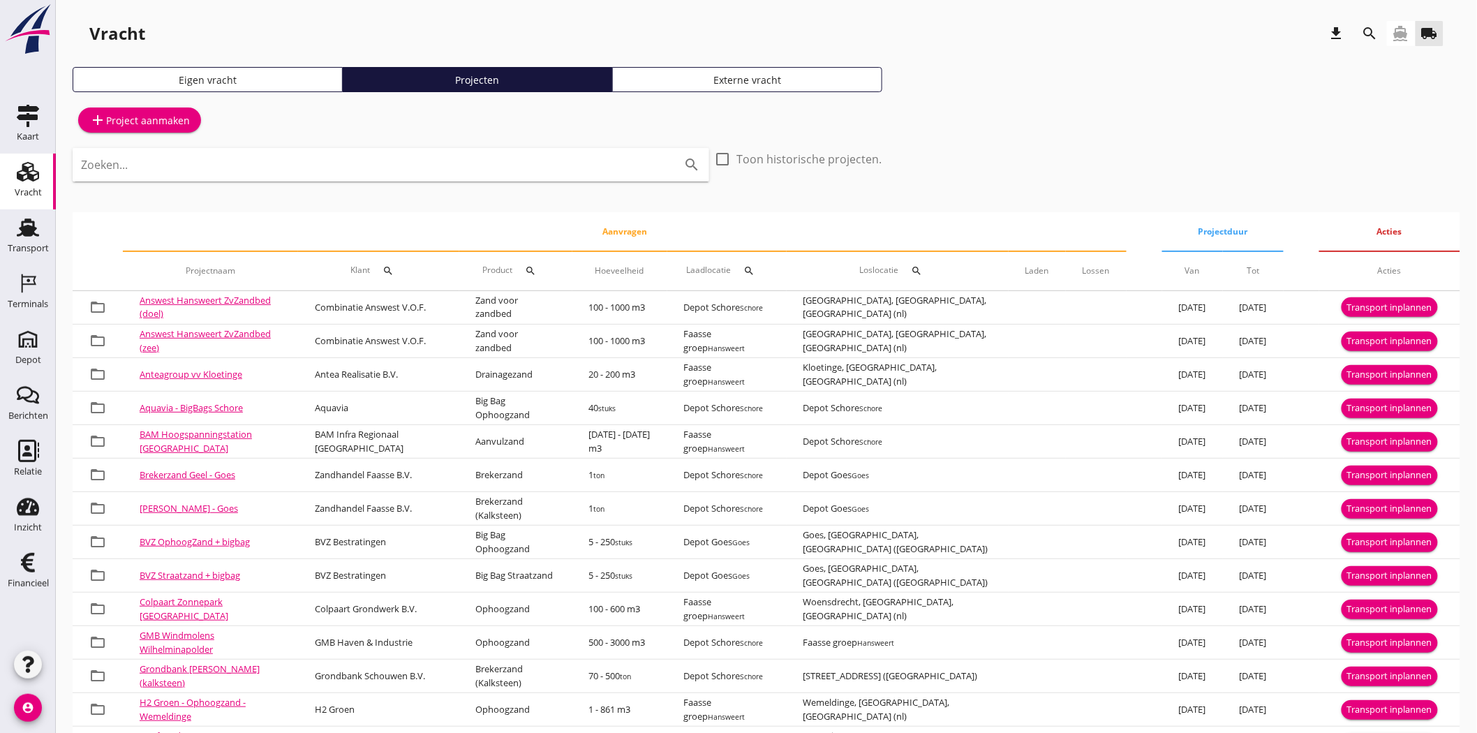
scroll to position [133, 0]
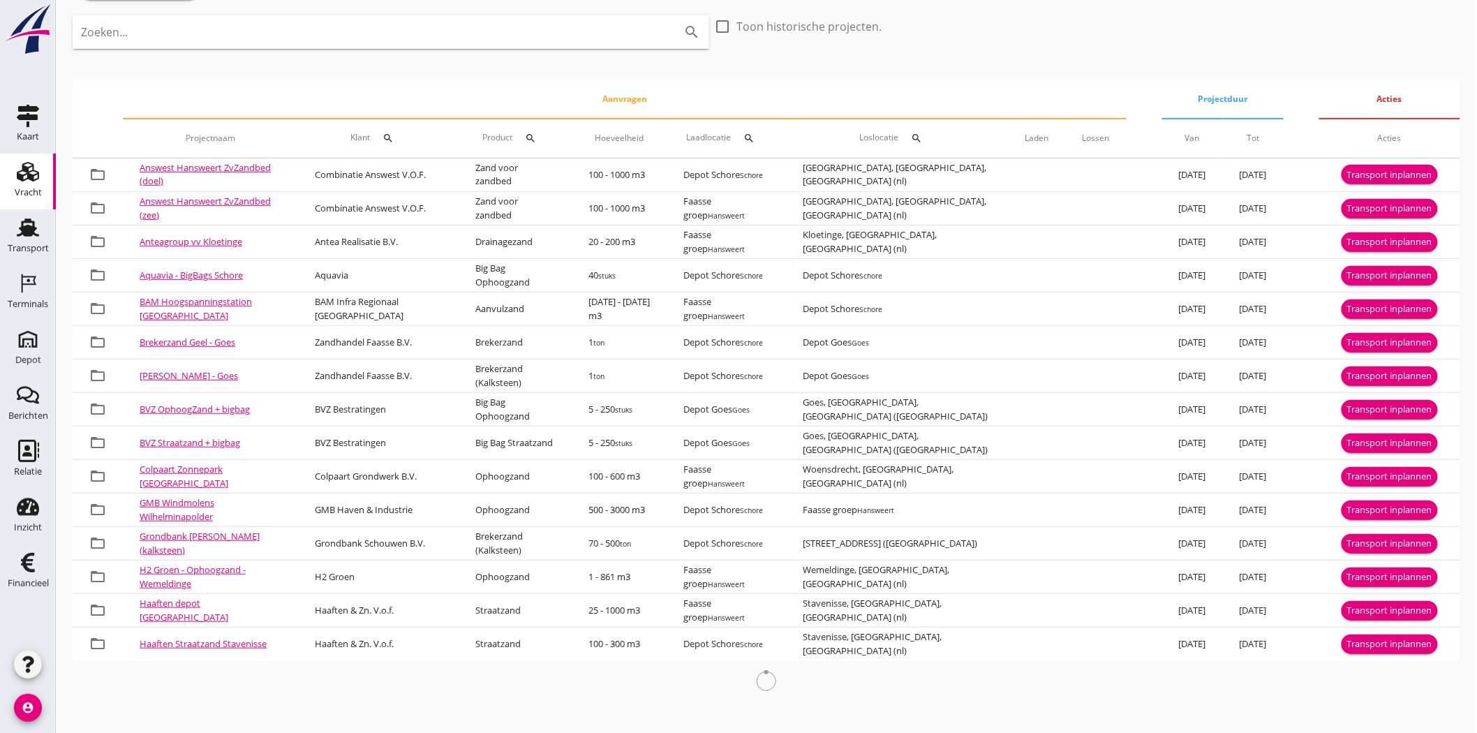
click at [200, 22] on input "Zoeken..." at bounding box center [371, 32] width 581 height 22
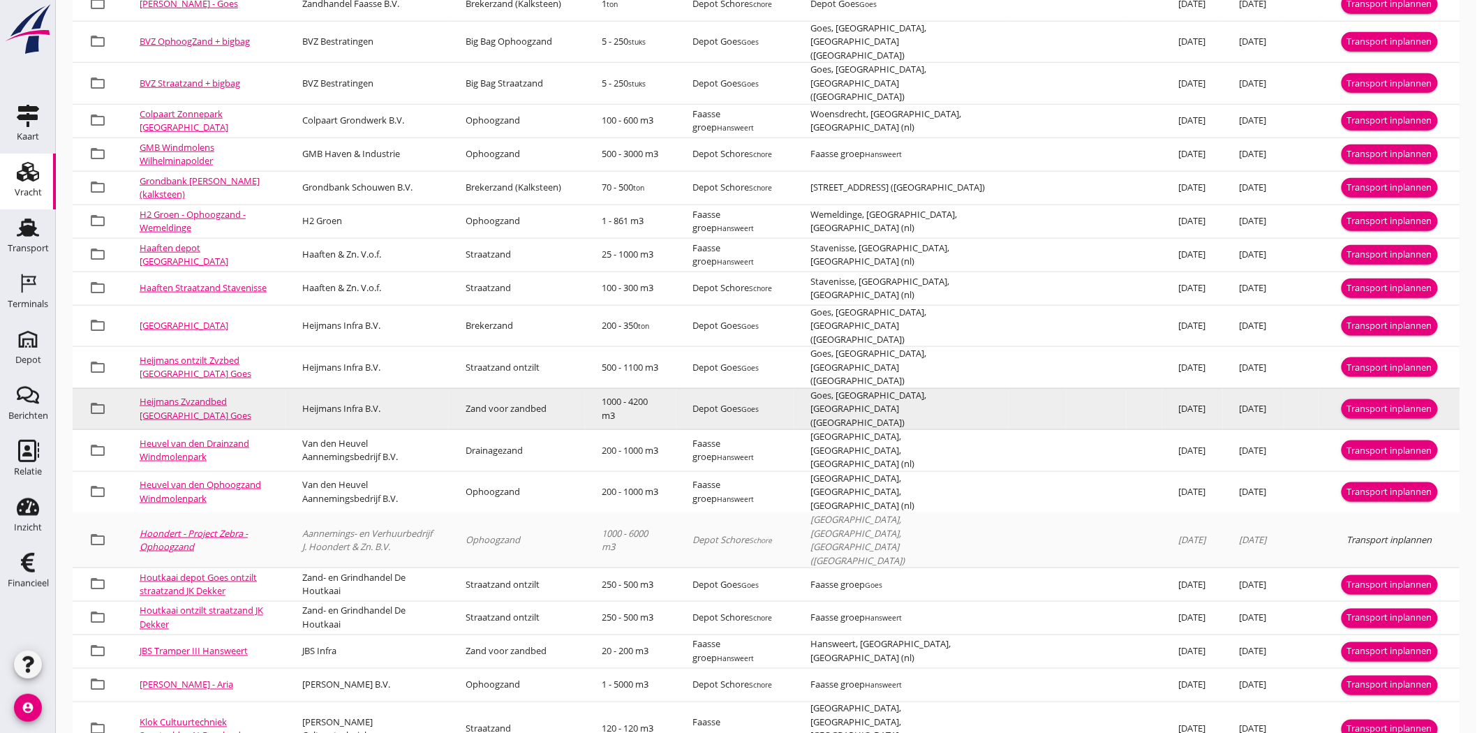
scroll to position [521, 0]
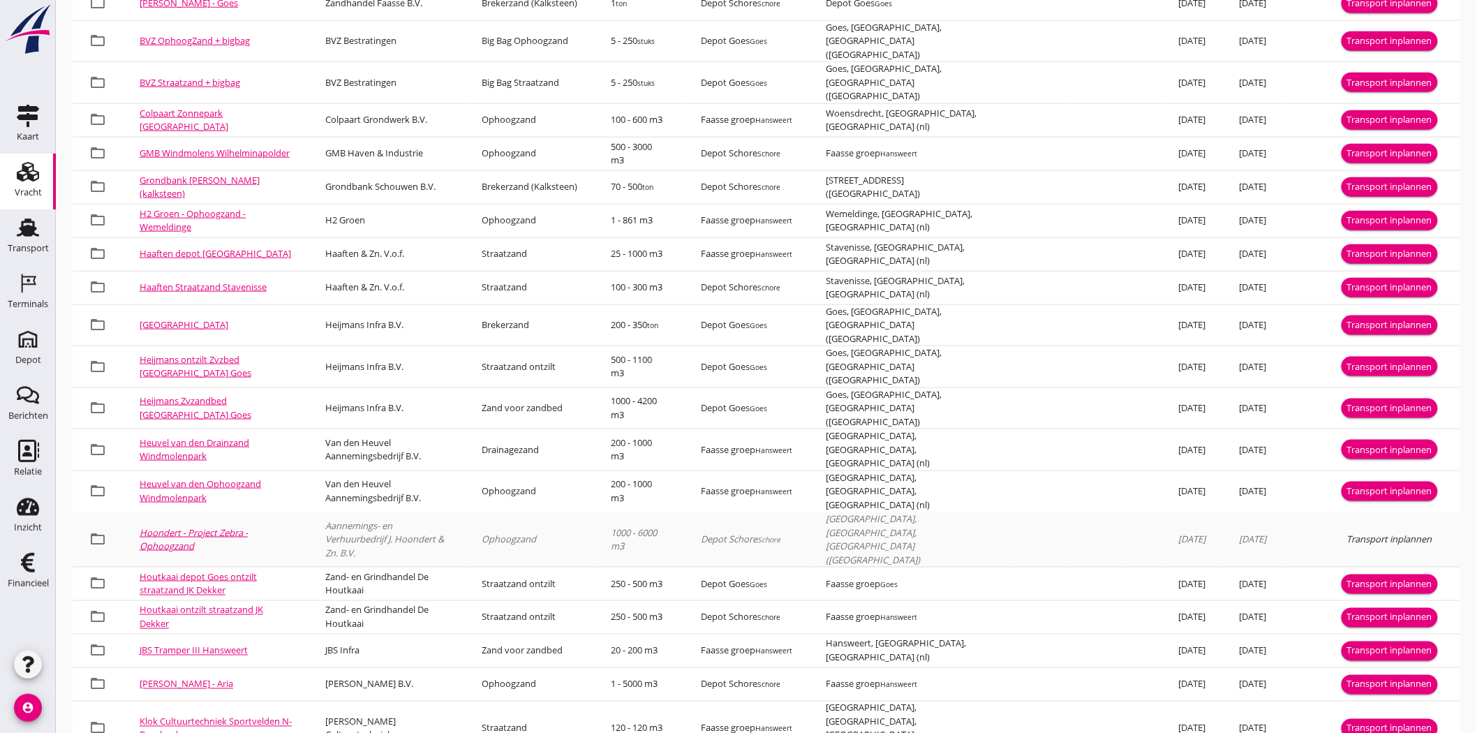
click at [149, 335] on link "Hoondert - Project Zebra - Ophoogzand" at bounding box center [194, 539] width 108 height 27
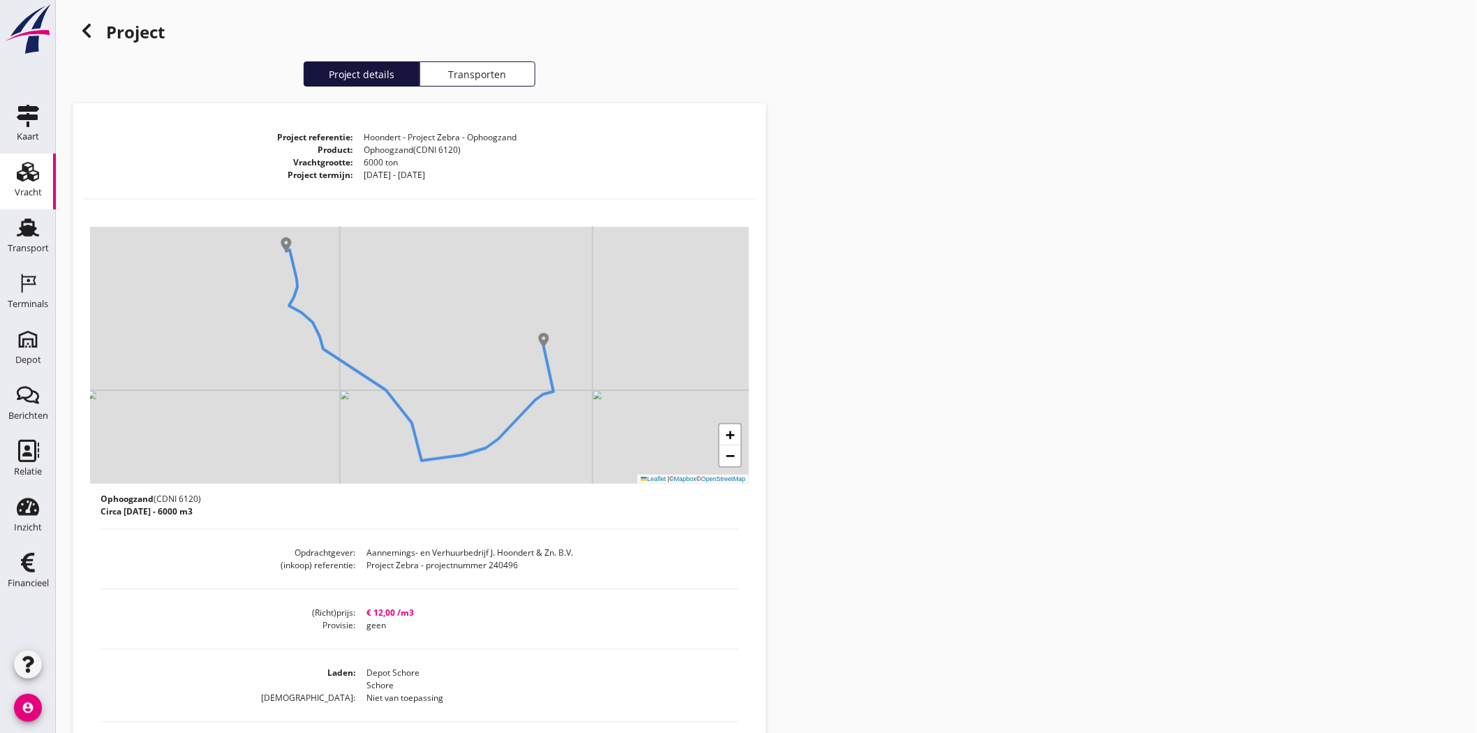
click at [479, 70] on div "Transporten" at bounding box center [477, 74] width 103 height 15
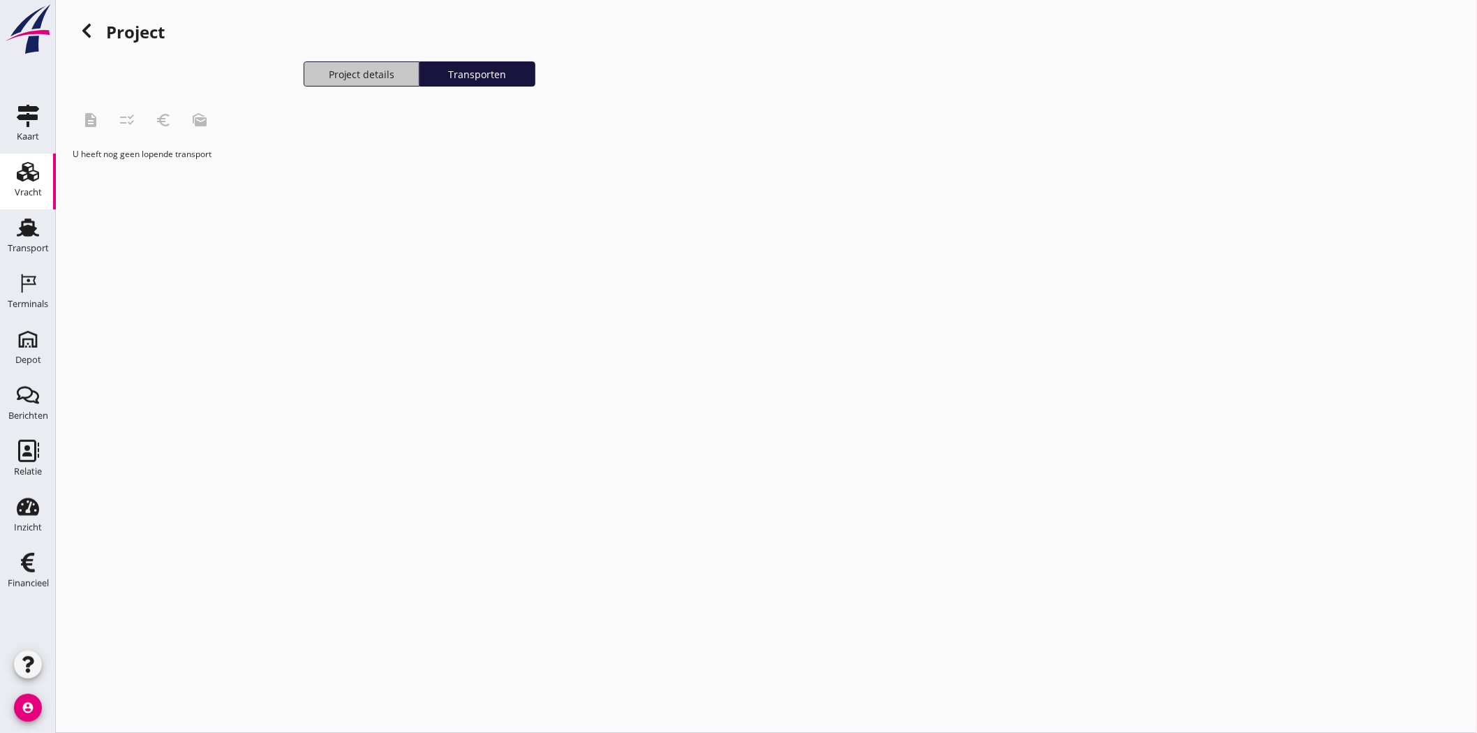
click at [351, 70] on div "Project details" at bounding box center [361, 74] width 103 height 15
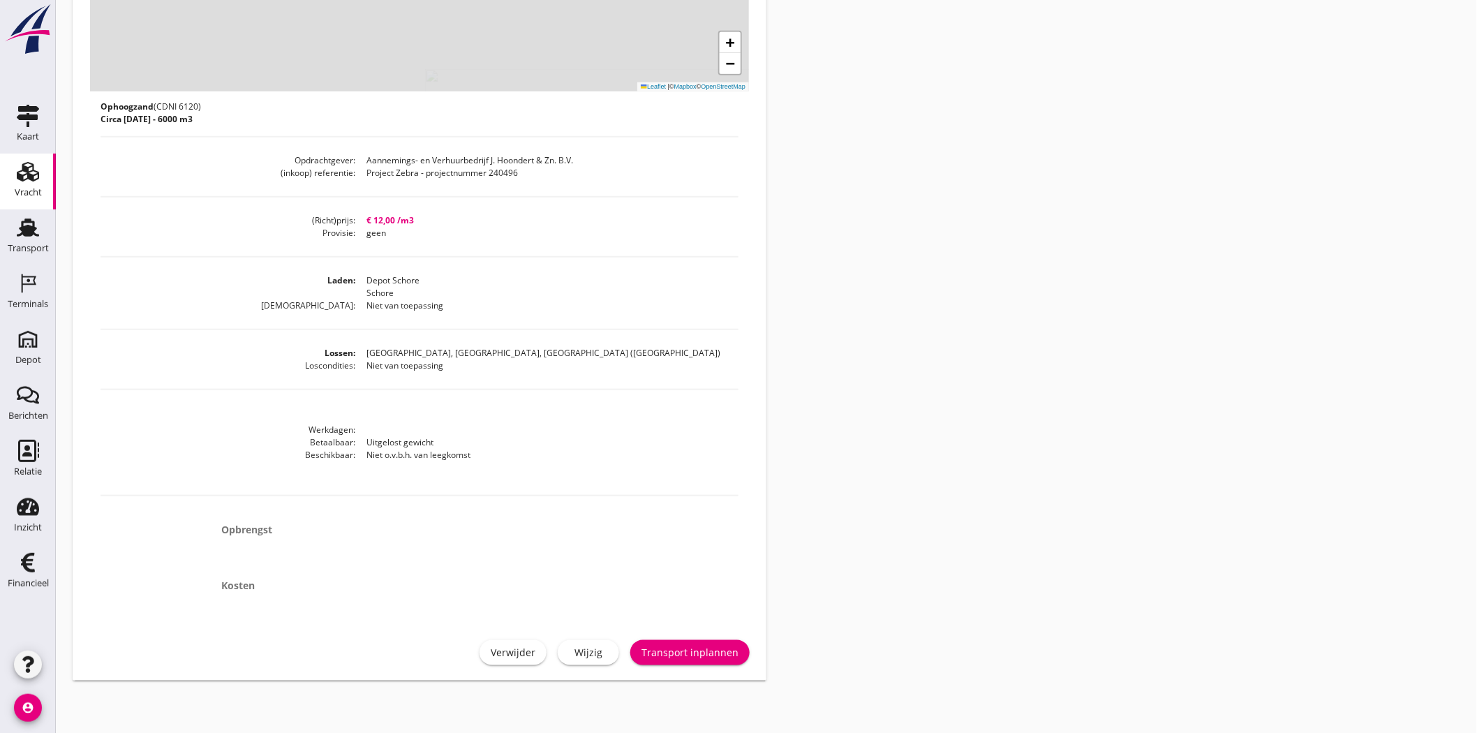
scroll to position [396, 0]
